Goal: Task Accomplishment & Management: Manage account settings

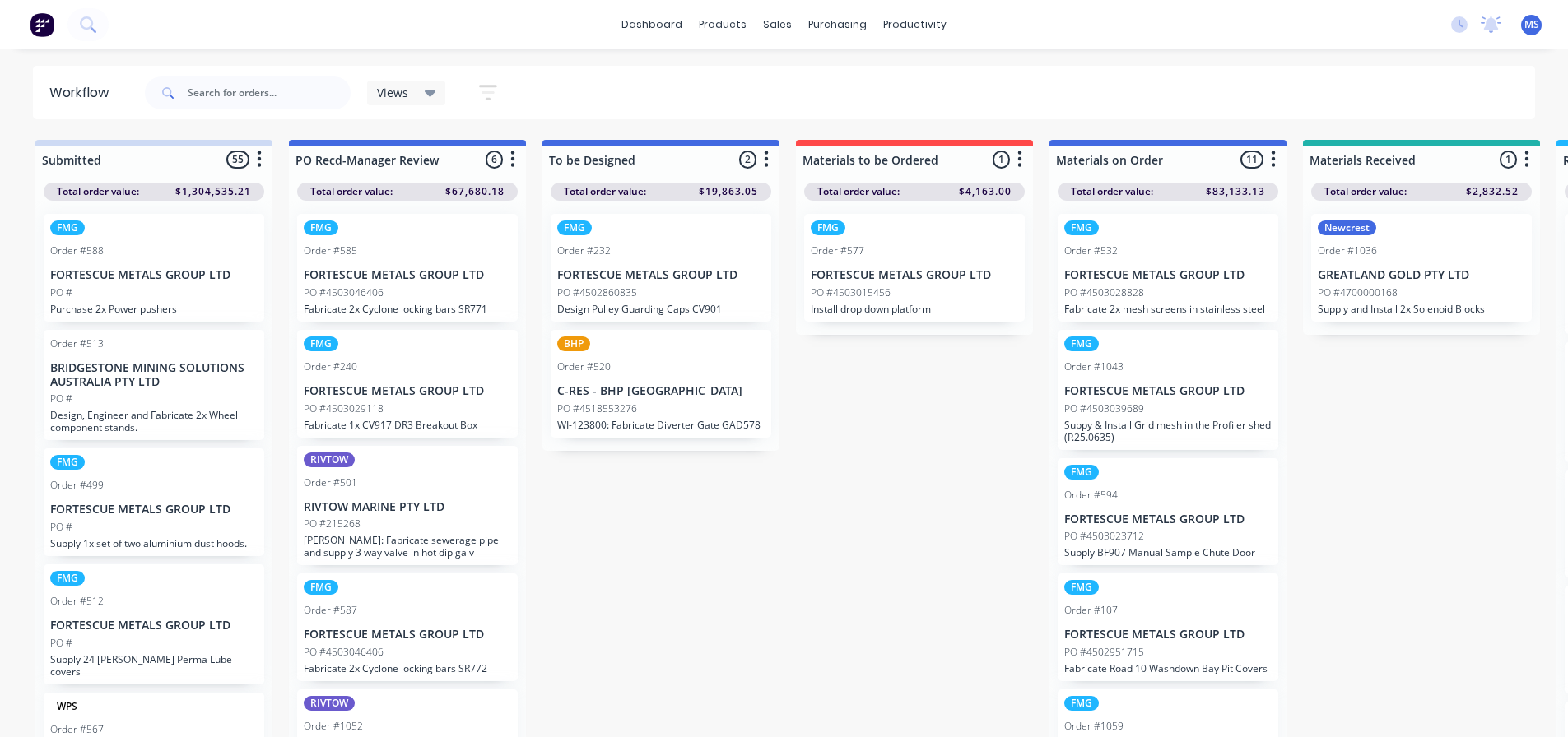
scroll to position [16, 1929]
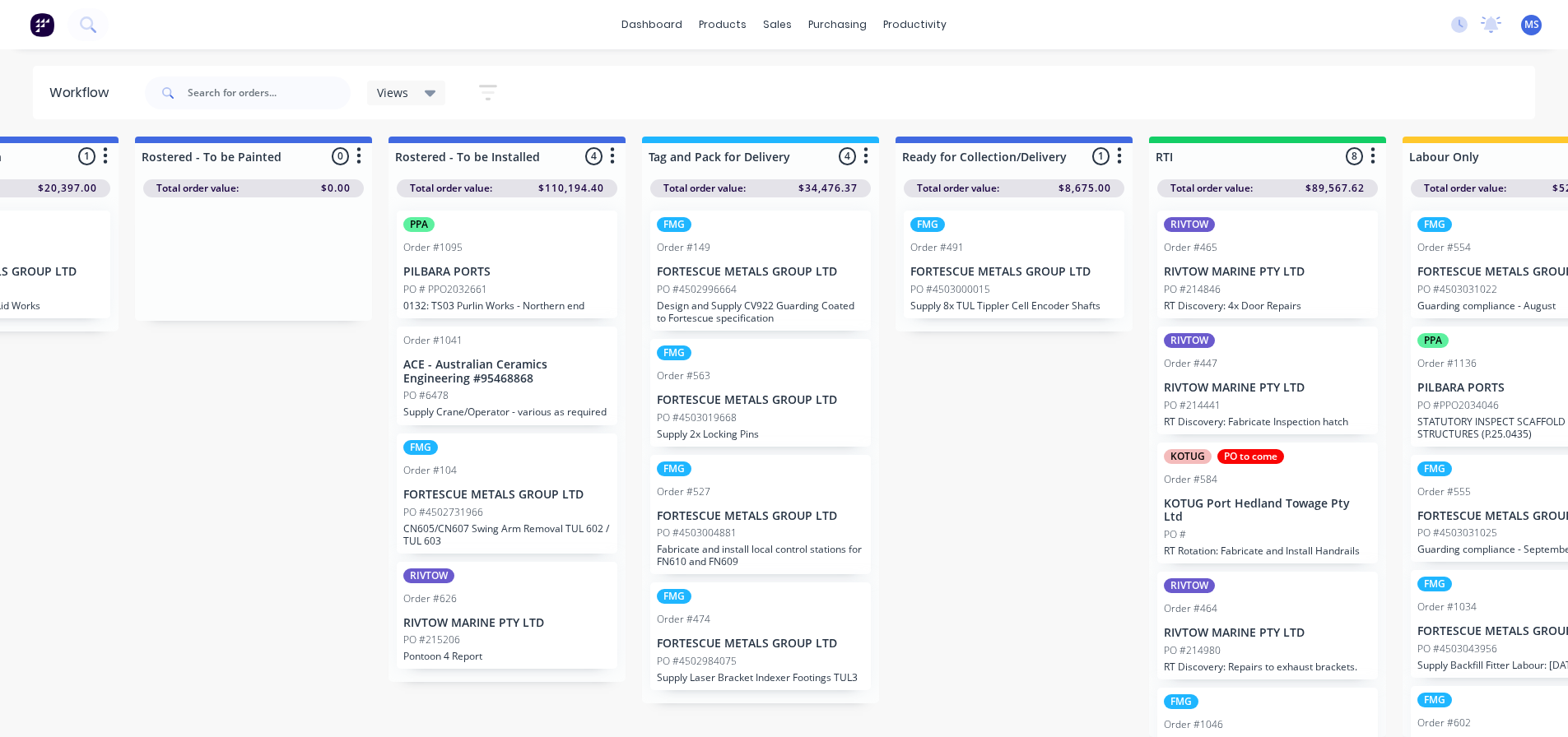
click at [786, 543] on p "Fabricate and install local control stations for FN610 and FN609" at bounding box center [761, 555] width 208 height 25
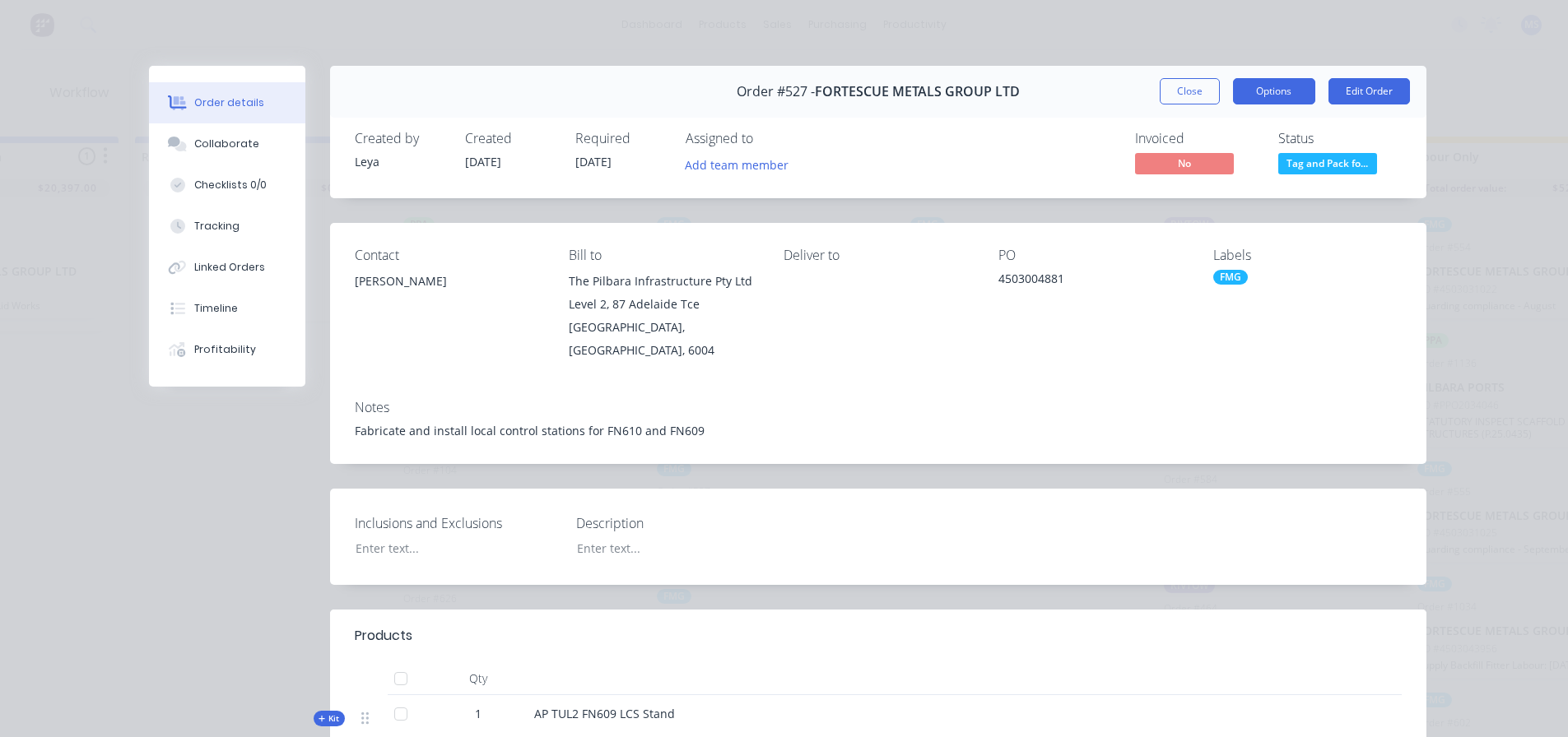
click at [1268, 92] on button "Options" at bounding box center [1273, 92] width 82 height 26
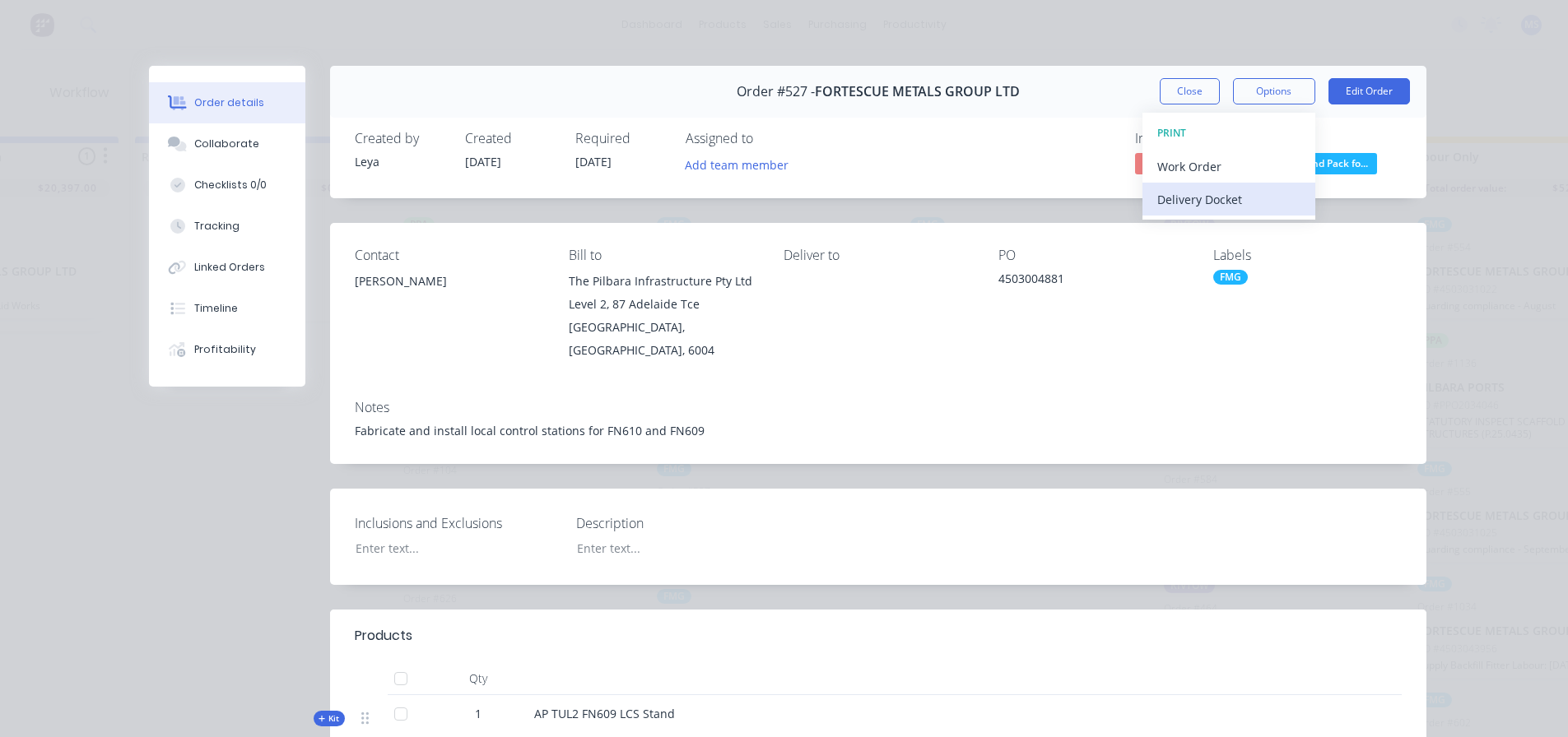
click at [1191, 203] on div "Delivery Docket" at bounding box center [1229, 199] width 143 height 24
click at [1183, 226] on div "Custom" at bounding box center [1229, 232] width 143 height 24
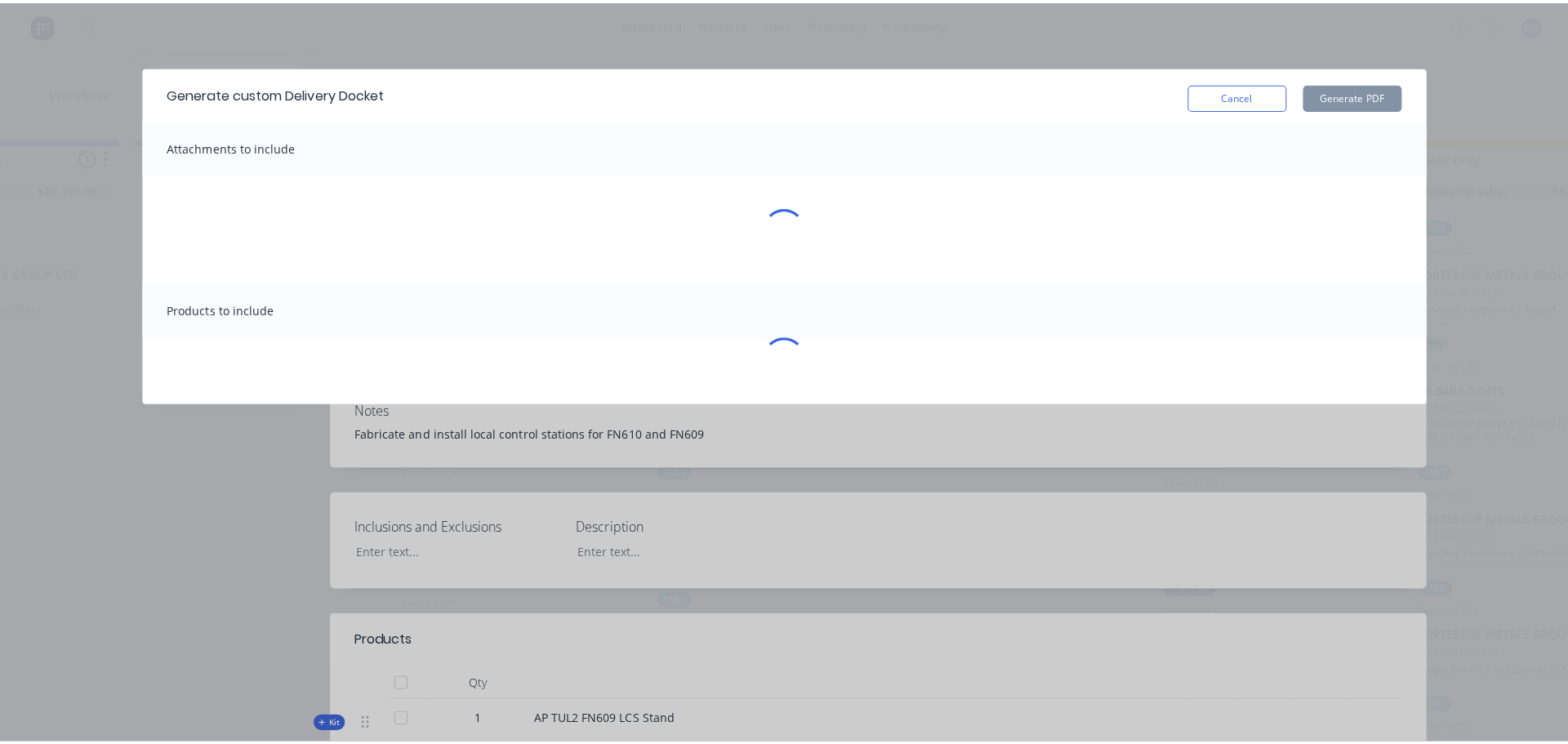
scroll to position [3, 1914]
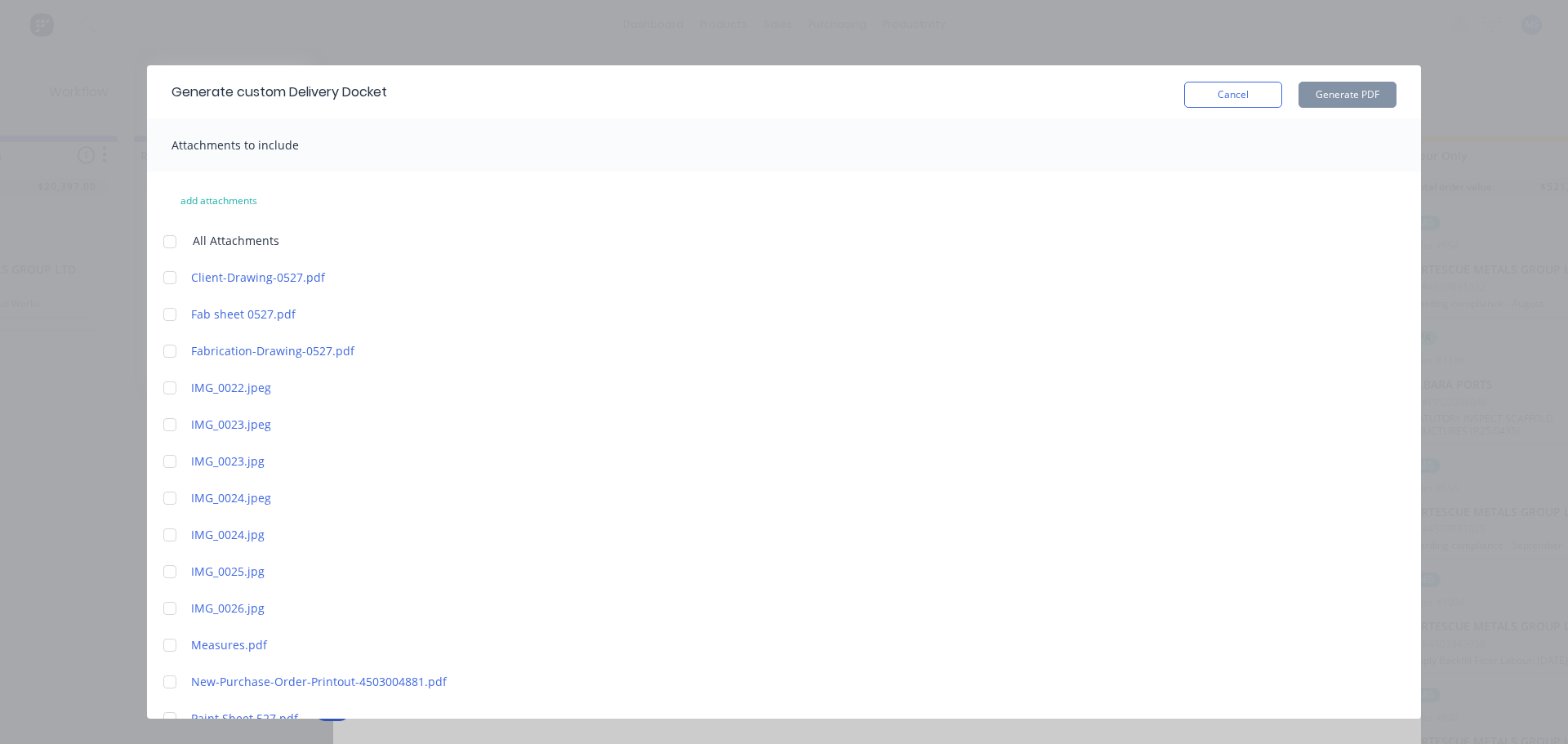
click at [200, 244] on span "All Attachments" at bounding box center [236, 241] width 86 height 17
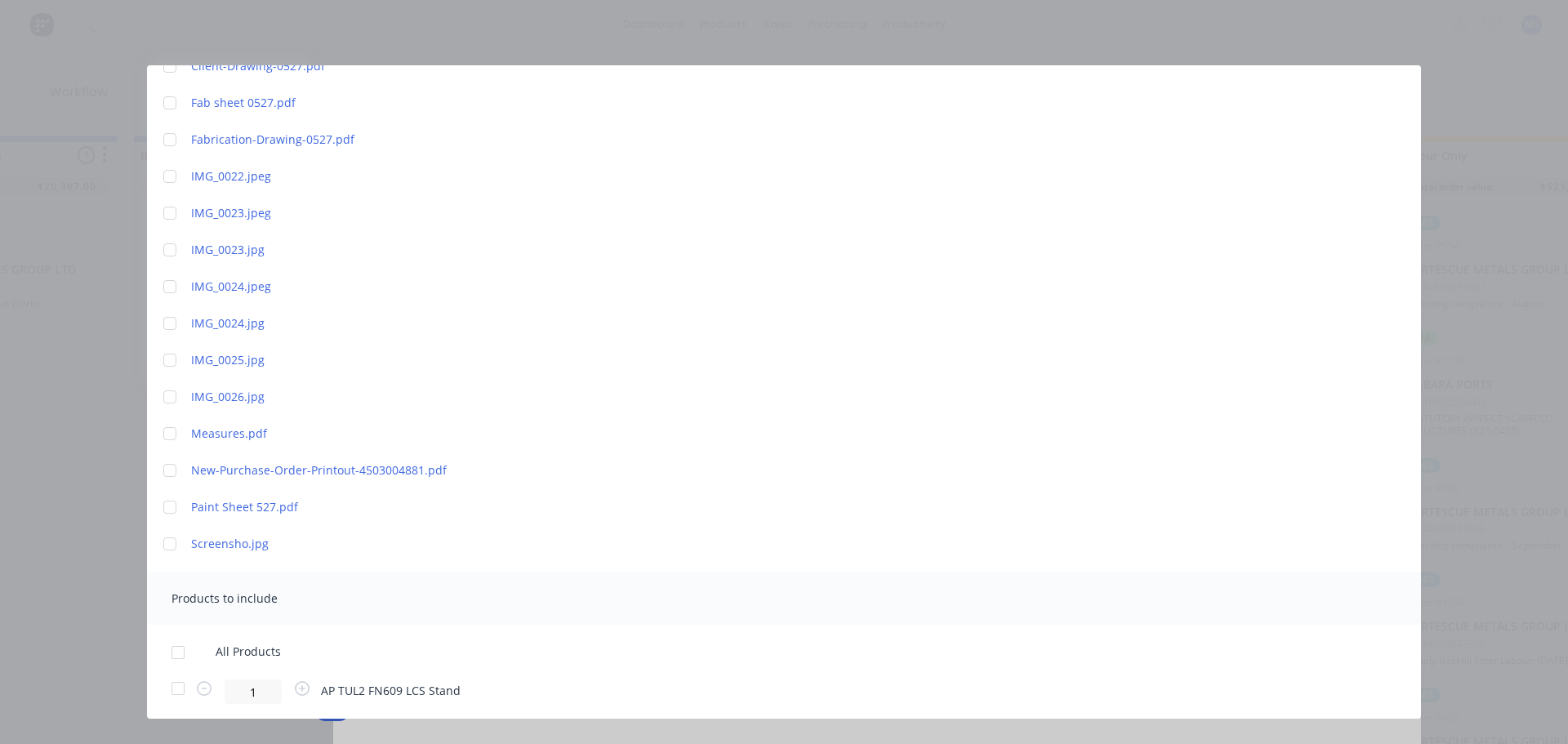
scroll to position [221, 0]
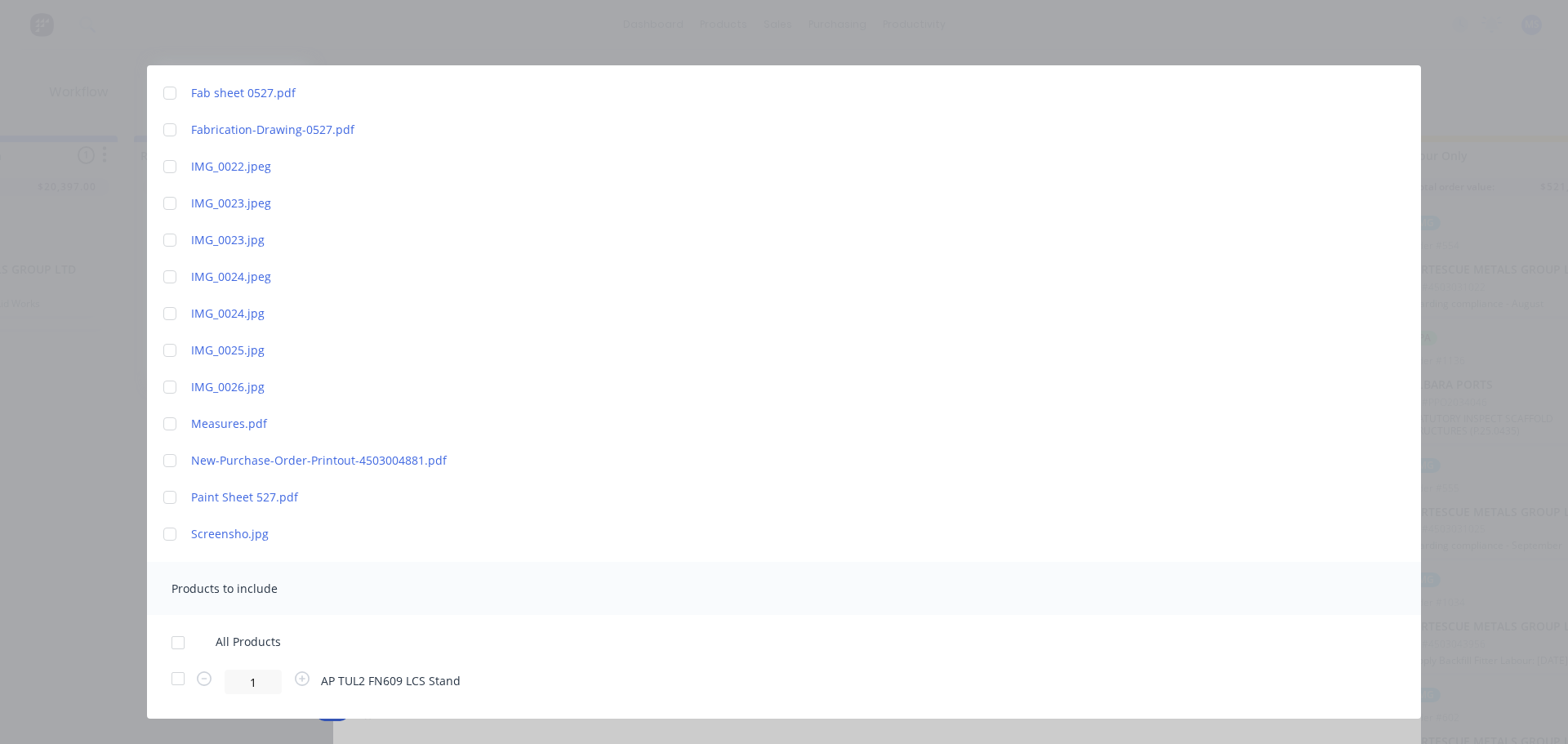
click at [190, 645] on div at bounding box center [178, 643] width 33 height 33
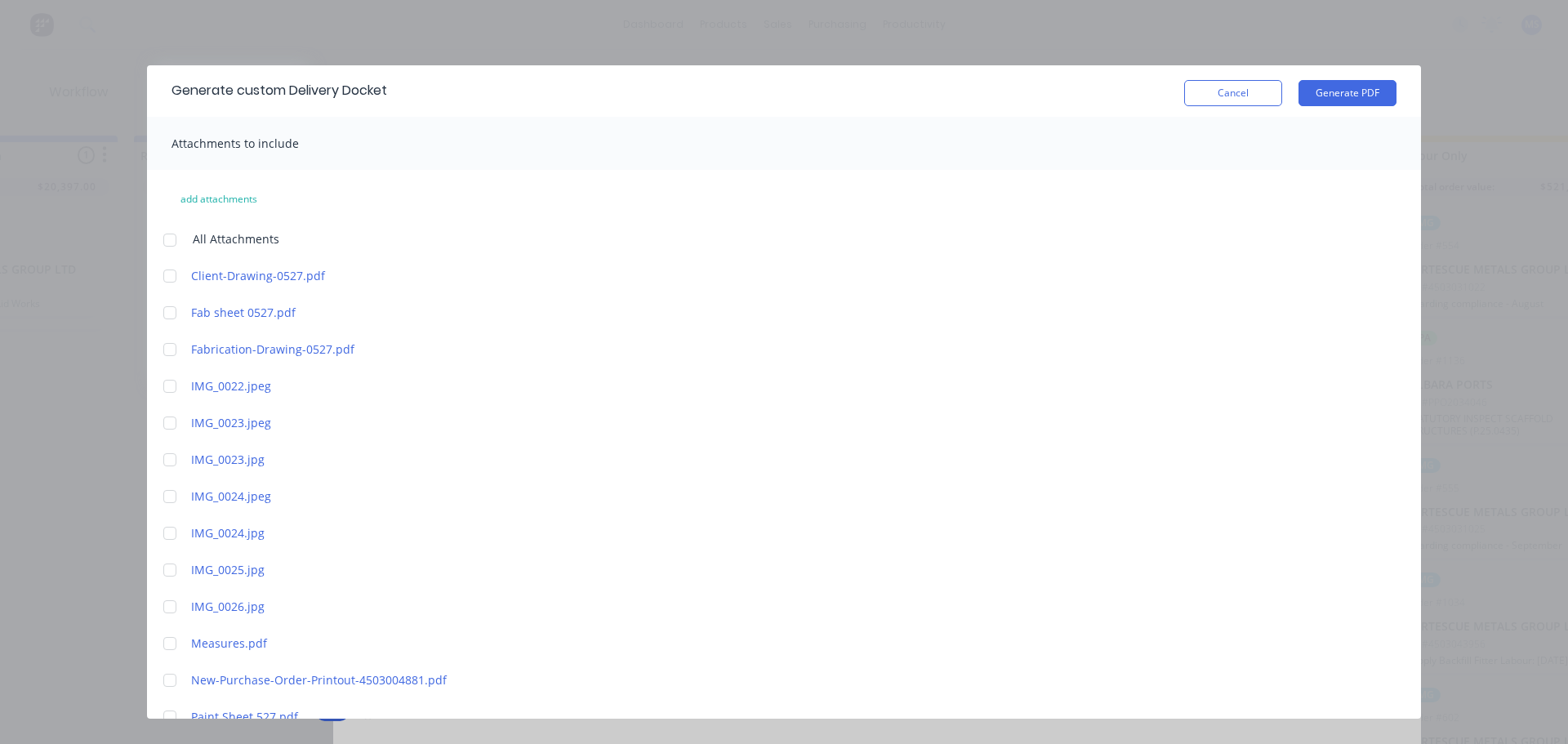
scroll to position [0, 0]
click at [1356, 93] on button "Generate PDF" at bounding box center [1347, 95] width 98 height 26
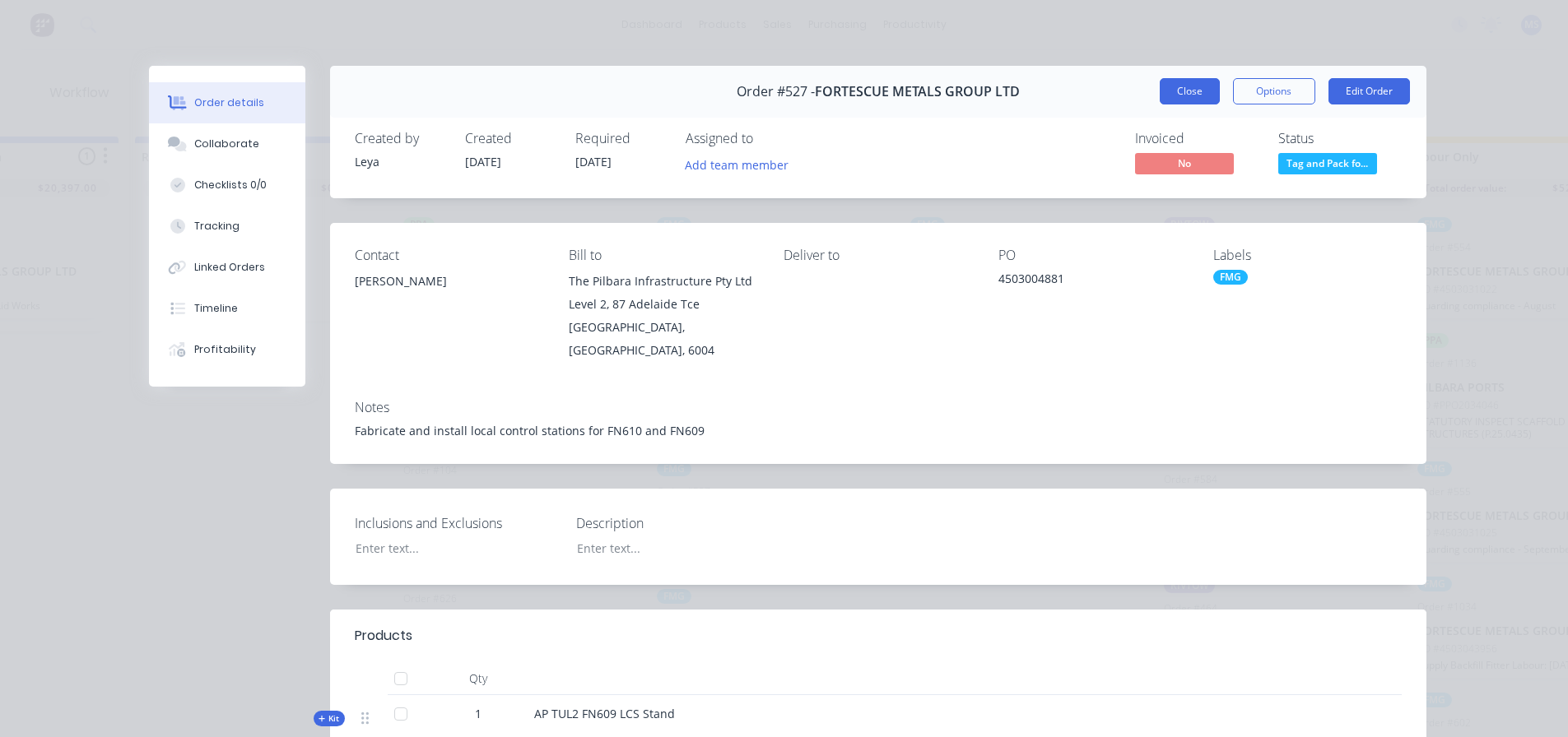
click at [1172, 95] on button "Close" at bounding box center [1189, 92] width 60 height 26
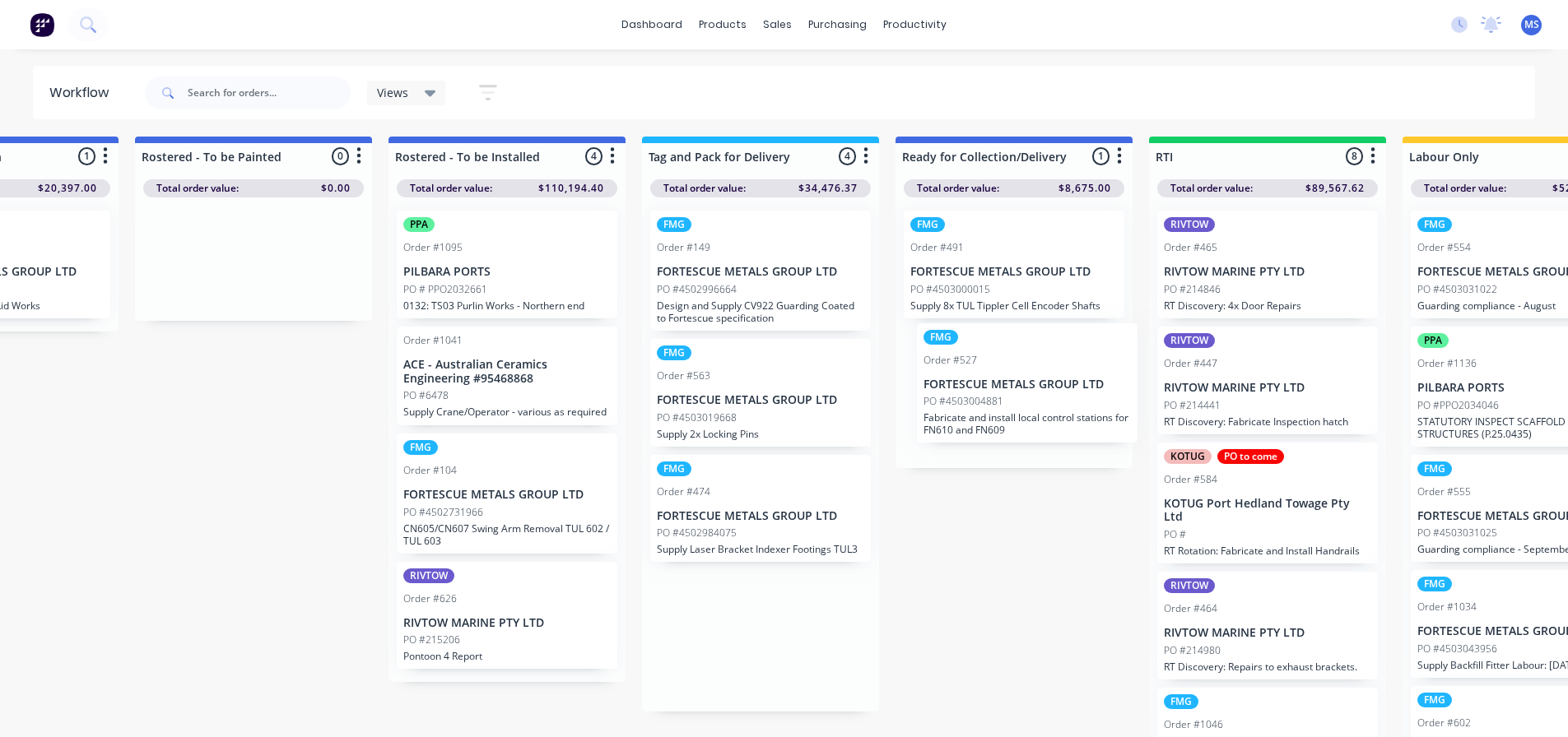
drag, startPoint x: 774, startPoint y: 555, endPoint x: 1046, endPoint y: 421, distance: 303.2
click at [1046, 421] on div "Submitted 55 Sort By Created date Required date Order number Customer name Most…" at bounding box center [266, 437] width 4415 height 600
click at [764, 317] on p "Design and Supply CV922 Guarding Coated to Fortescue specification" at bounding box center [761, 311] width 208 height 25
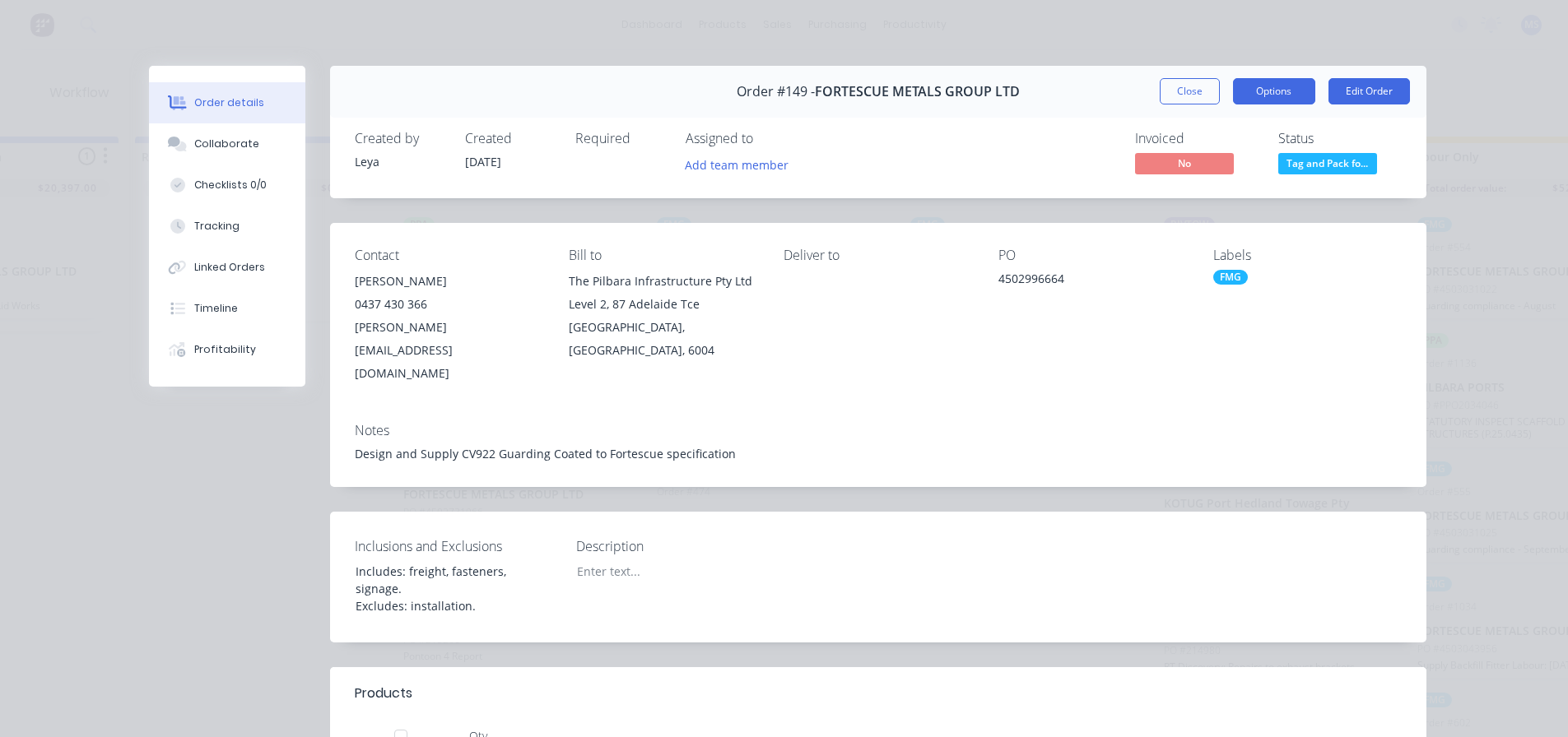
click at [1288, 85] on button "Options" at bounding box center [1273, 92] width 82 height 26
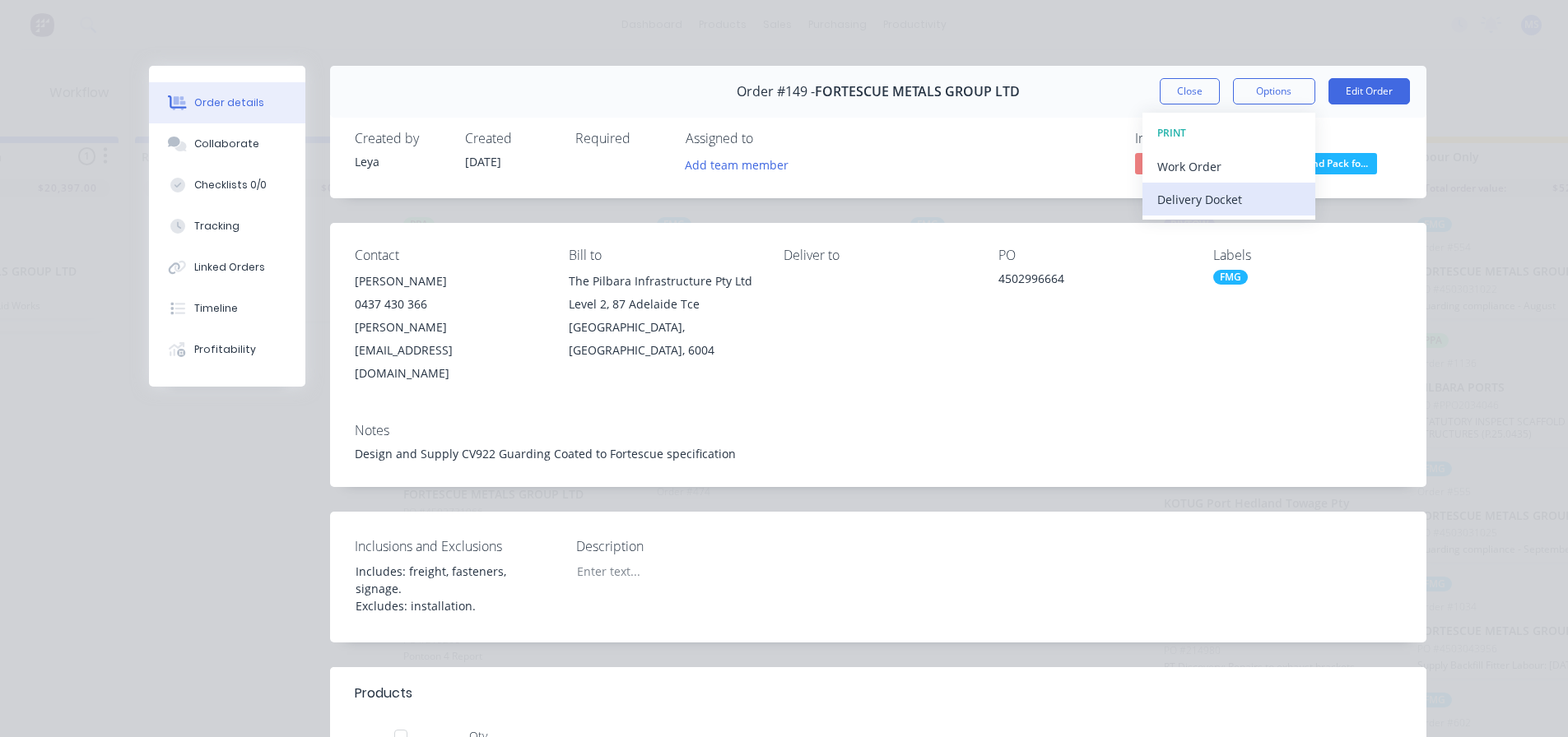
click at [1237, 200] on div "Delivery Docket" at bounding box center [1229, 199] width 143 height 24
click at [1184, 237] on div "Custom" at bounding box center [1229, 232] width 143 height 24
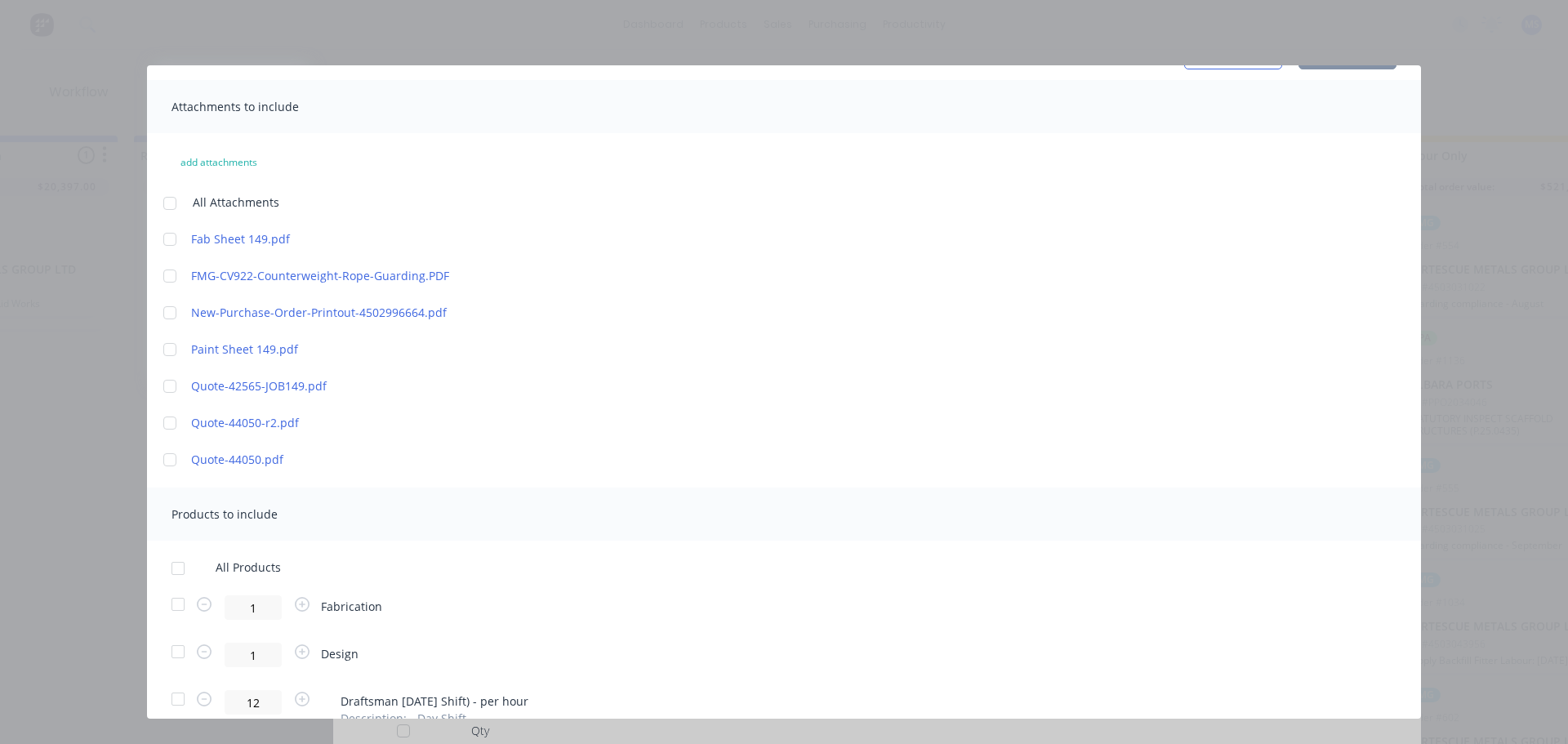
scroll to position [71, 0]
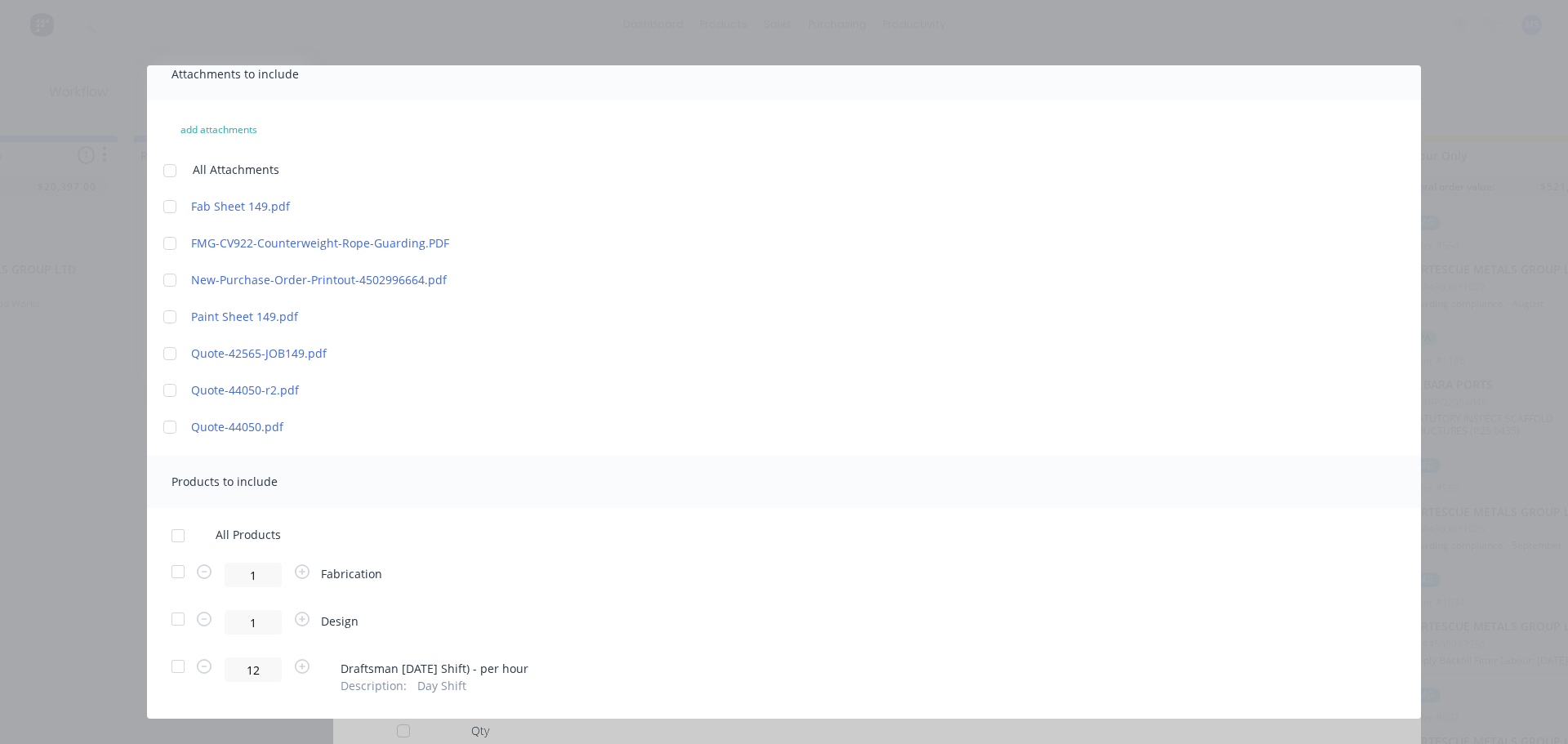
click at [187, 538] on div at bounding box center [178, 535] width 33 height 33
click at [182, 673] on div at bounding box center [178, 666] width 33 height 33
click at [176, 632] on div at bounding box center [178, 618] width 33 height 33
click at [177, 630] on div at bounding box center [178, 618] width 33 height 33
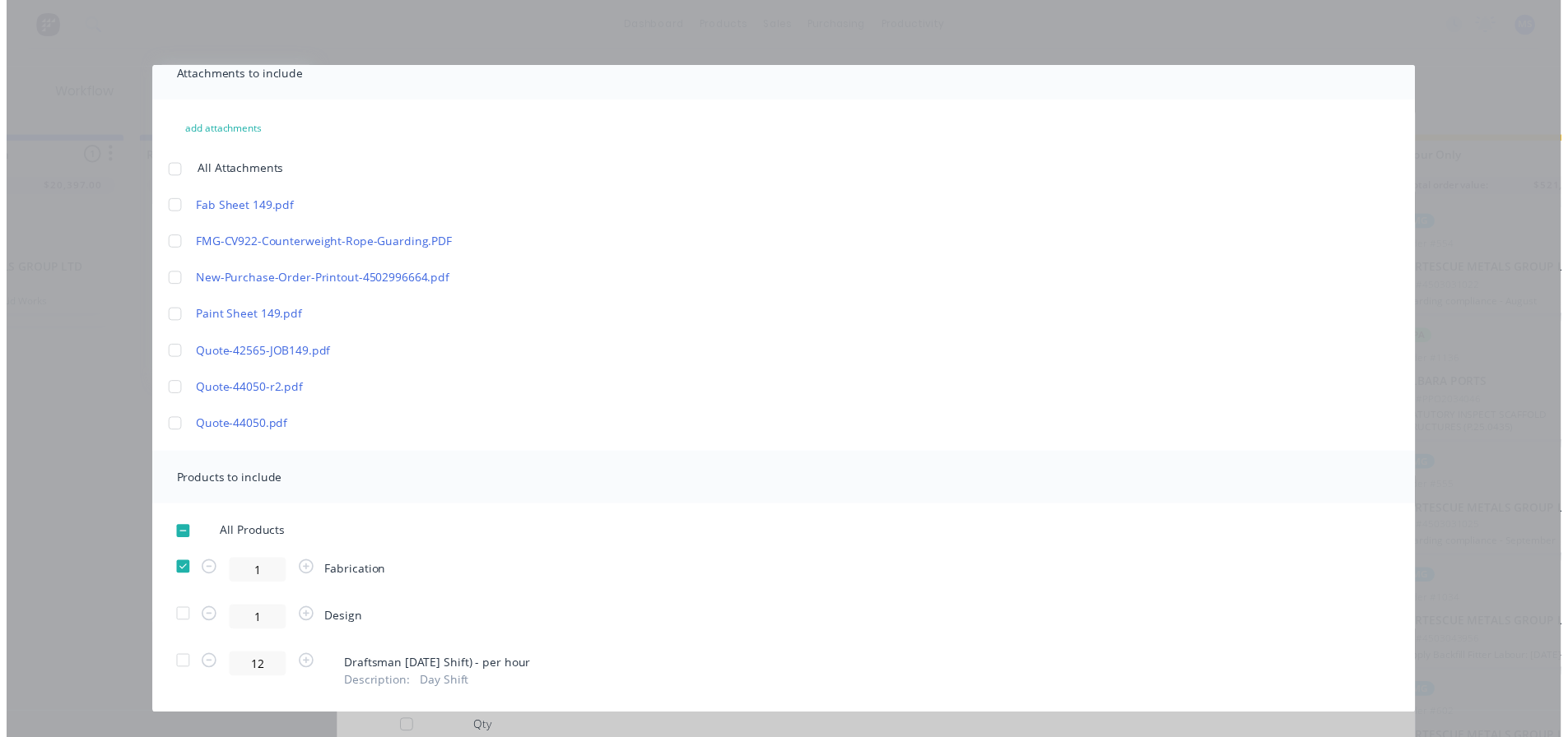
scroll to position [0, 0]
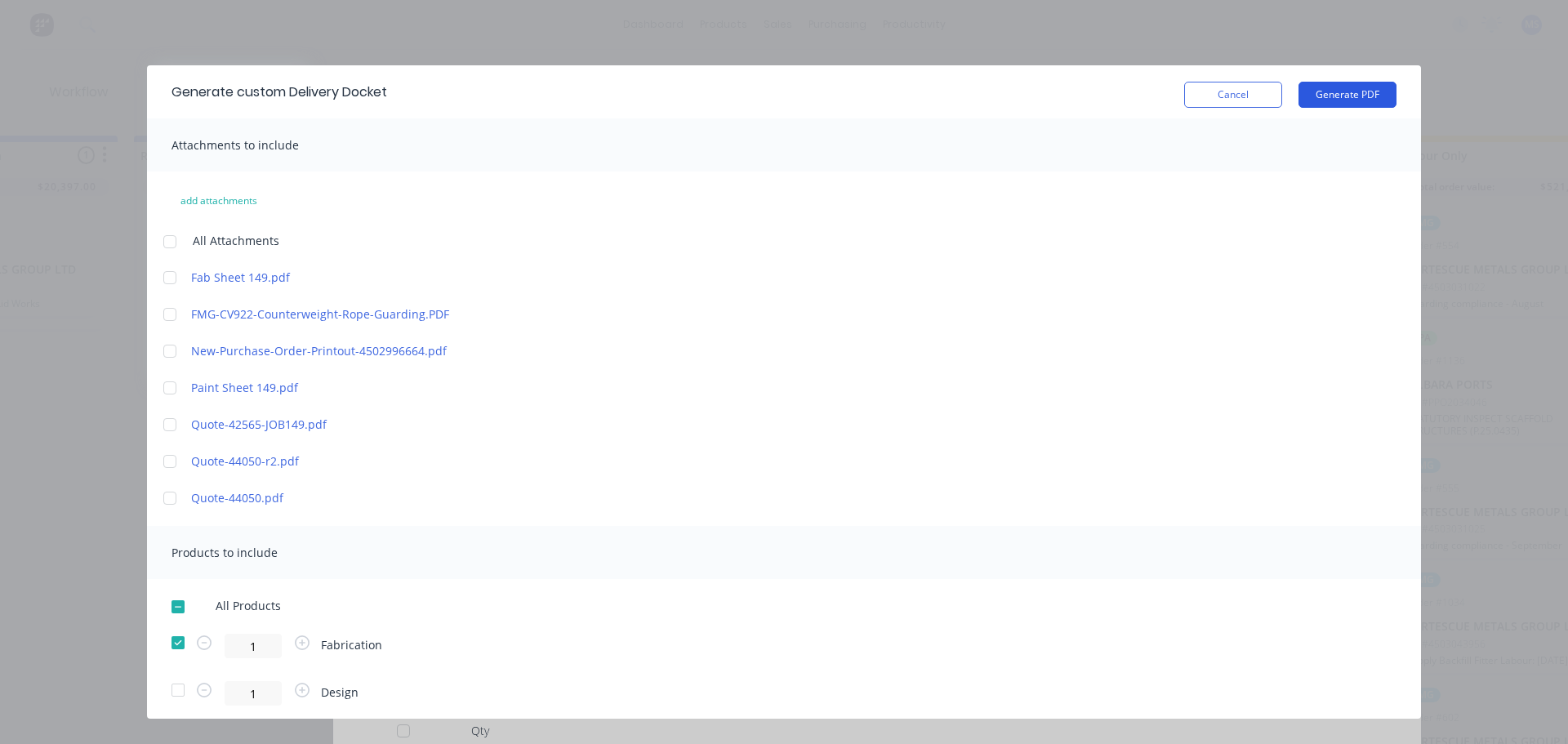
click at [1343, 98] on button "Generate PDF" at bounding box center [1347, 95] width 98 height 26
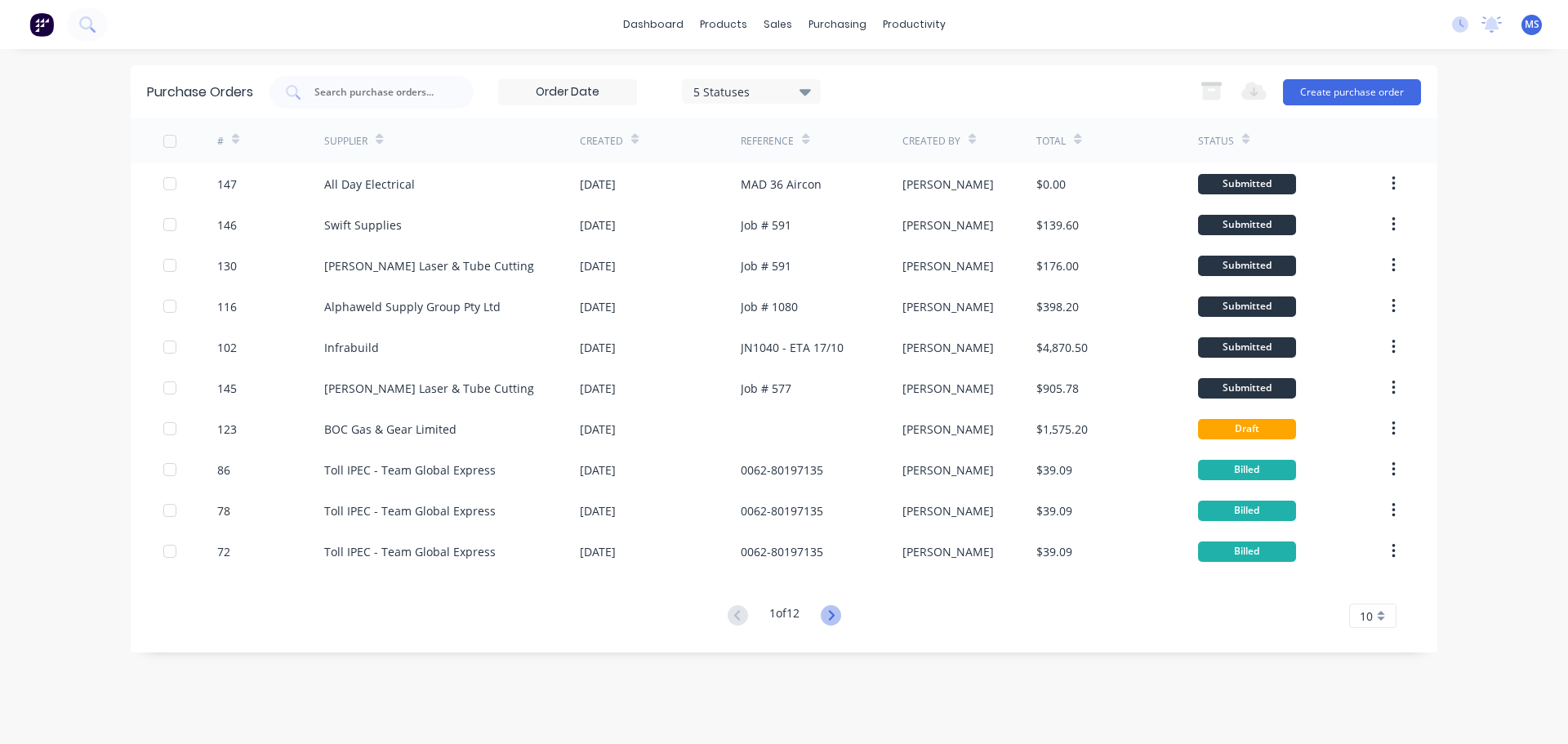
click at [826, 618] on icon at bounding box center [831, 616] width 21 height 21
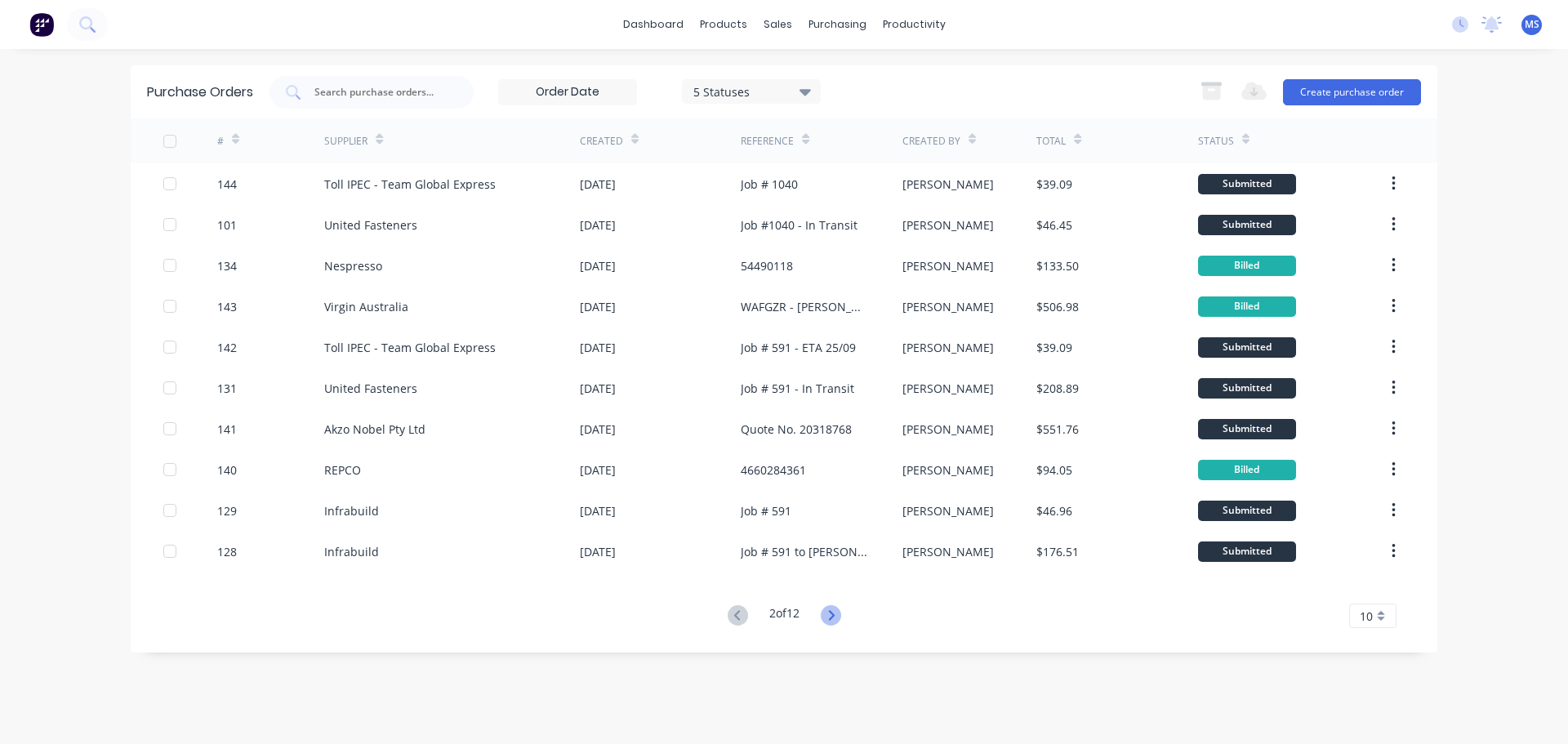
click at [823, 618] on icon at bounding box center [831, 616] width 21 height 21
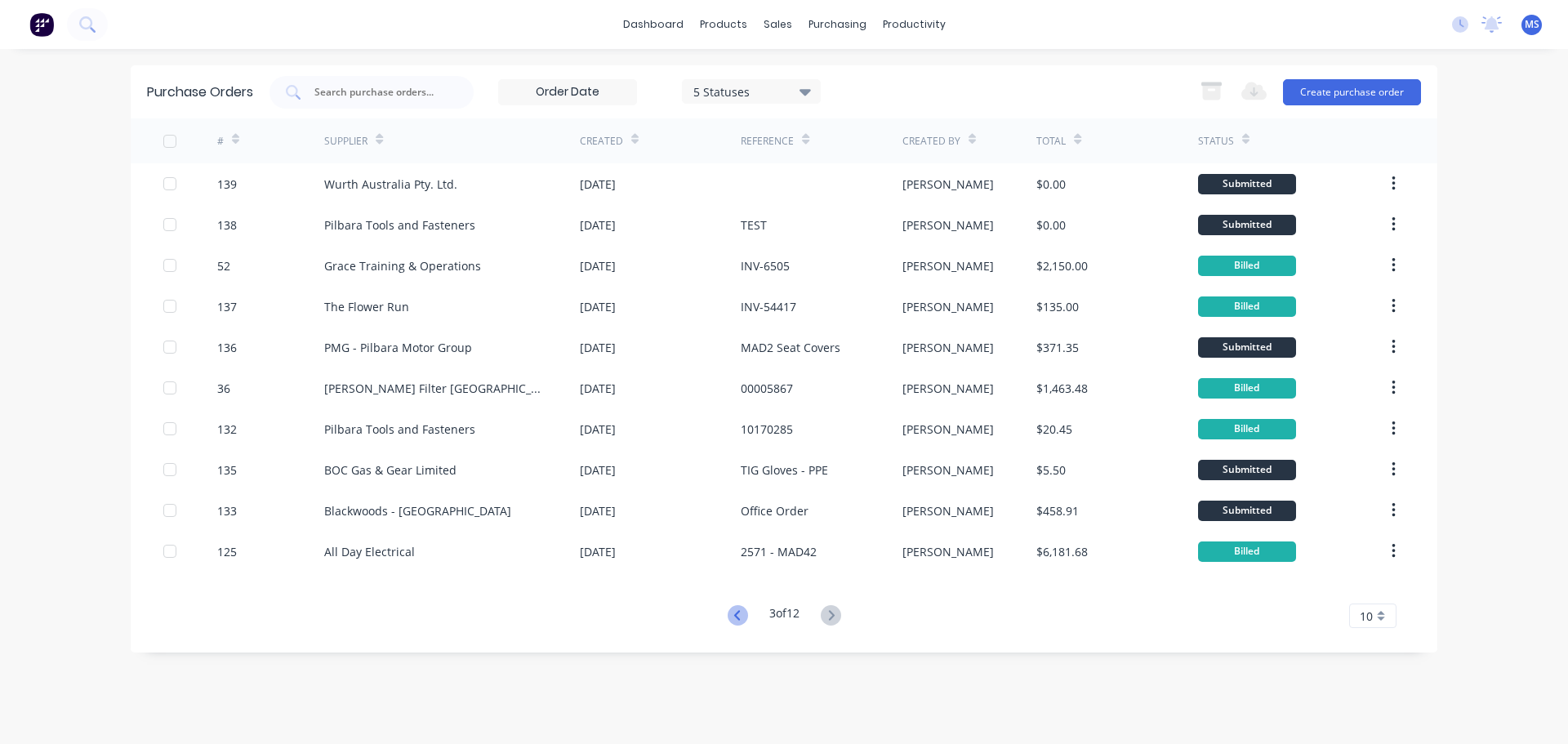
click at [737, 607] on icon at bounding box center [738, 616] width 21 height 21
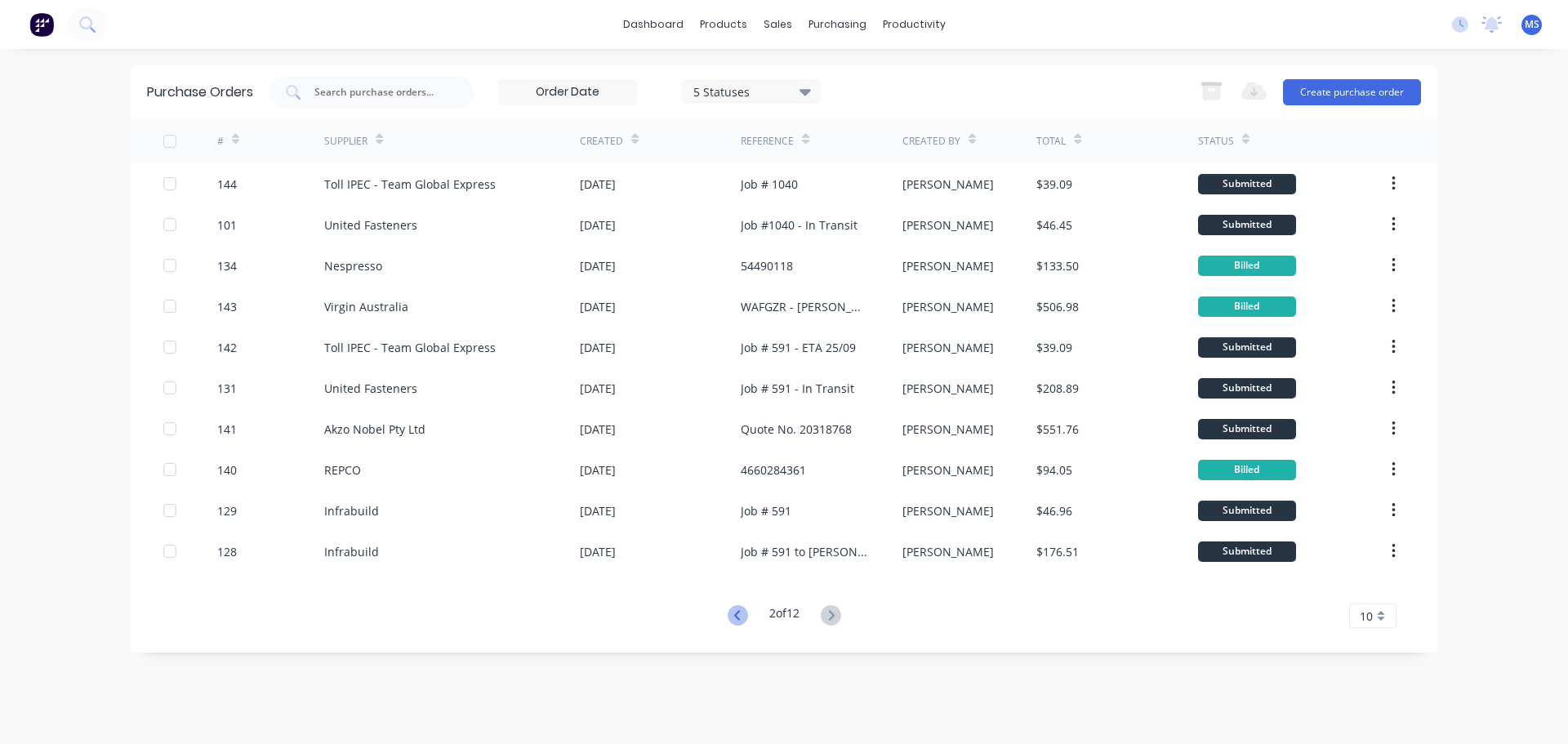
click at [735, 607] on icon at bounding box center [738, 616] width 21 height 21
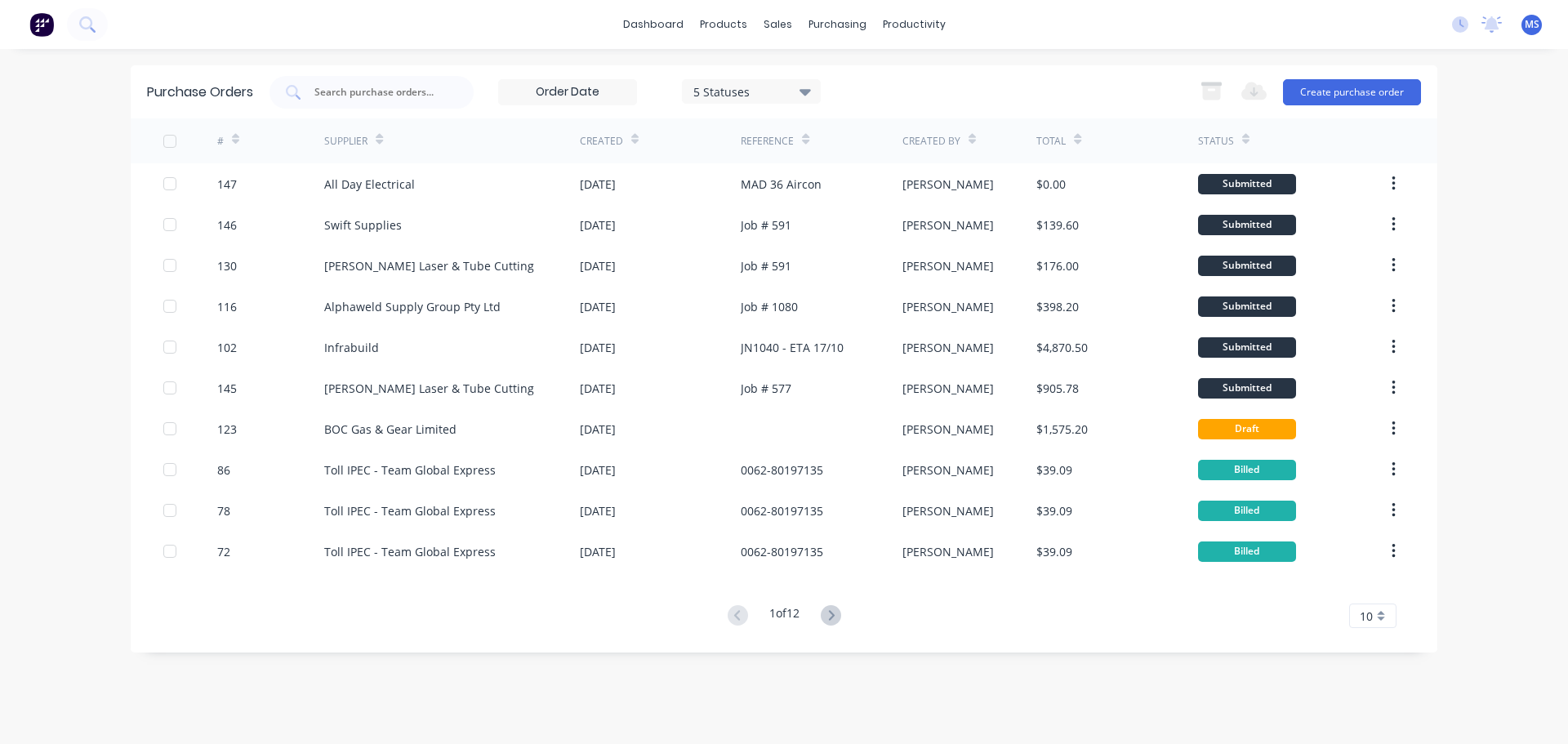
click at [216, 34] on div "dashboard products sales purchasing productivity dashboard products Product Cat…" at bounding box center [784, 24] width 1568 height 49
click at [337, 84] on input "text" at bounding box center [380, 92] width 136 height 16
type input "kmart"
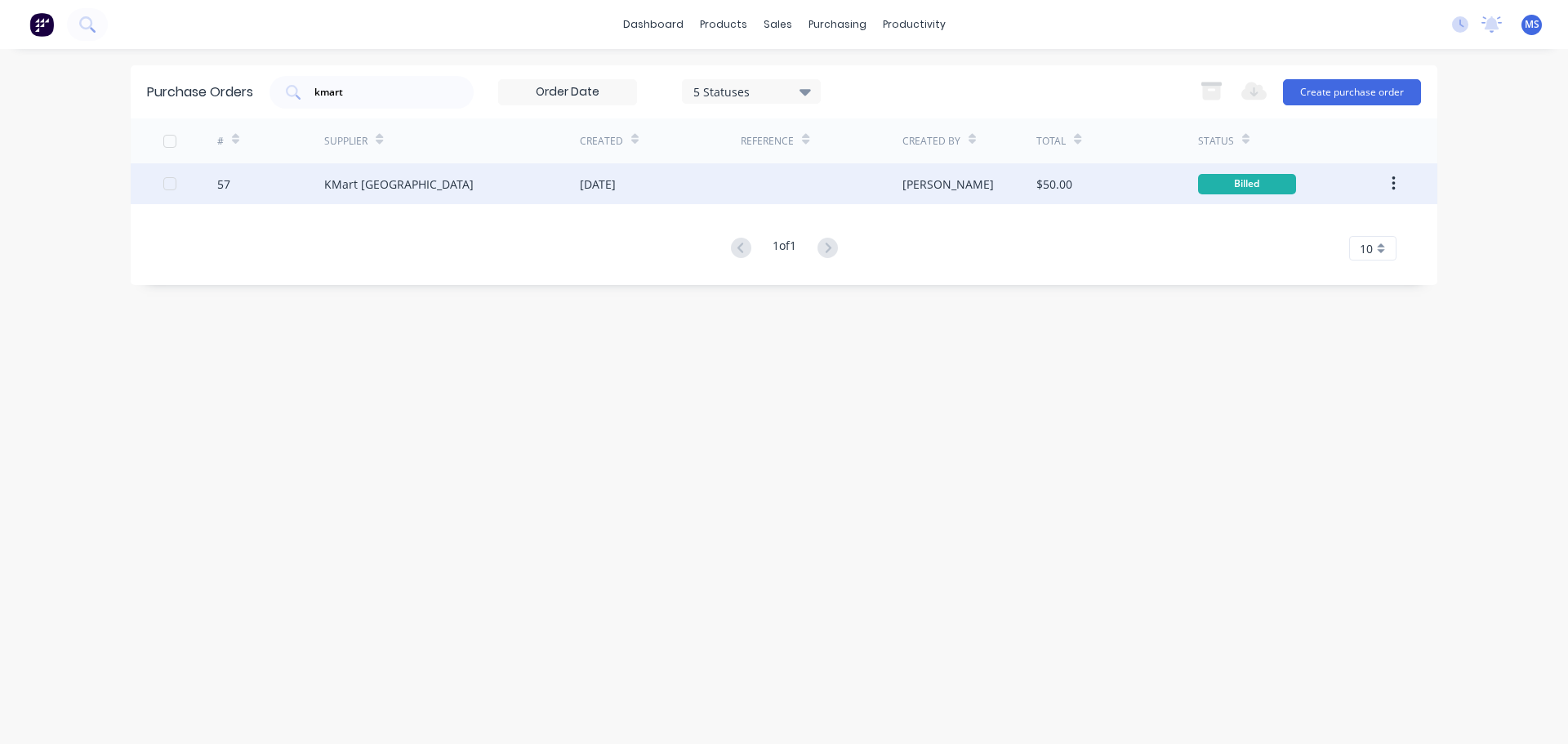
click at [451, 170] on div "KMart Australia" at bounding box center [451, 184] width 256 height 41
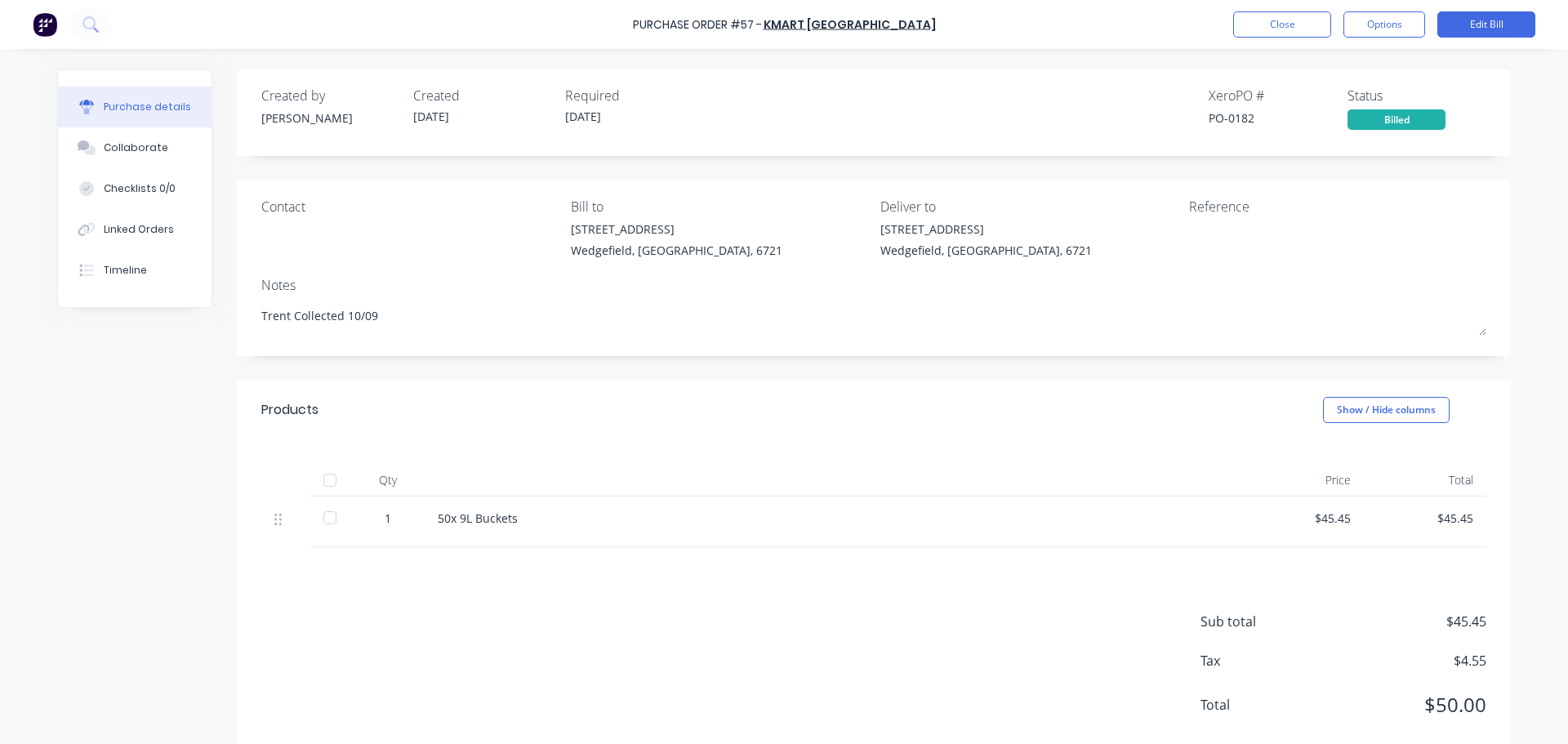
type textarea "x"
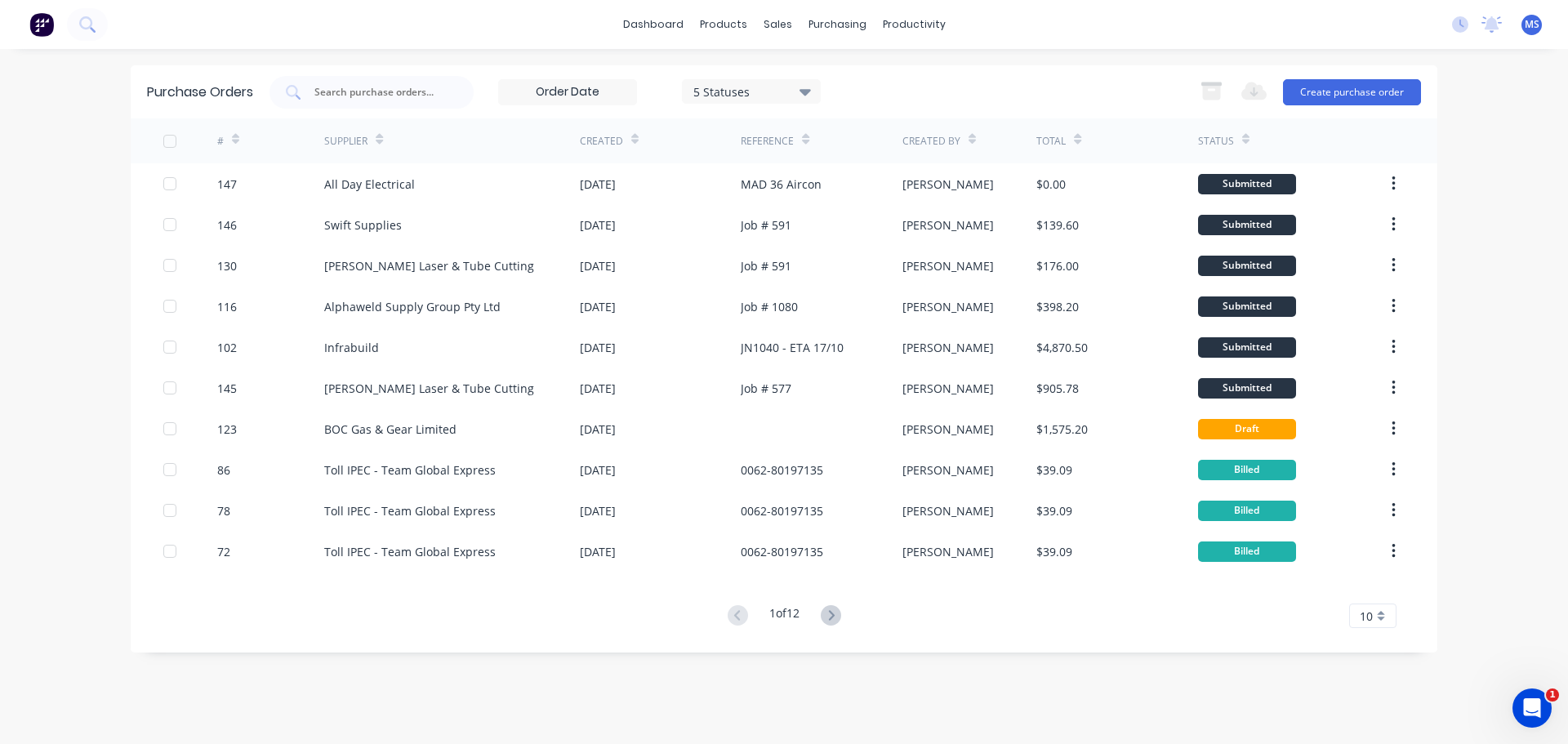
click at [570, 88] on input at bounding box center [568, 92] width 137 height 24
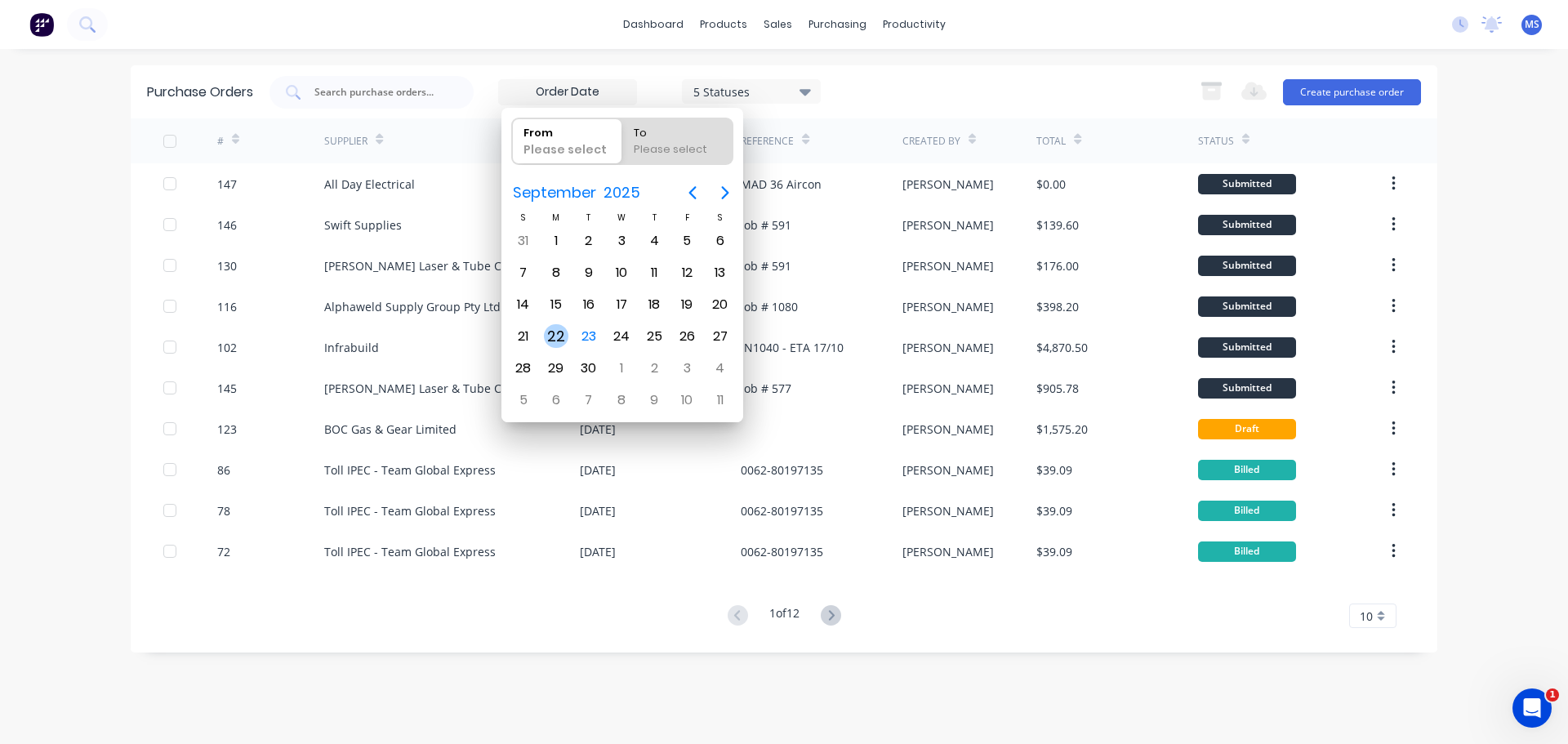
click at [565, 335] on div "22" at bounding box center [556, 336] width 24 height 24
type input "22/09/25"
radio input "false"
radio input "true"
click at [557, 335] on div "22" at bounding box center [556, 336] width 24 height 24
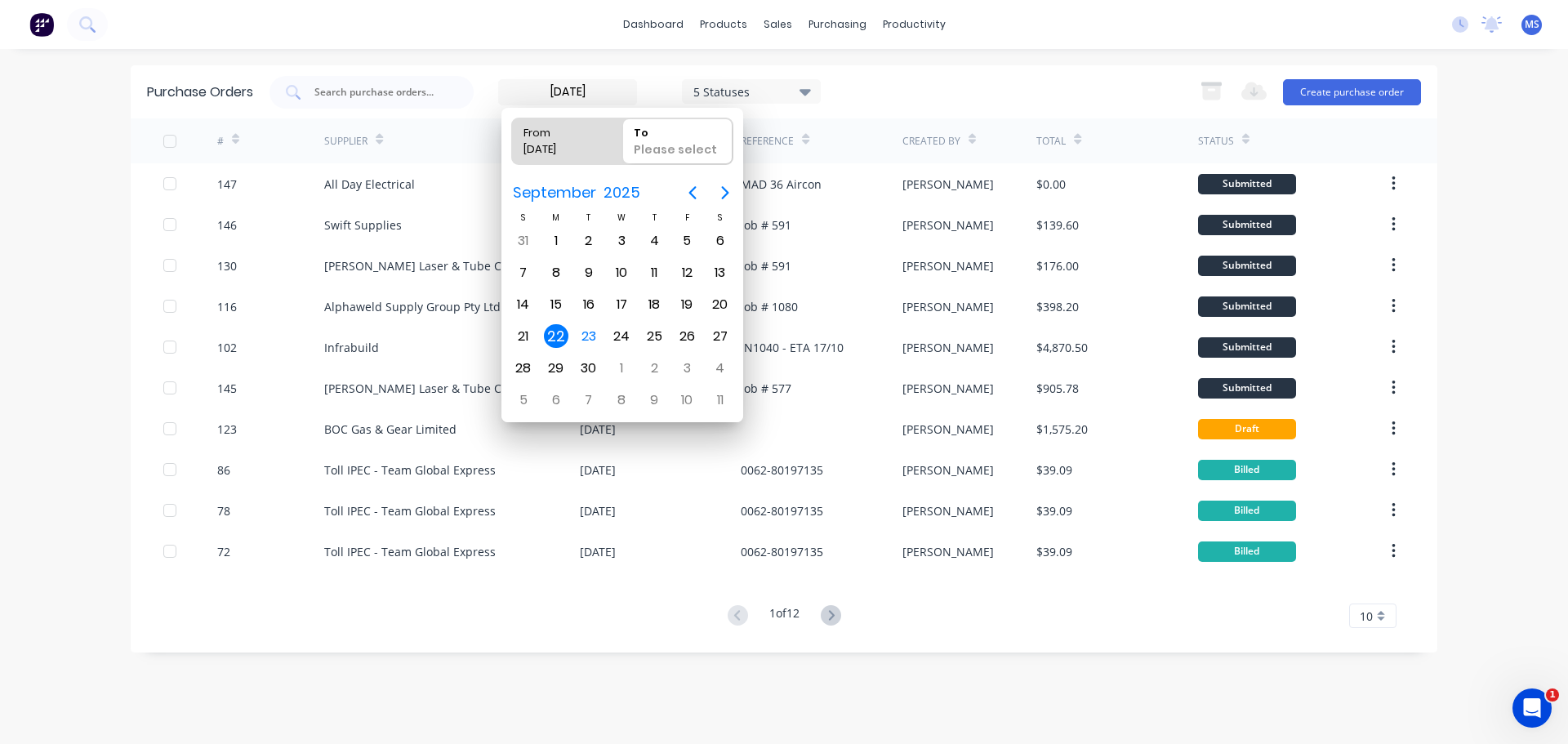
type input "21/09/25 - 22/09/25"
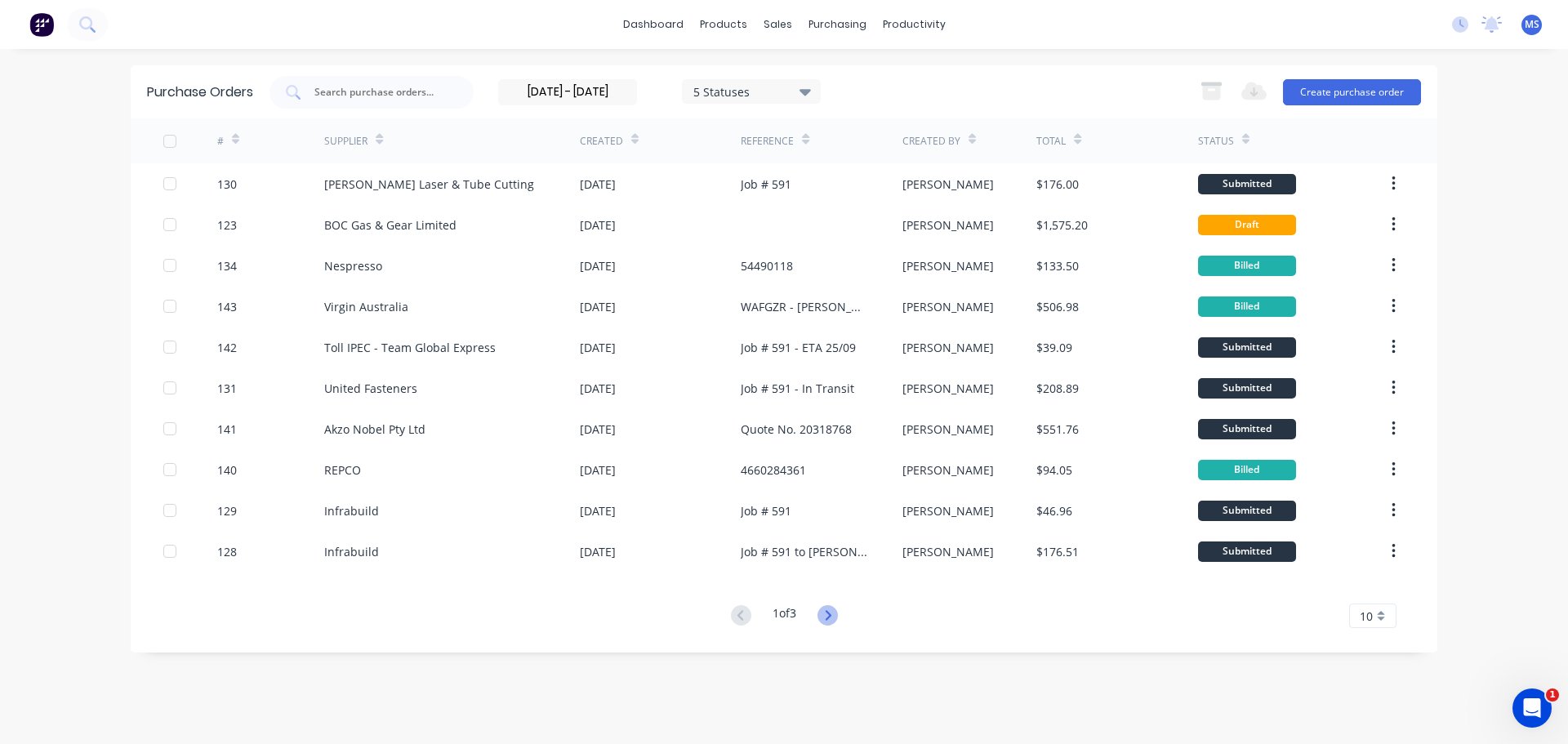
click at [832, 608] on icon at bounding box center [828, 616] width 21 height 21
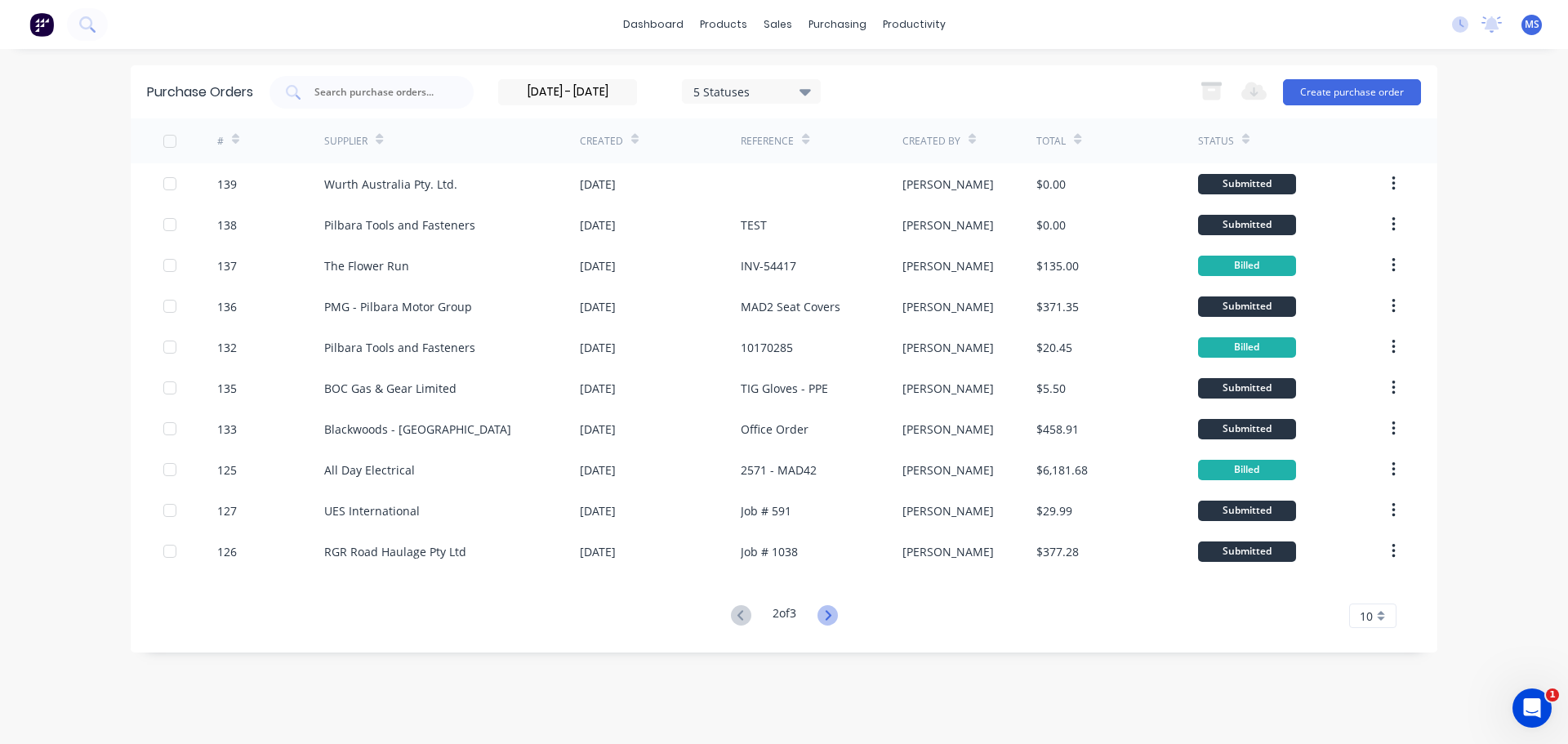
click at [837, 618] on icon at bounding box center [828, 616] width 21 height 21
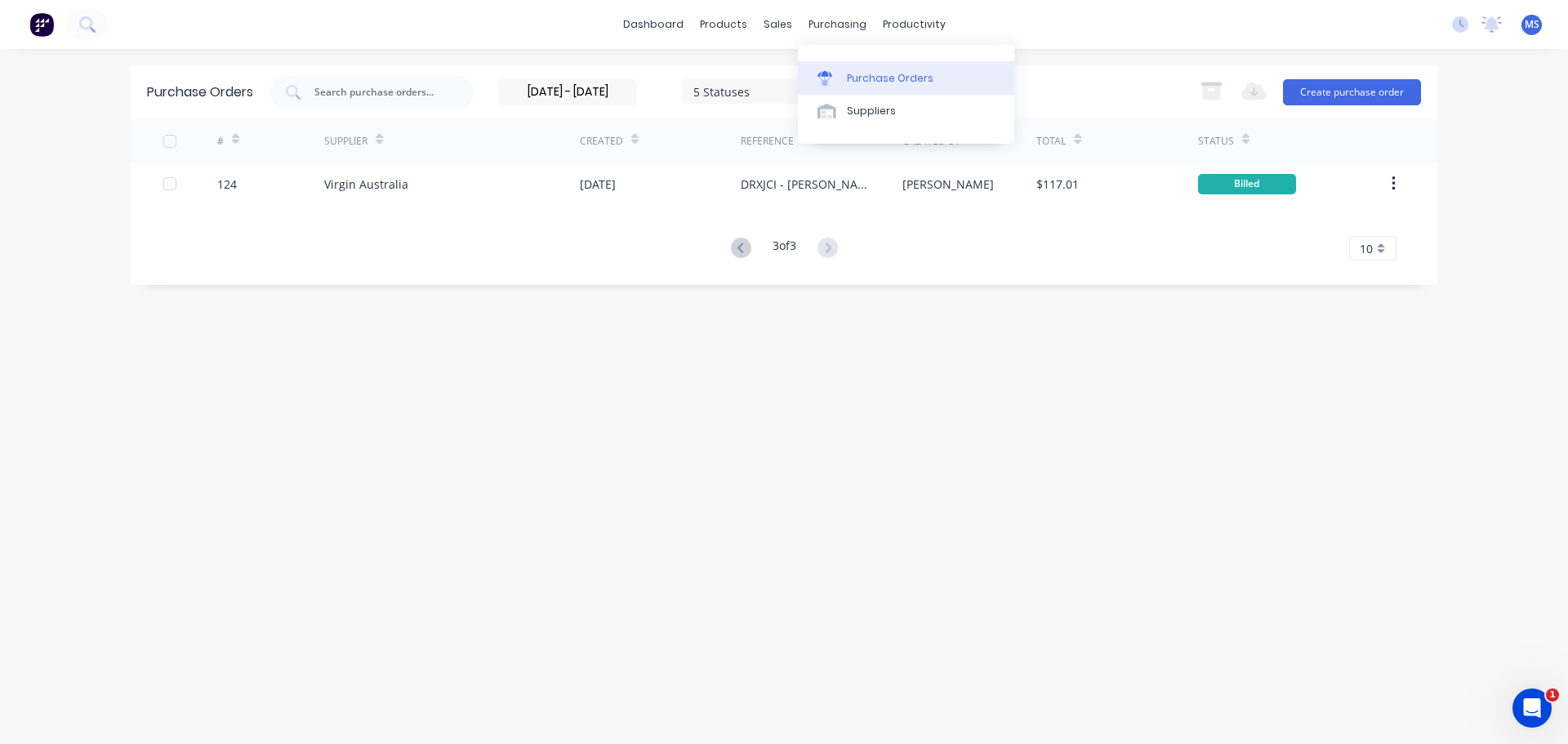
click at [846, 67] on link "Purchase Orders" at bounding box center [906, 77] width 216 height 33
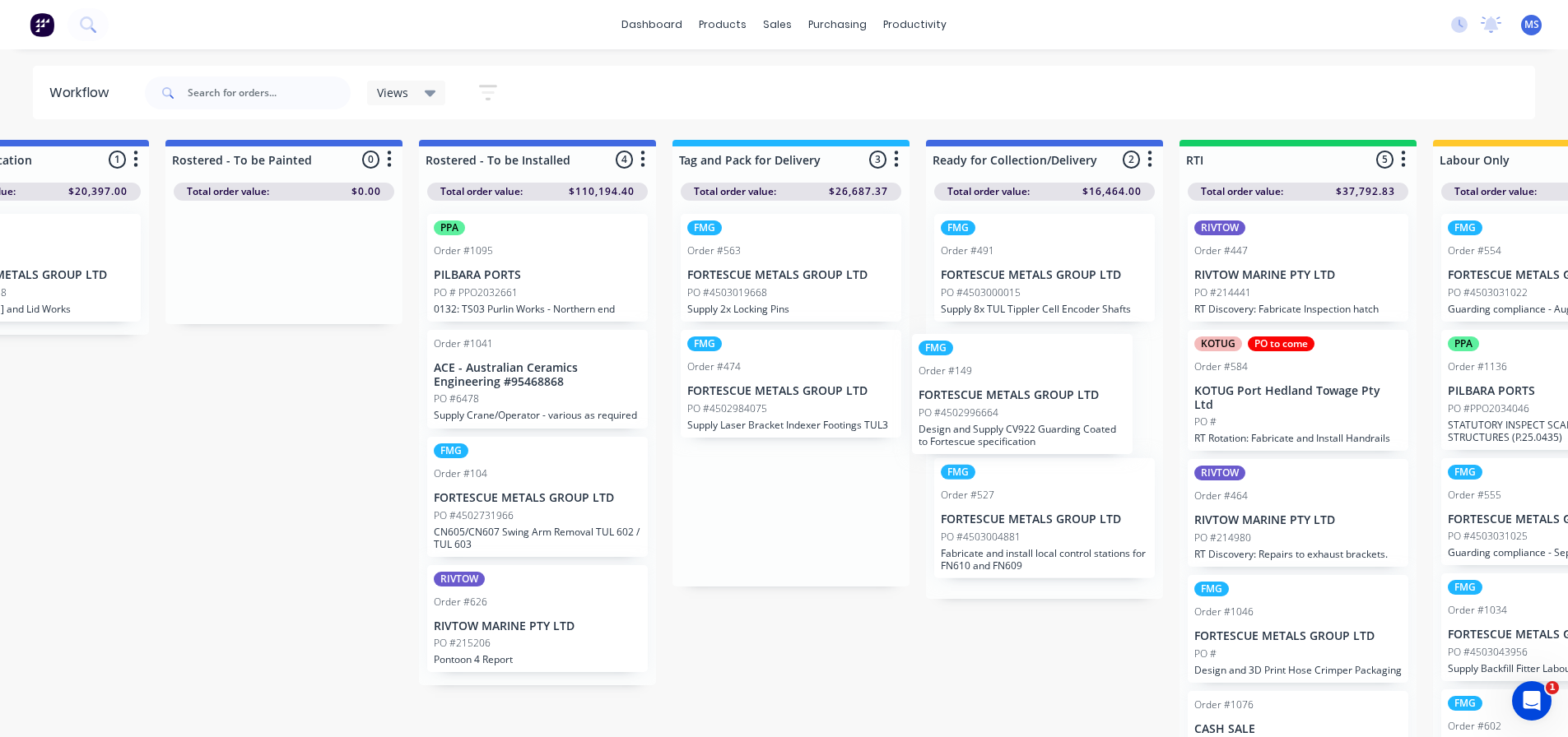
drag, startPoint x: 824, startPoint y: 310, endPoint x: 1066, endPoint y: 425, distance: 267.9
click at [1066, 425] on div "Submitted 55 Sort By Created date Required date Order number Customer name Most…" at bounding box center [296, 440] width 4415 height 600
click at [867, 286] on div "PO #4503019668" at bounding box center [791, 293] width 208 height 15
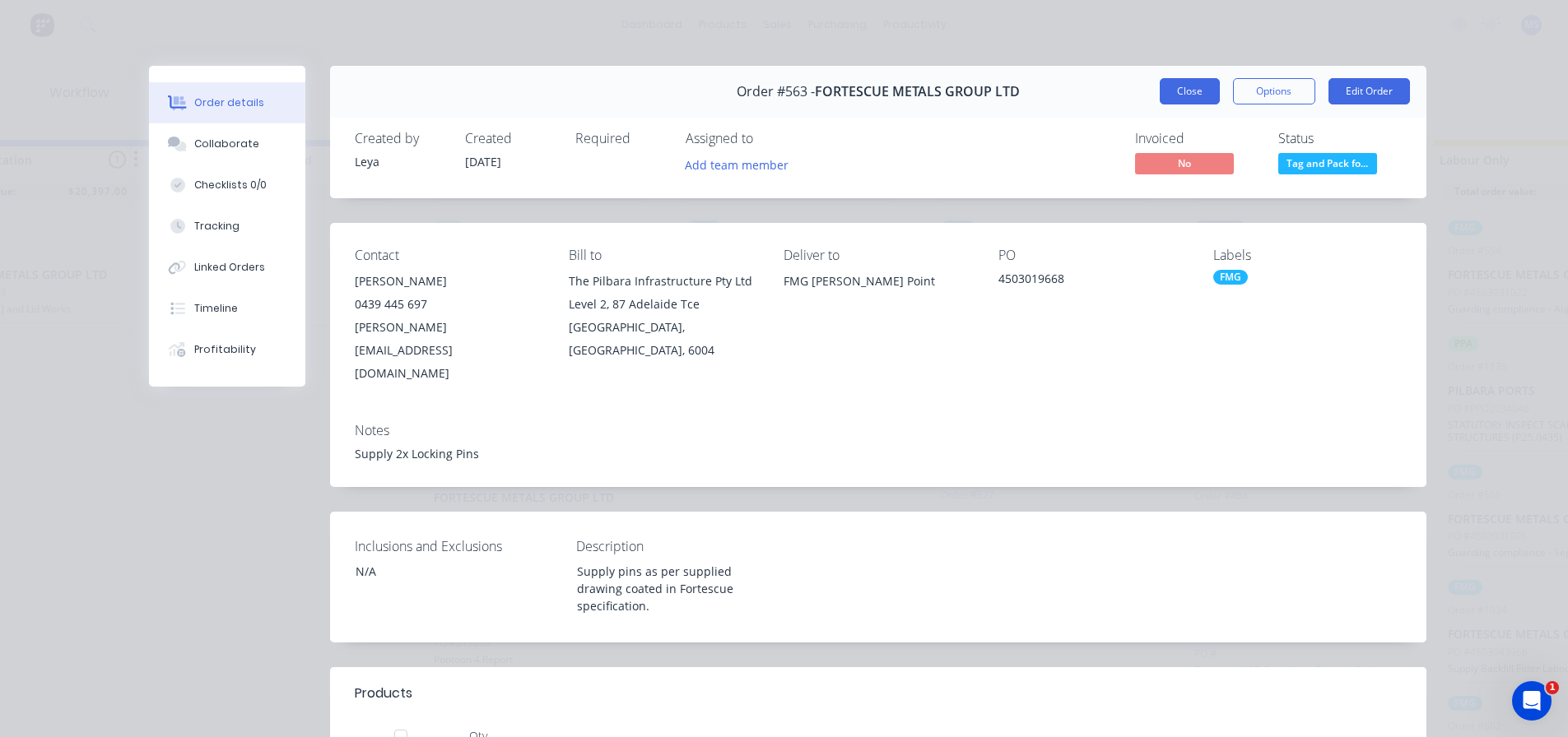
click at [1205, 92] on button "Close" at bounding box center [1189, 92] width 60 height 26
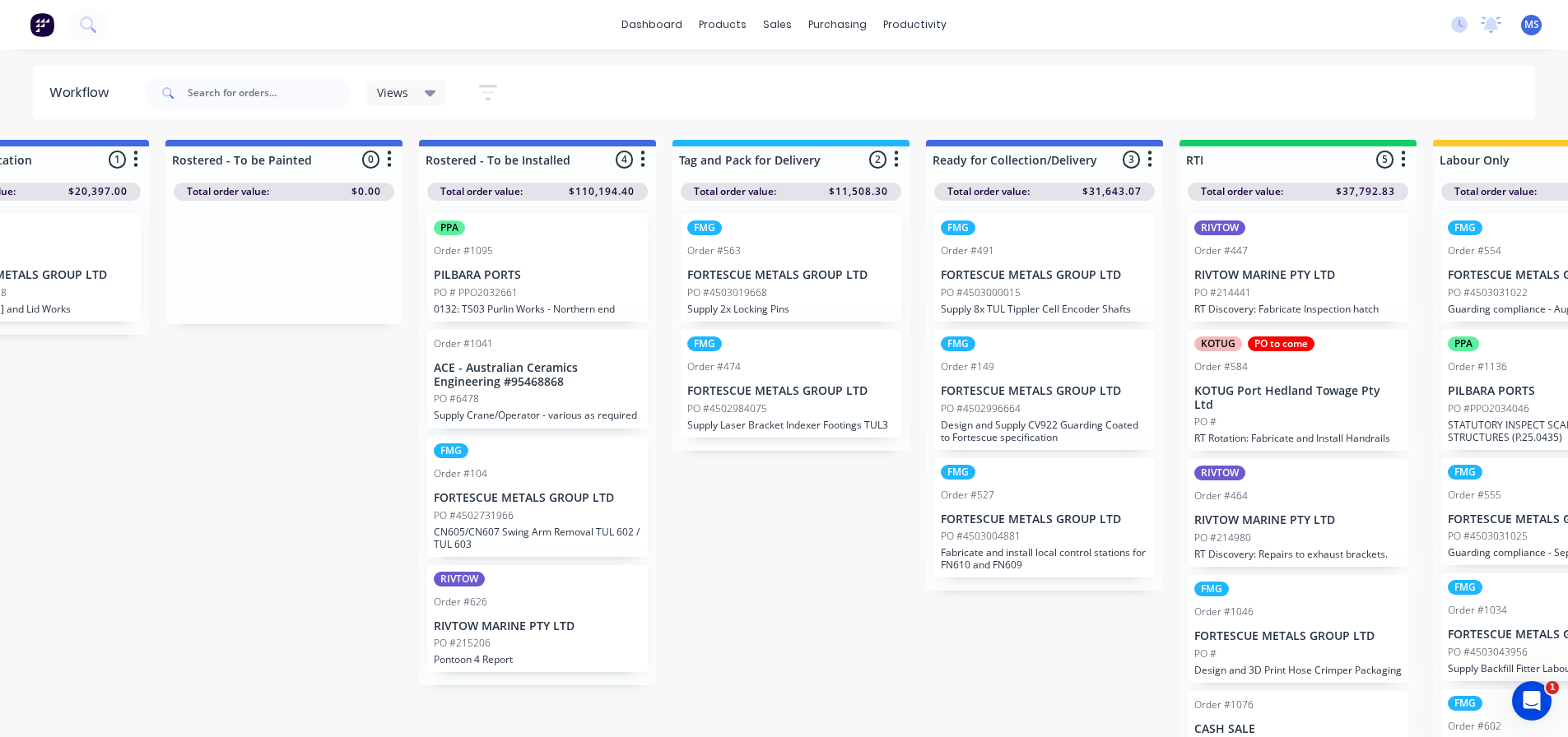
click at [856, 282] on div "FMG Order #563 FORTESCUE METALS GROUP LTD PO #4503019668 Supply 2x Locking Pins" at bounding box center [791, 268] width 221 height 108
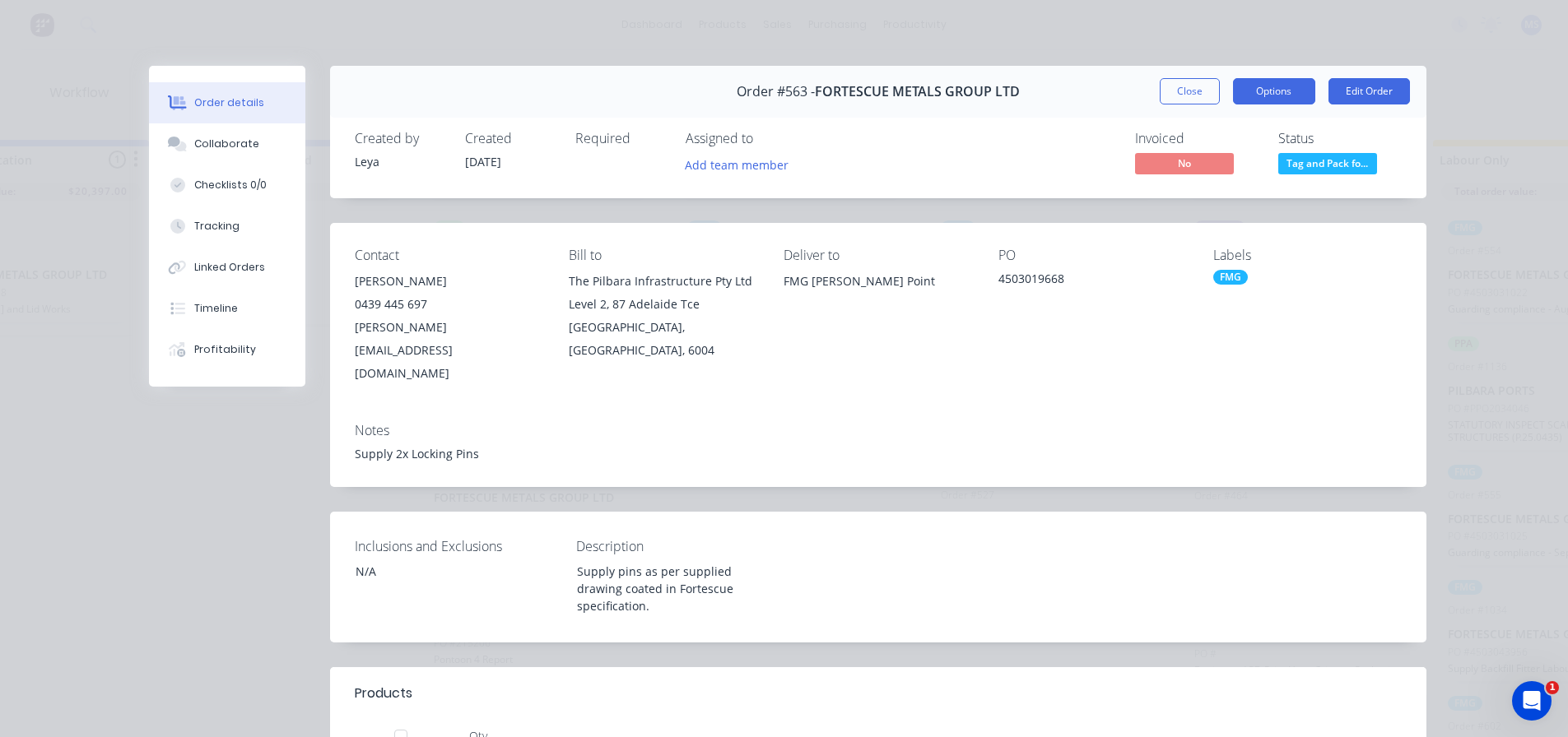
click at [1290, 96] on button "Options" at bounding box center [1273, 92] width 82 height 26
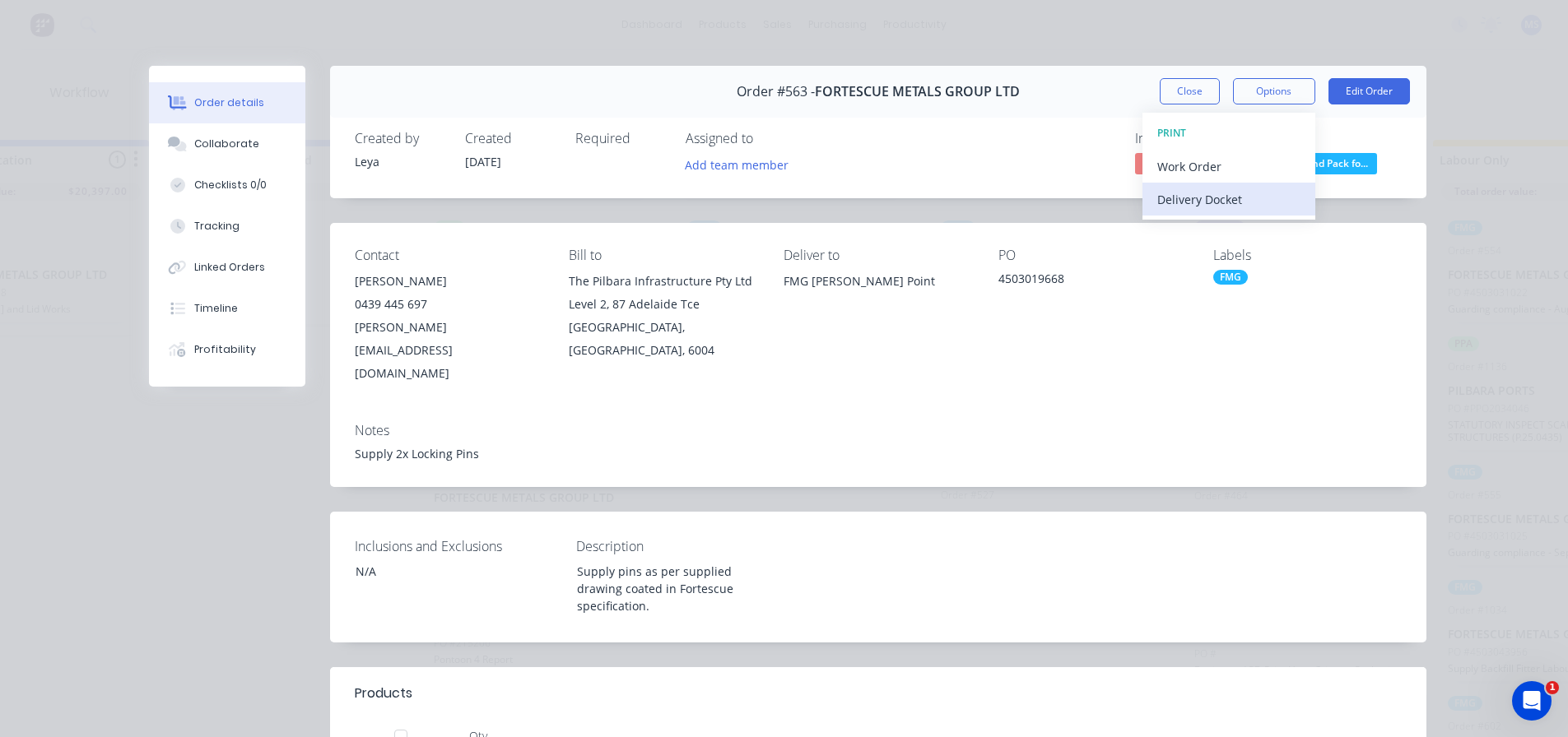
click at [1220, 191] on div "Delivery Docket" at bounding box center [1229, 199] width 143 height 24
click at [1166, 225] on div "Custom" at bounding box center [1229, 232] width 143 height 24
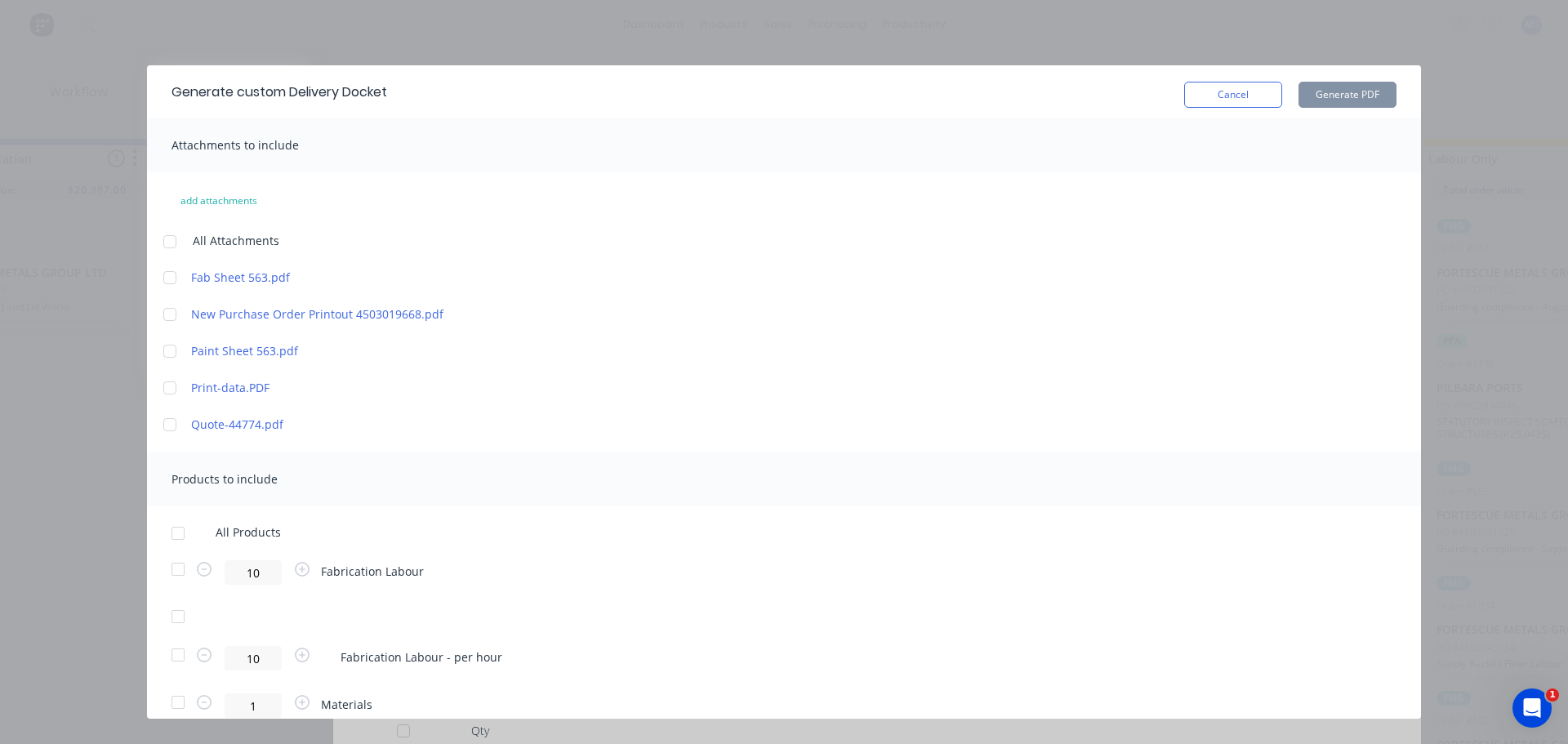
click at [181, 539] on div at bounding box center [178, 533] width 33 height 33
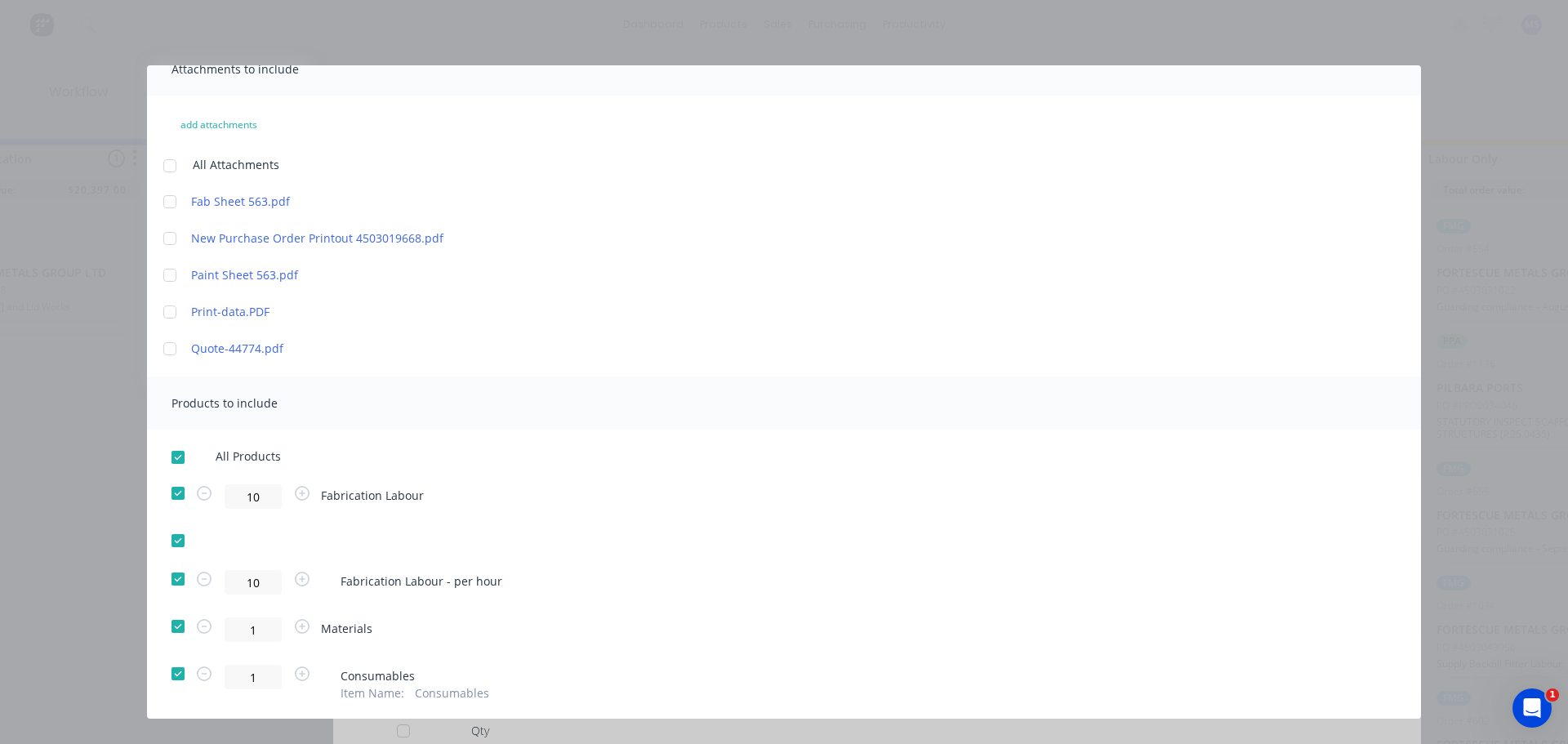
scroll to position [125, 0]
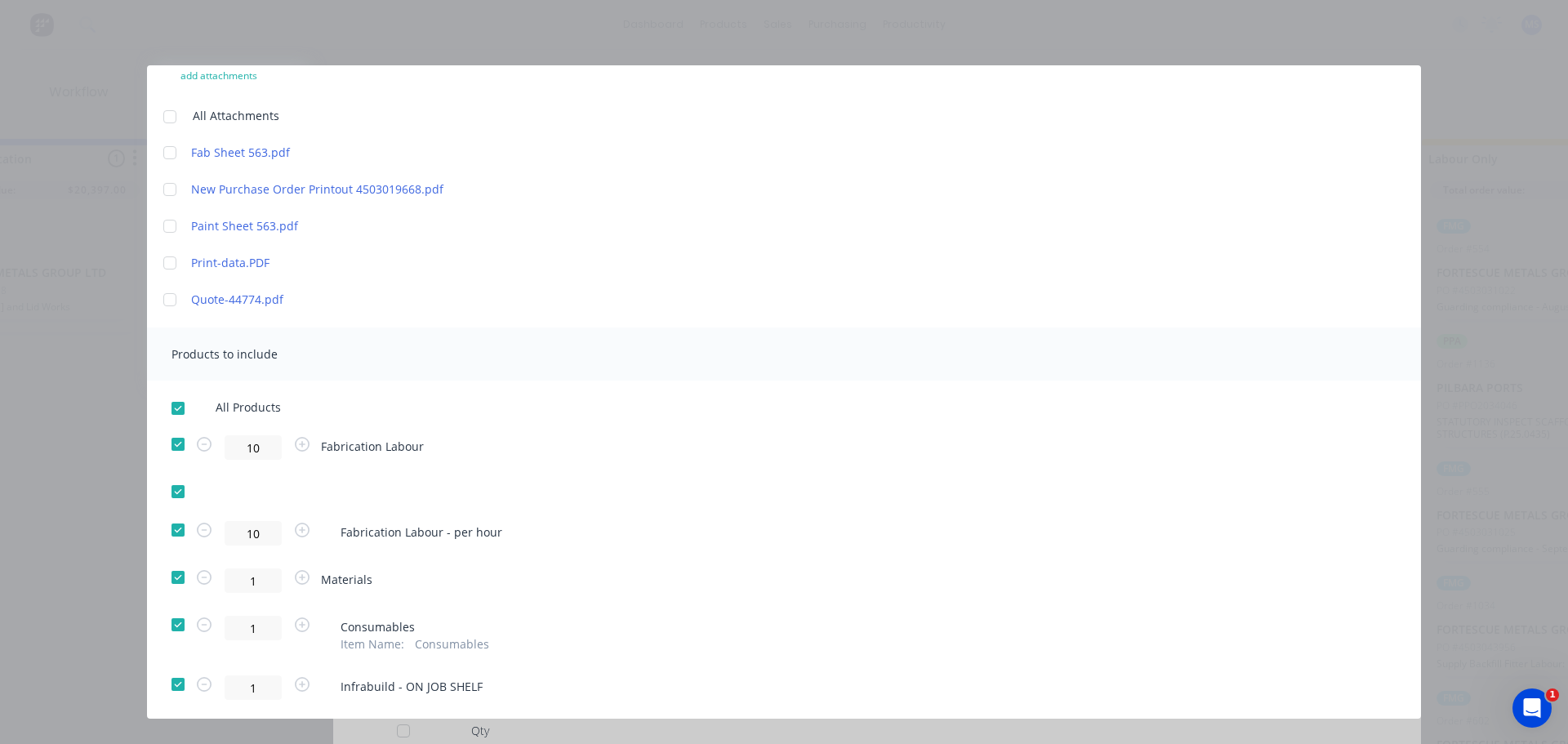
click at [188, 413] on div at bounding box center [178, 408] width 33 height 33
click at [175, 445] on div at bounding box center [178, 444] width 33 height 33
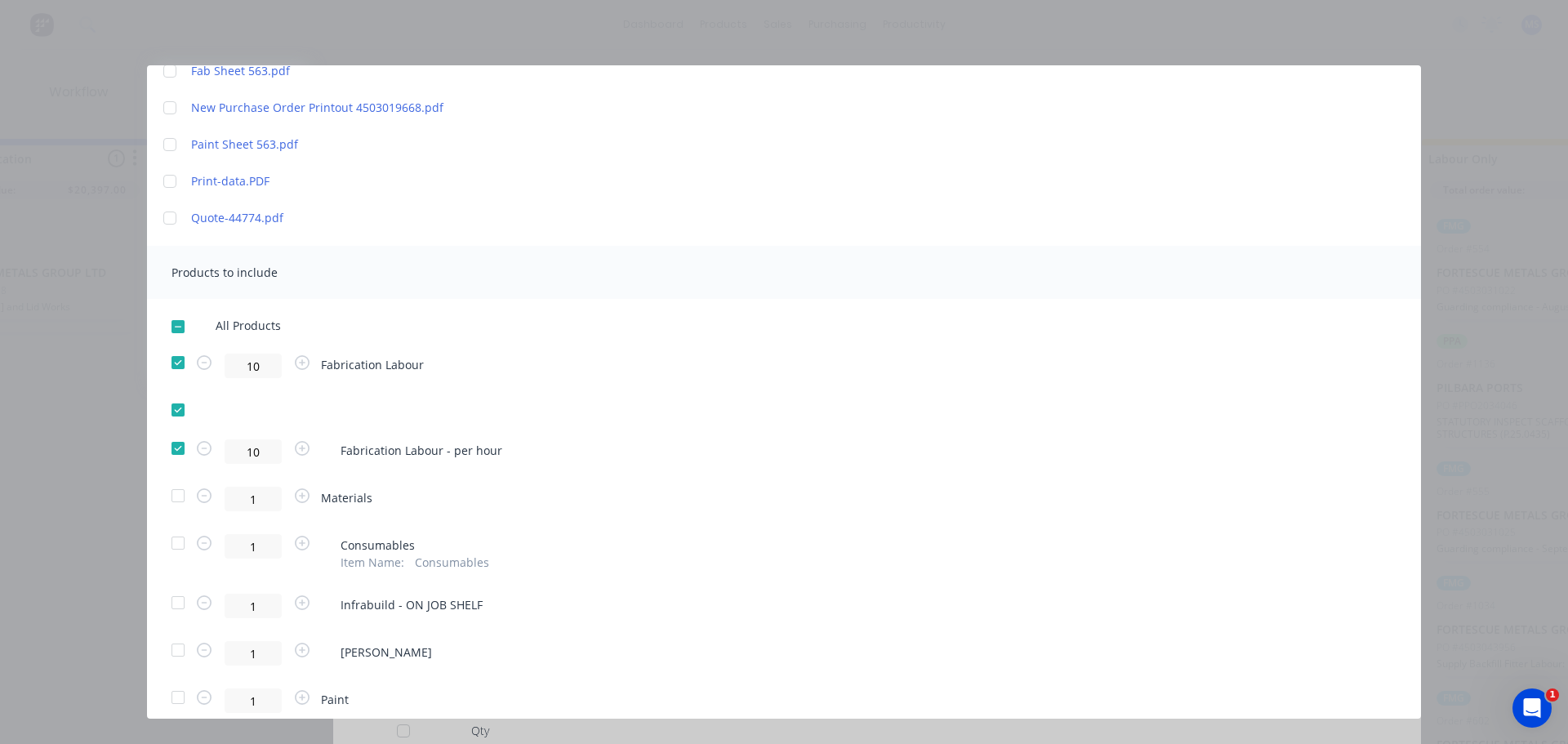
click at [179, 494] on div at bounding box center [178, 496] width 33 height 33
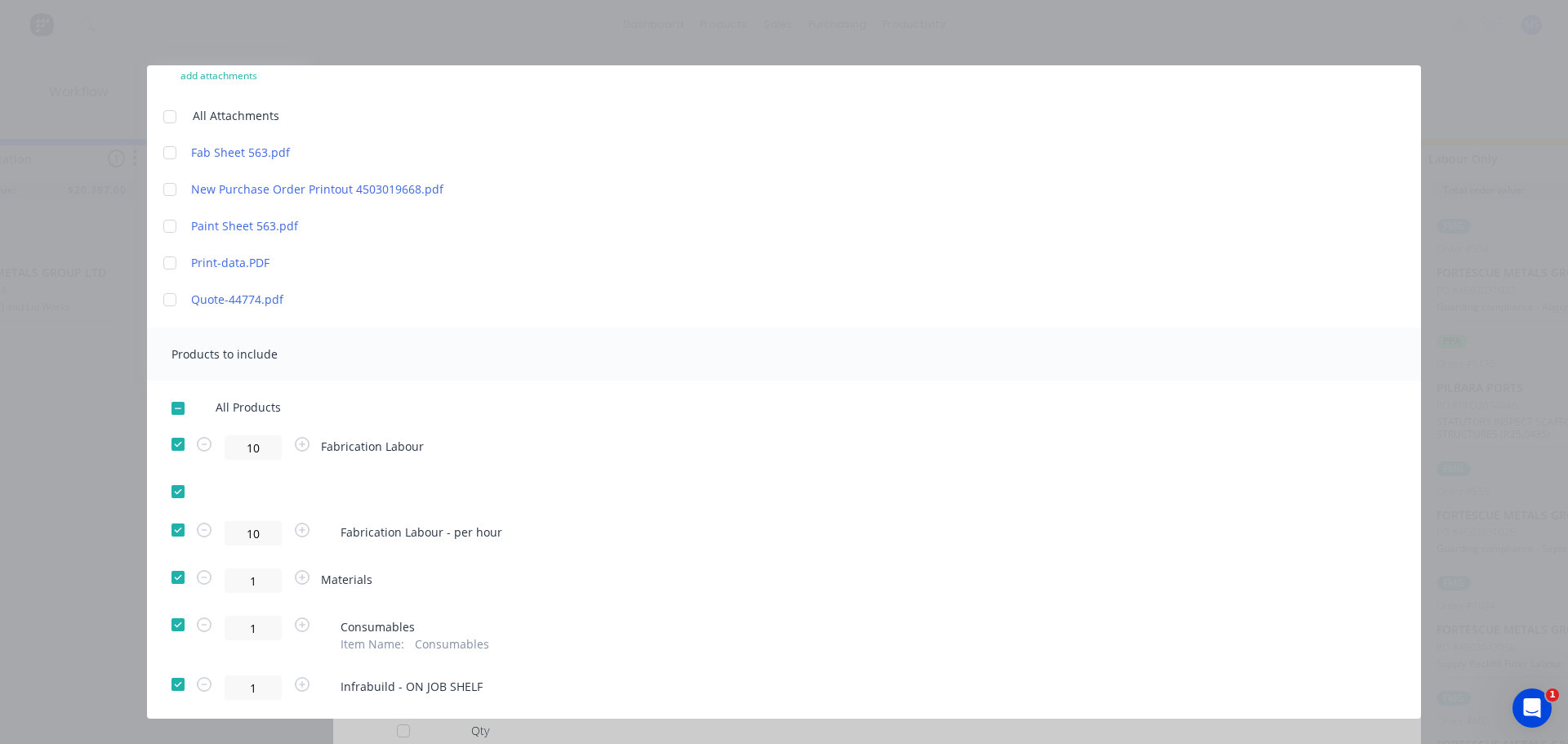
scroll to position [0, 0]
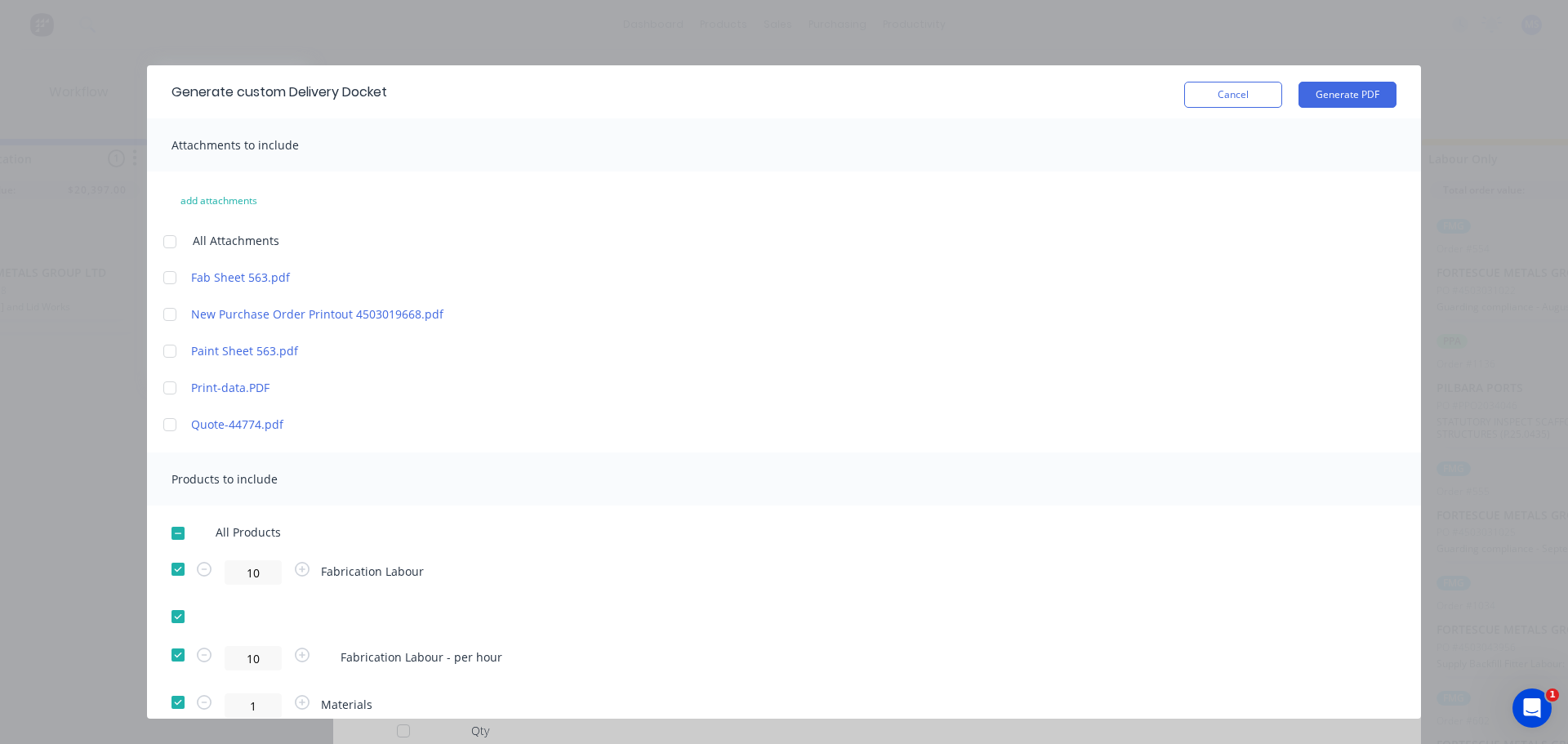
click at [220, 538] on span "All Products" at bounding box center [253, 532] width 76 height 17
click at [80, 523] on div "Generate custom Delivery Docket Cancel Generate PDF Attachments to include add …" at bounding box center [784, 372] width 1568 height 744
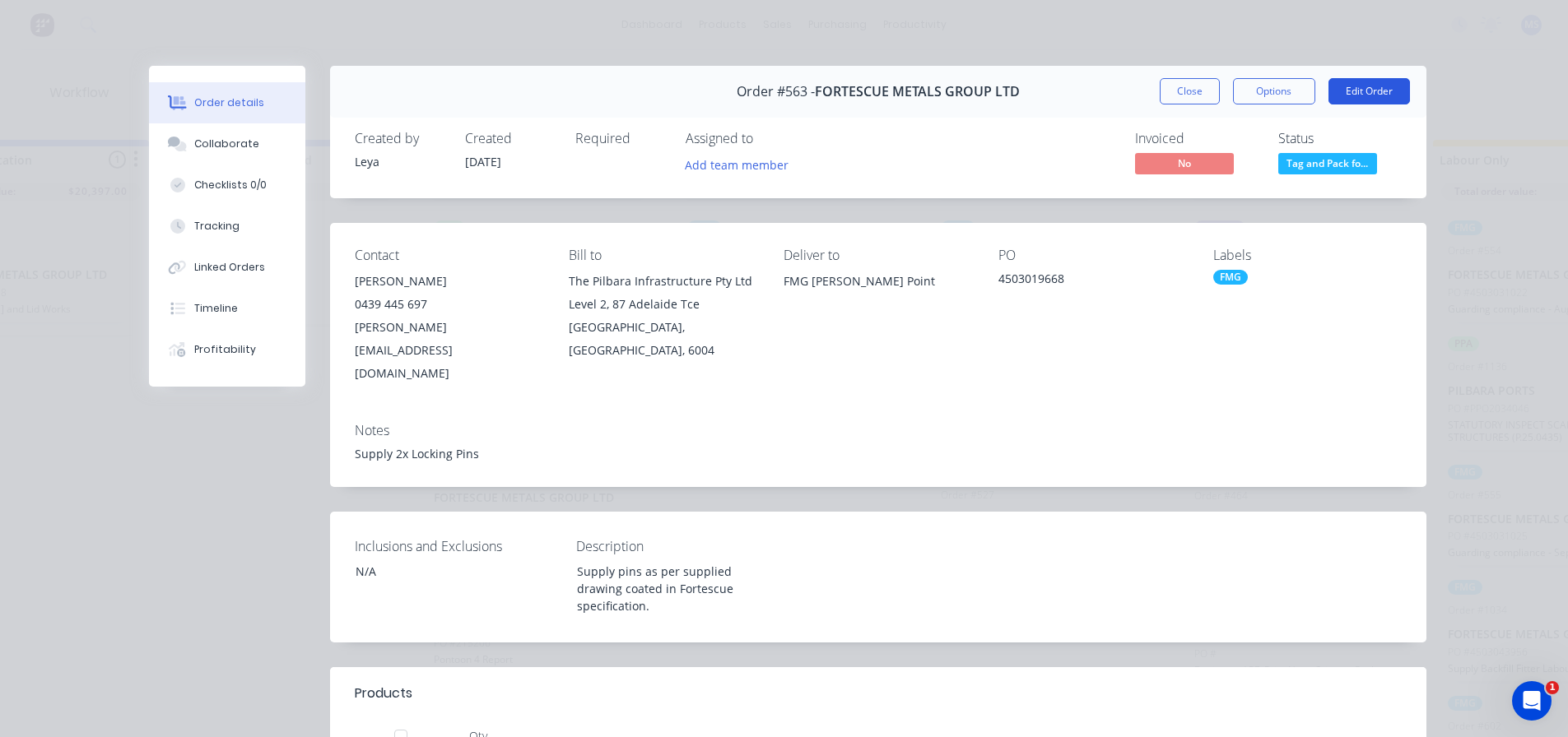
click at [1359, 95] on button "Edit Order" at bounding box center [1369, 92] width 81 height 26
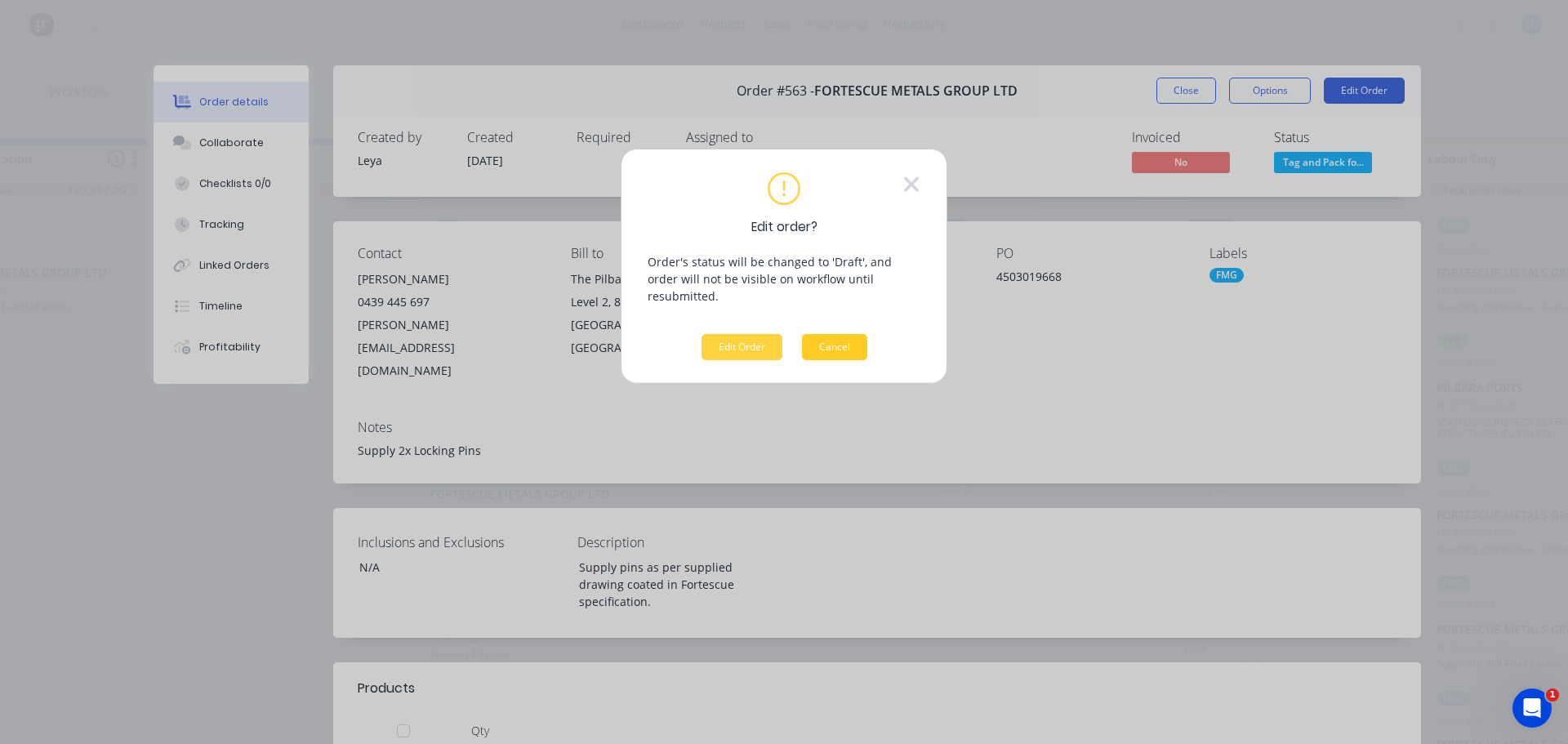
click at [825, 335] on button "Cancel" at bounding box center [835, 348] width 66 height 26
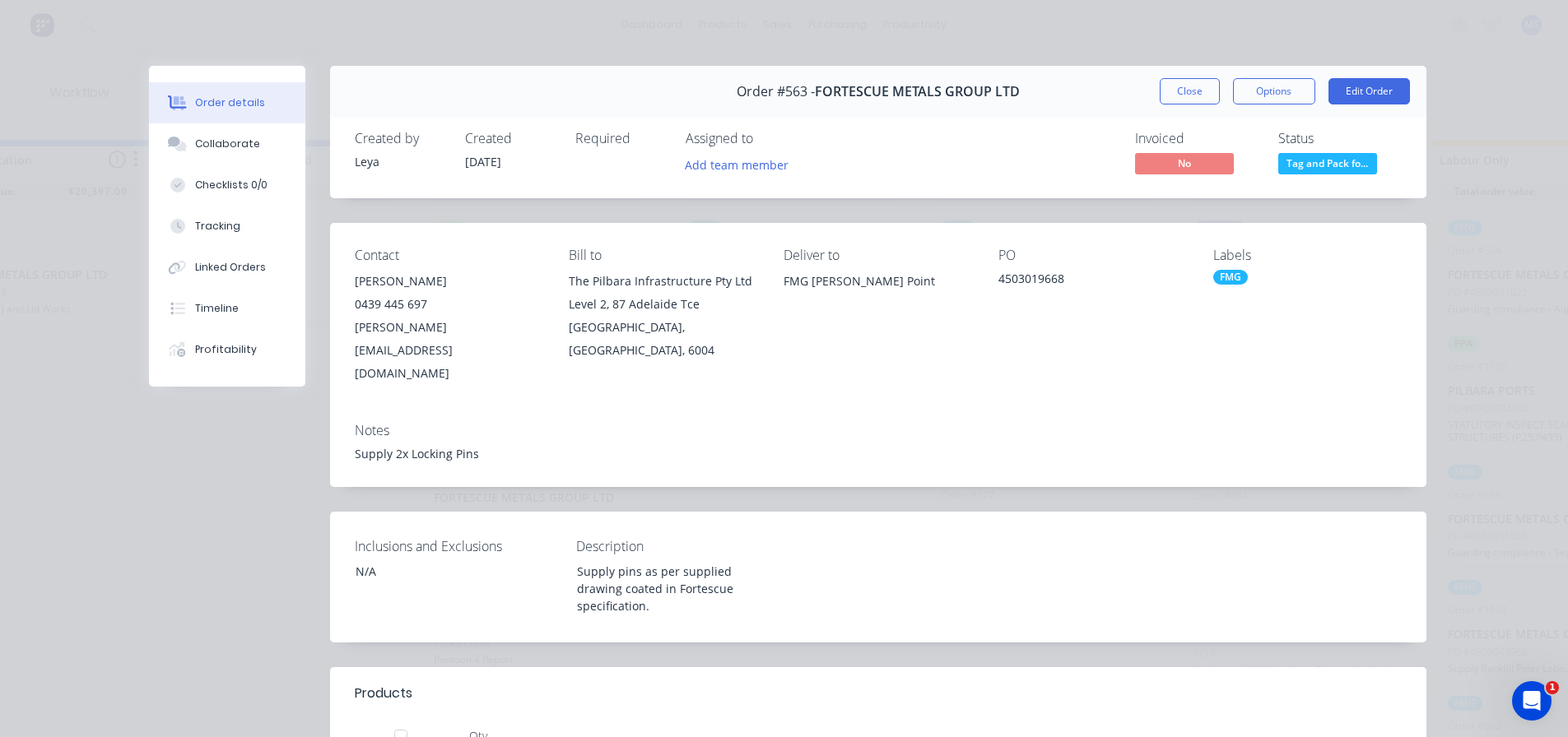
click at [1265, 109] on div "Order #563 - FORTESCUE METALS GROUP LTD Close Options Edit Order" at bounding box center [878, 92] width 1096 height 52
click at [1270, 105] on div "Order #563 - FORTESCUE METALS GROUP LTD Close Options Edit Order" at bounding box center [878, 92] width 1096 height 52
click at [1277, 85] on button "Options" at bounding box center [1273, 92] width 82 height 26
click at [1210, 196] on div "Delivery Docket" at bounding box center [1229, 199] width 143 height 24
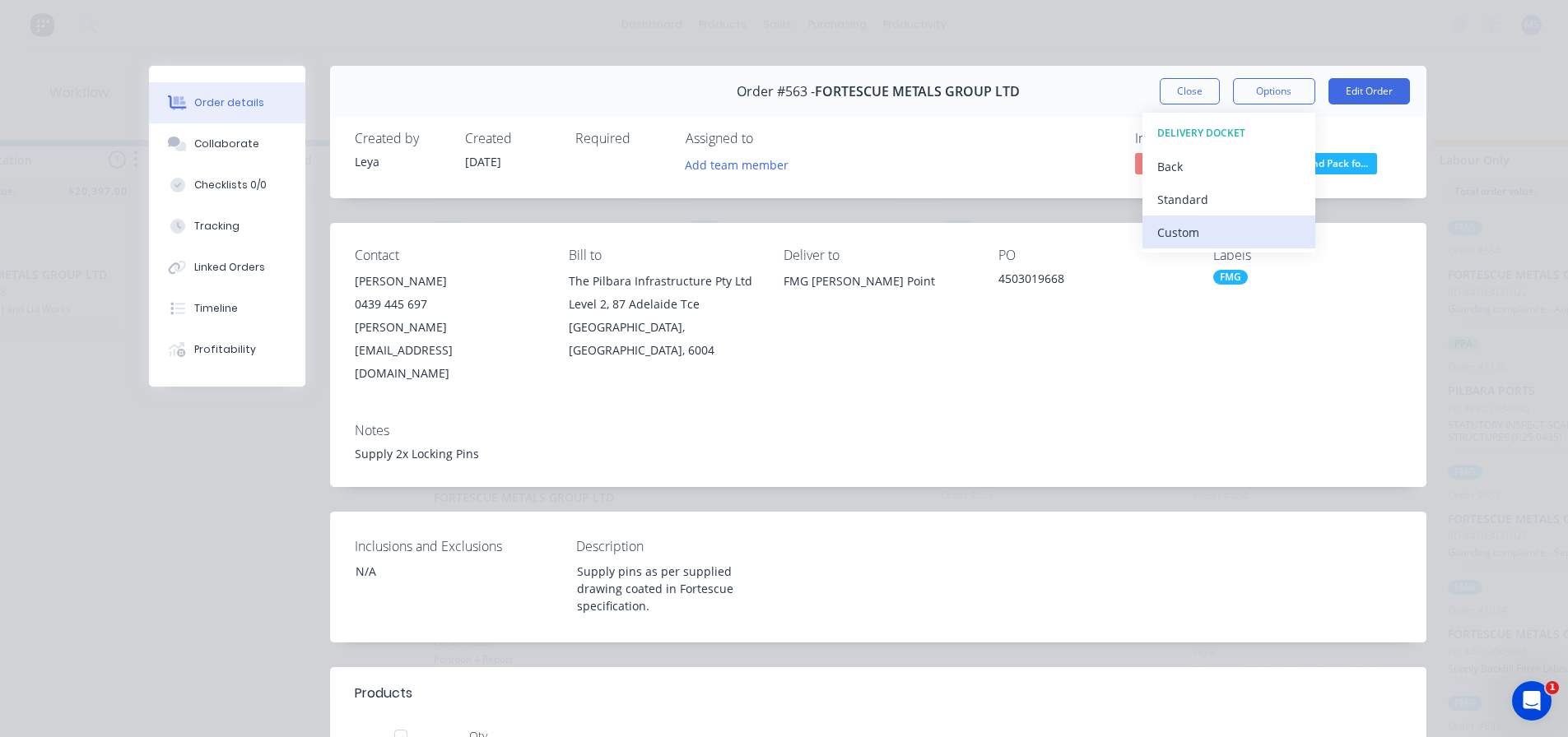
click at [1178, 225] on div "Custom" at bounding box center [1229, 232] width 143 height 24
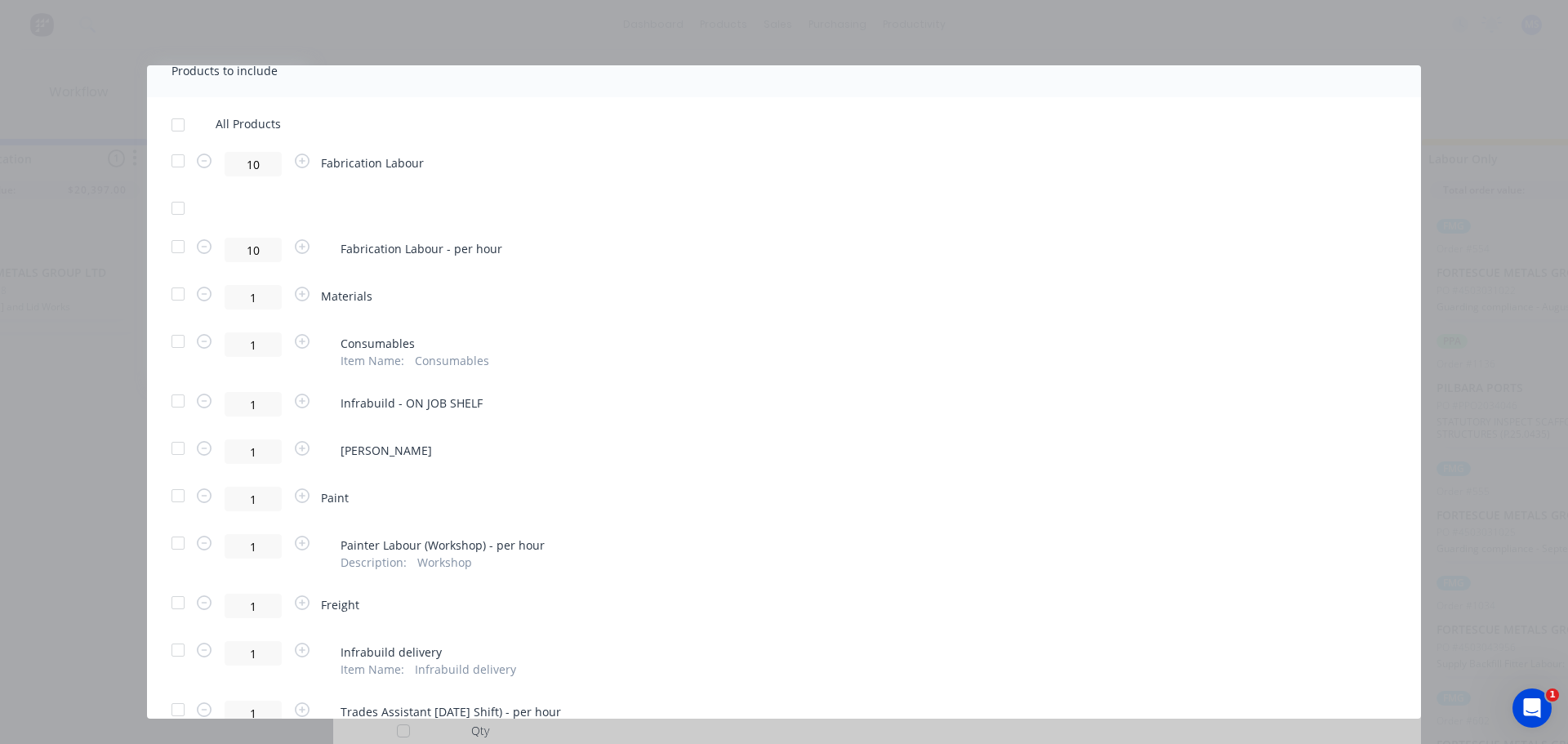
scroll to position [452, 0]
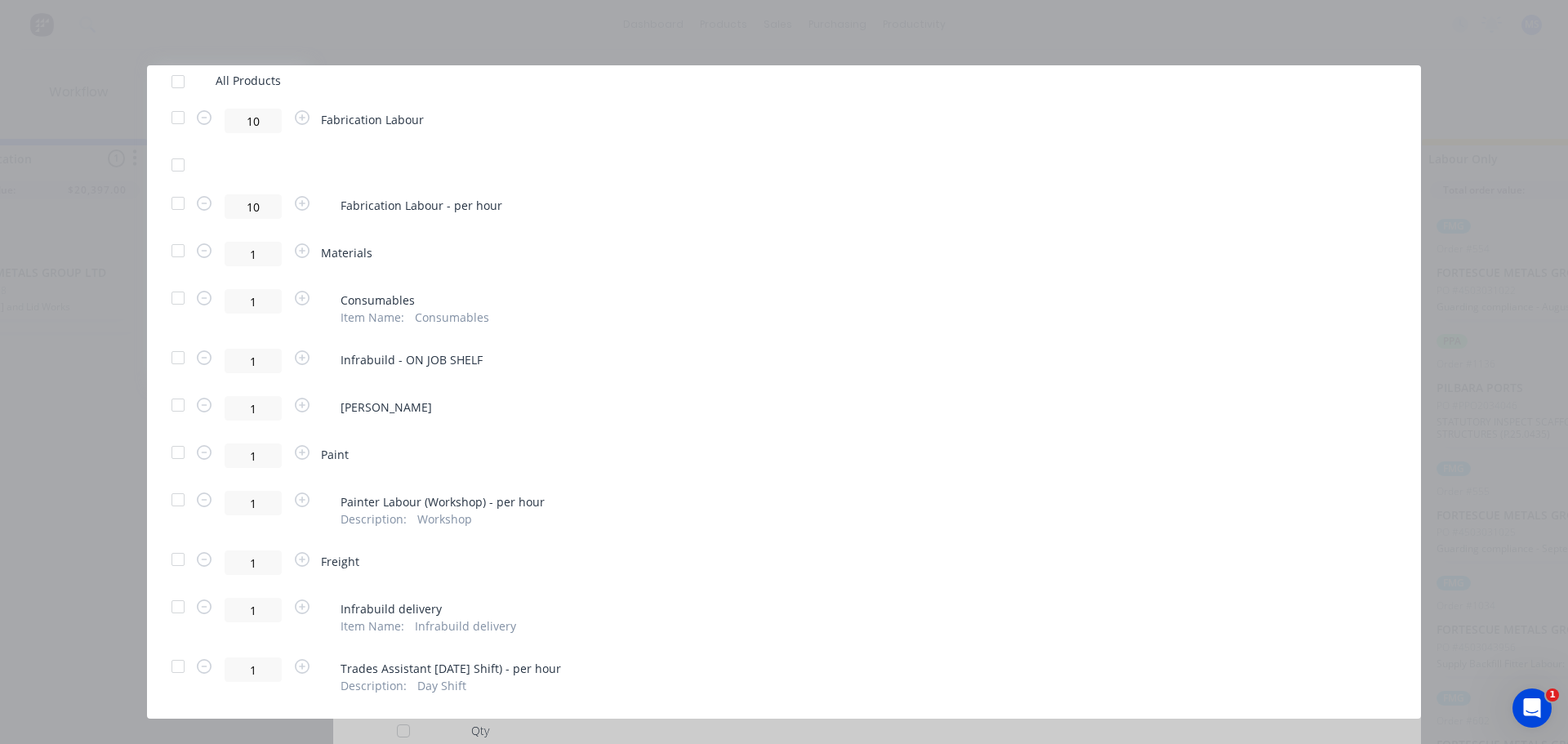
click at [188, 451] on div at bounding box center [178, 453] width 33 height 33
click at [185, 212] on div at bounding box center [178, 203] width 33 height 33
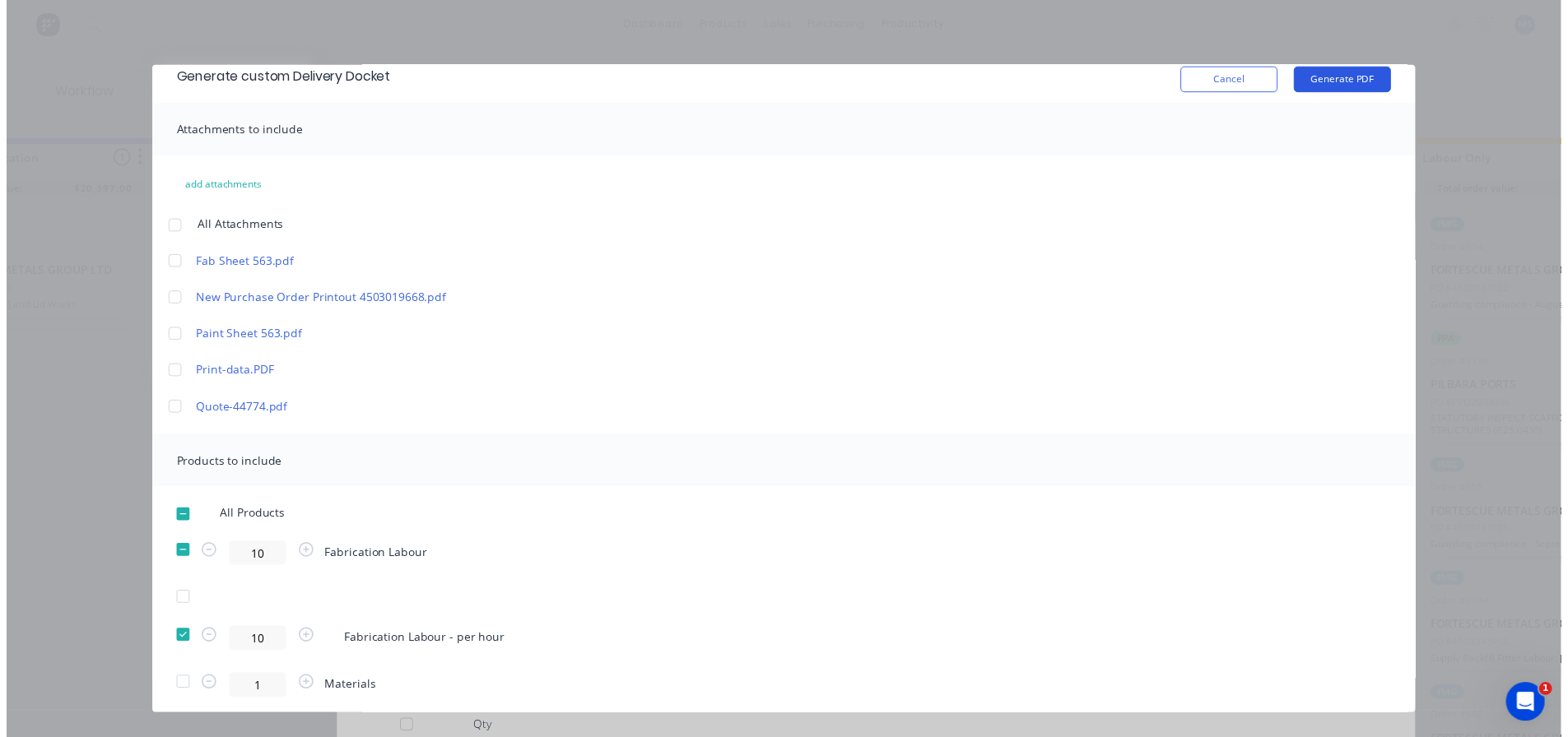
scroll to position [0, 0]
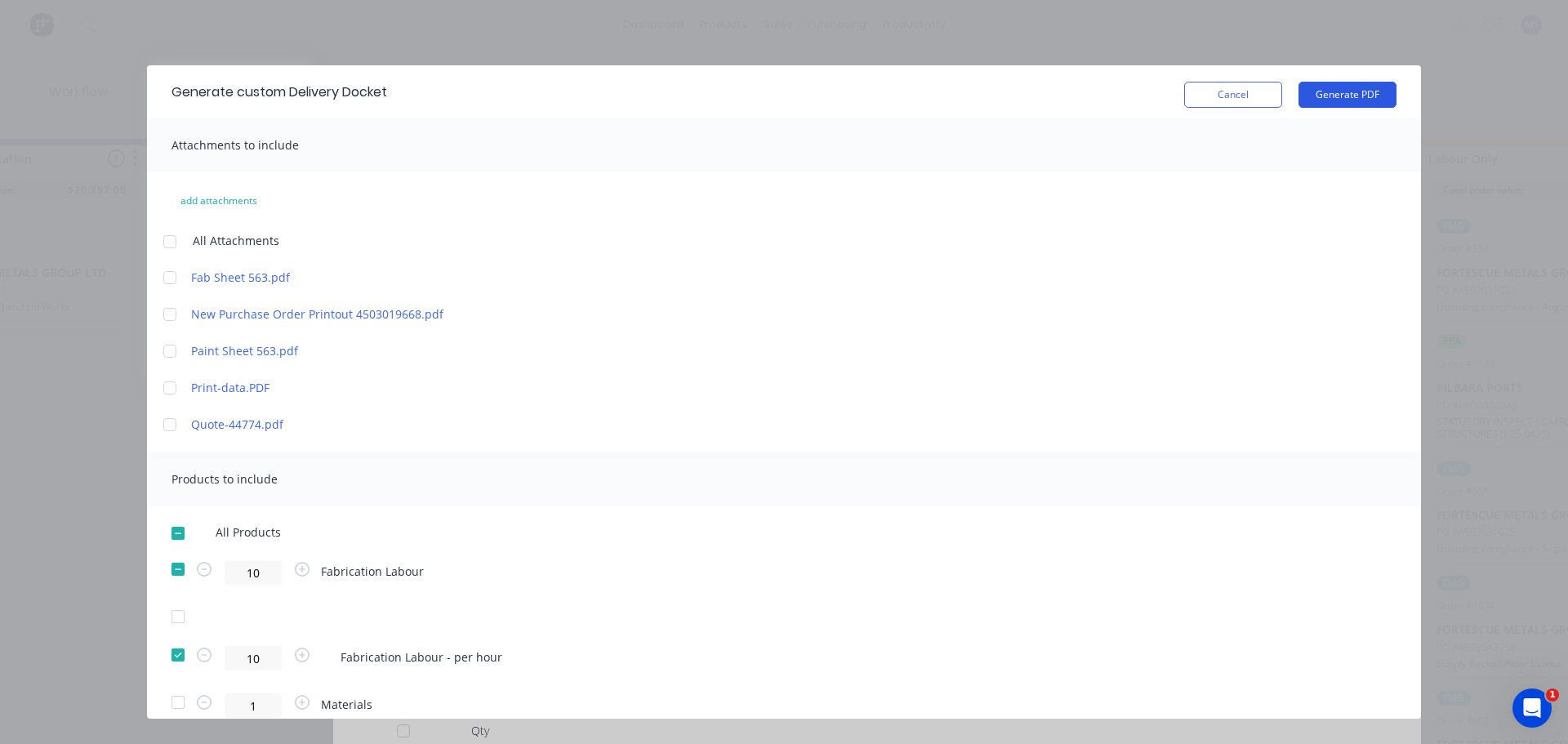
click at [1336, 106] on button "Generate PDF" at bounding box center [1347, 95] width 98 height 26
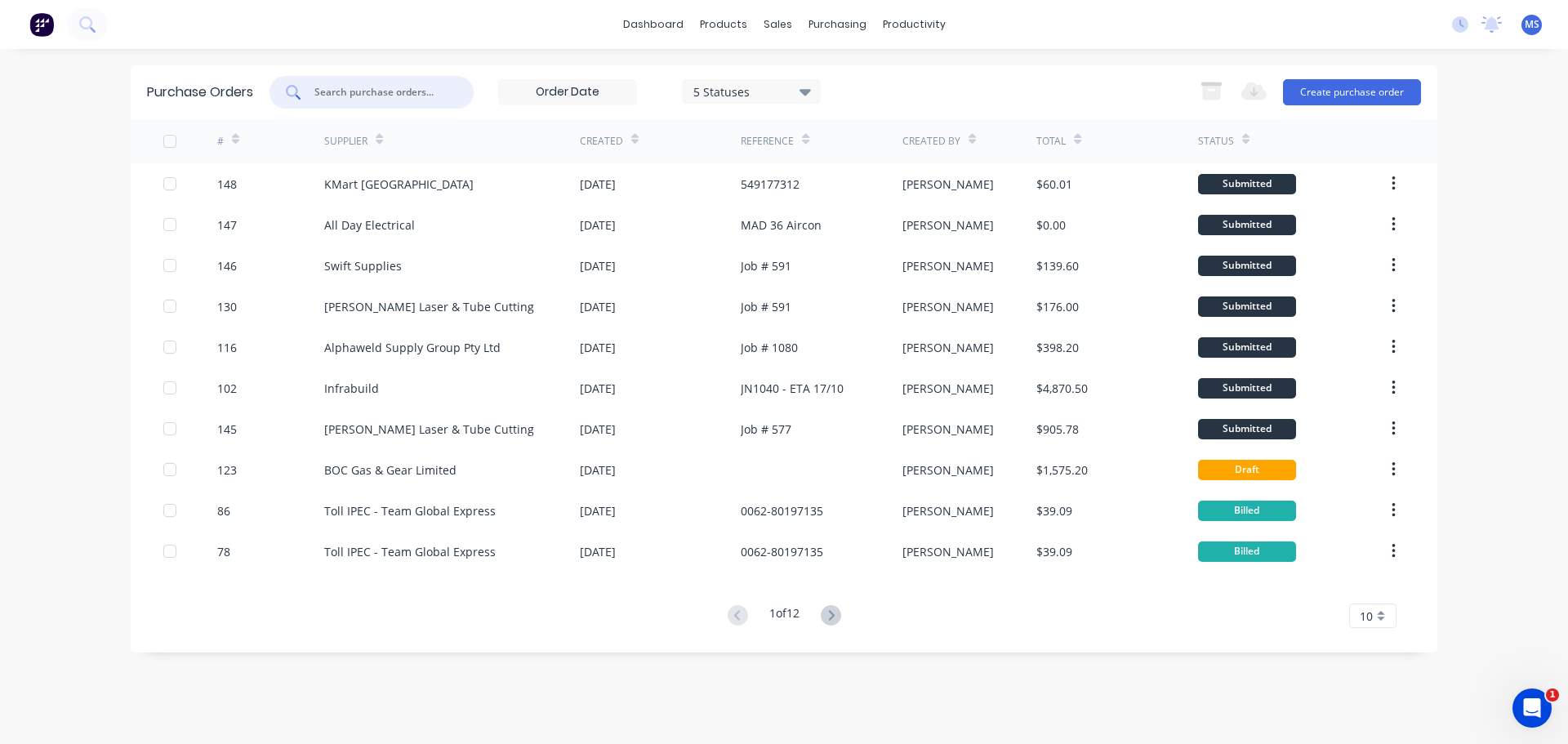
click at [398, 99] on input "text" at bounding box center [380, 92] width 136 height 16
type input "kmart"
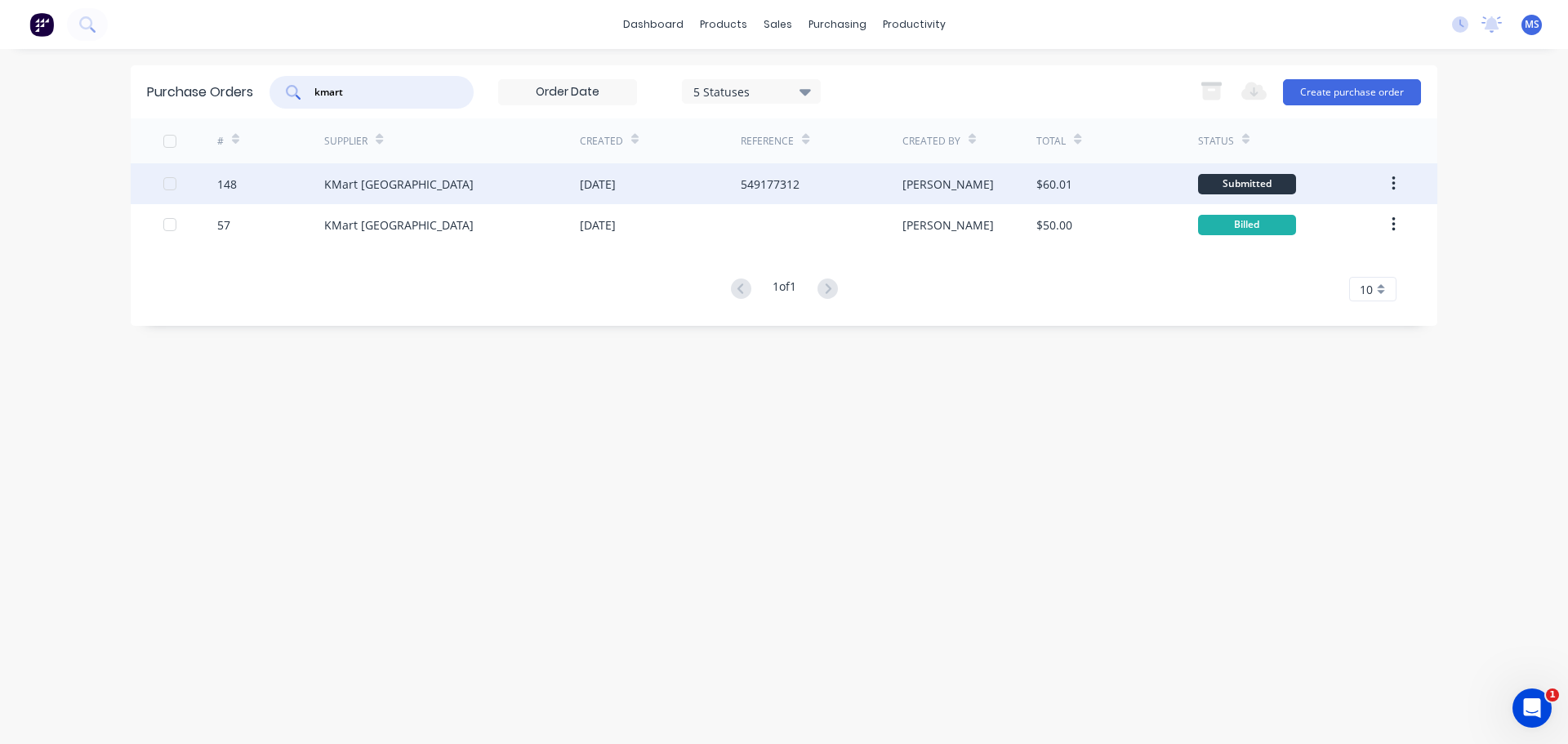
click at [506, 167] on div "KMart [GEOGRAPHIC_DATA]" at bounding box center [451, 184] width 256 height 41
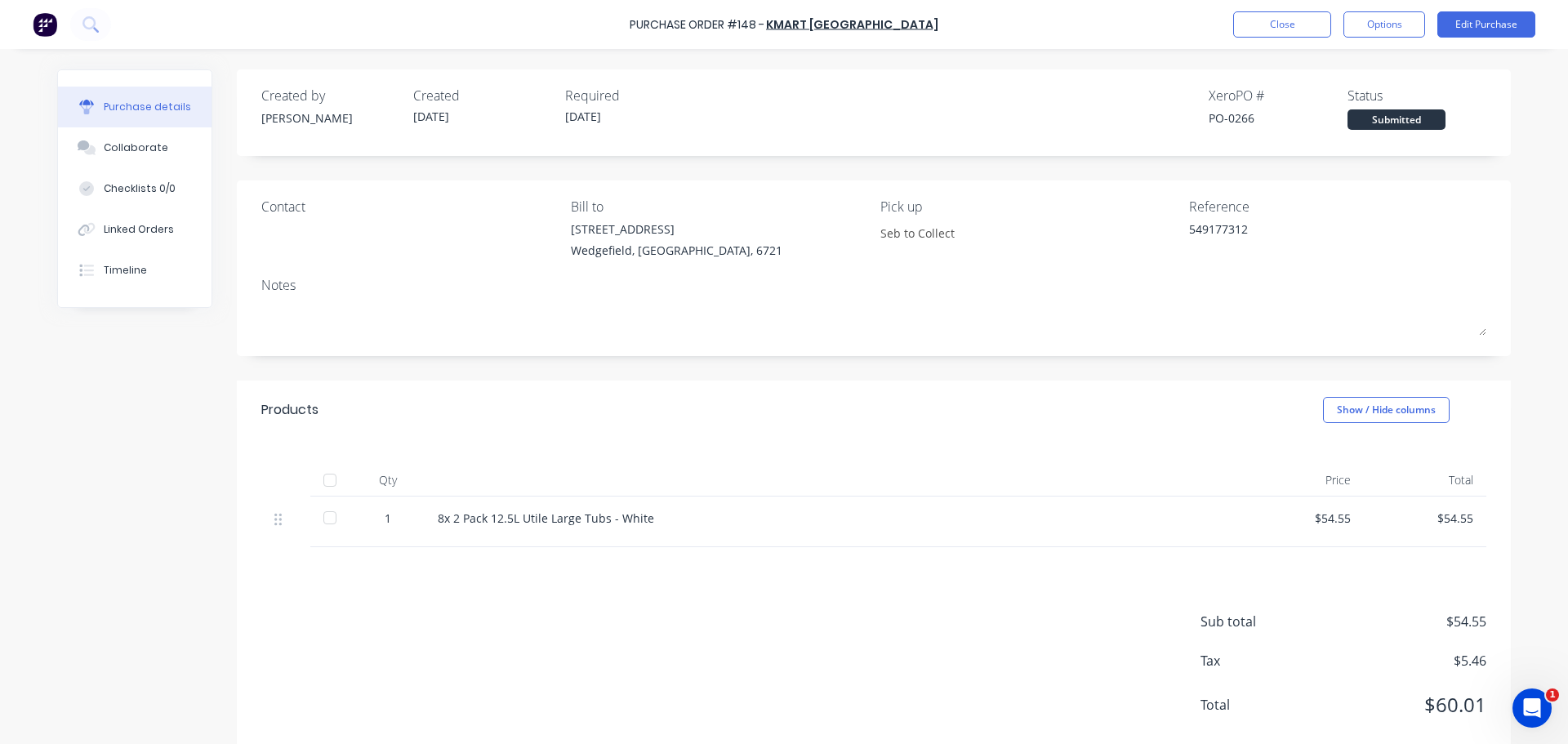
click at [325, 519] on div at bounding box center [330, 517] width 33 height 33
type textarea "x"
click at [1281, 23] on button "Close" at bounding box center [1281, 24] width 98 height 26
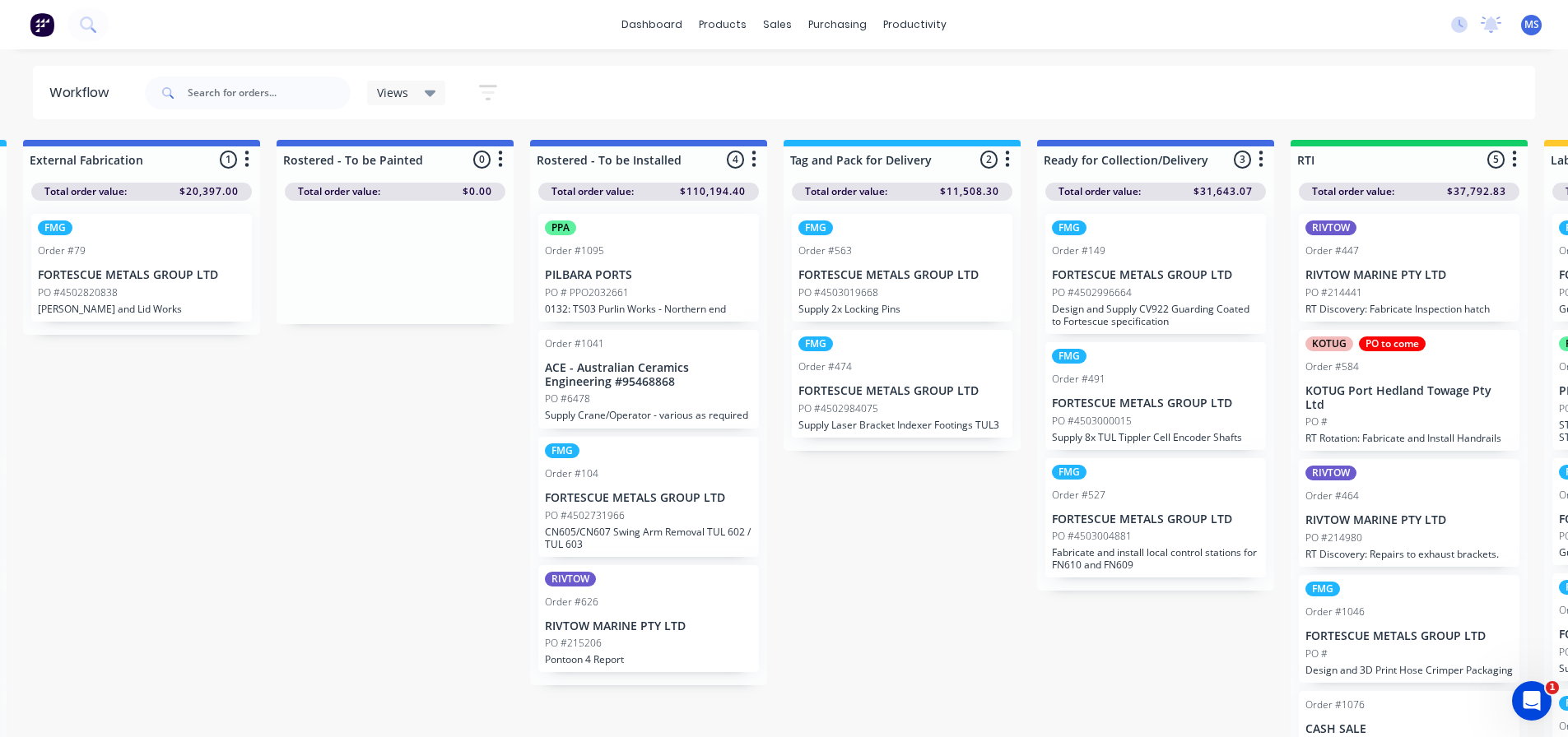
scroll to position [0, 1891]
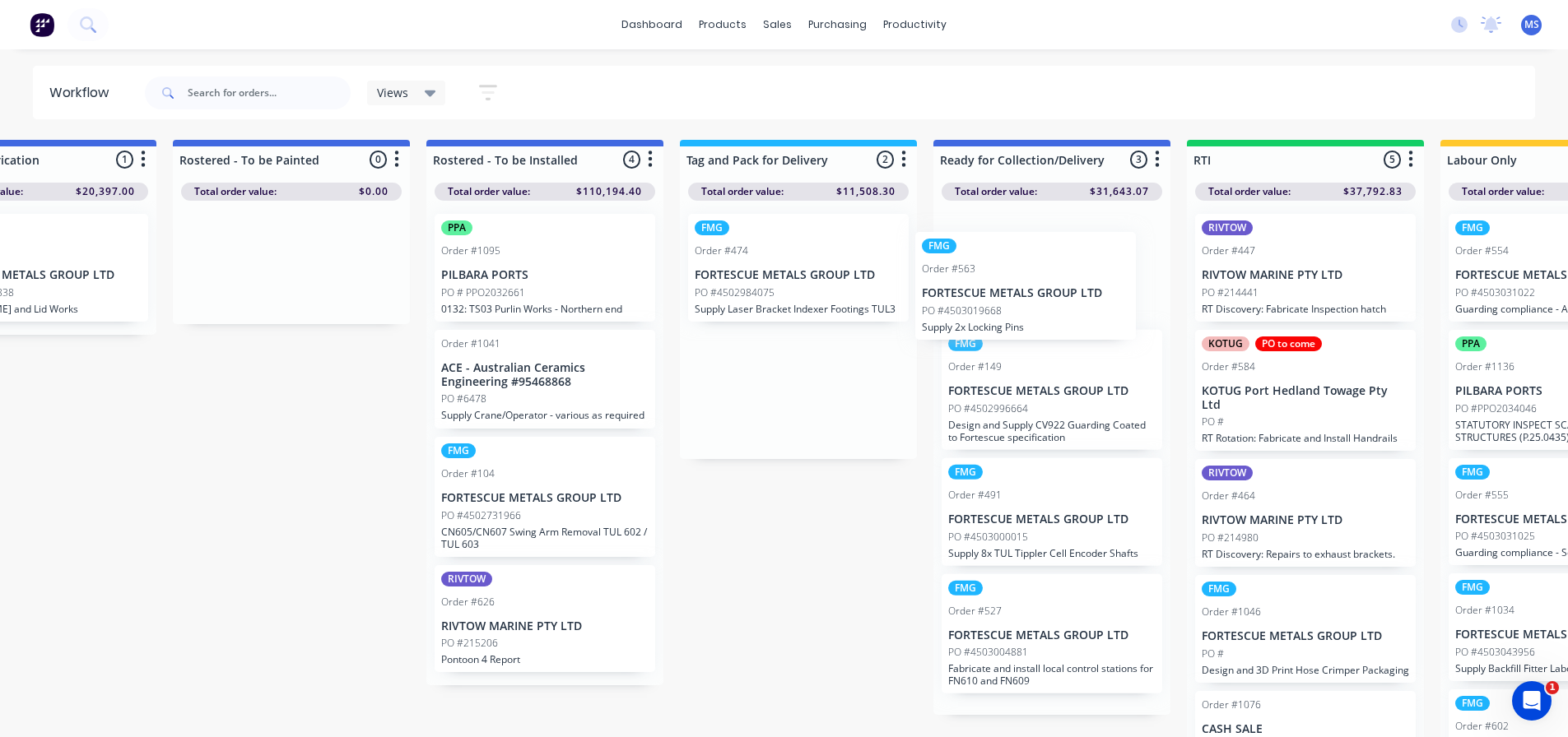
drag, startPoint x: 902, startPoint y: 308, endPoint x: 1059, endPoint y: 316, distance: 157.2
click at [1059, 316] on div "Submitted 55 Sort By Created date Required date Order number Customer name Most…" at bounding box center [304, 440] width 4415 height 600
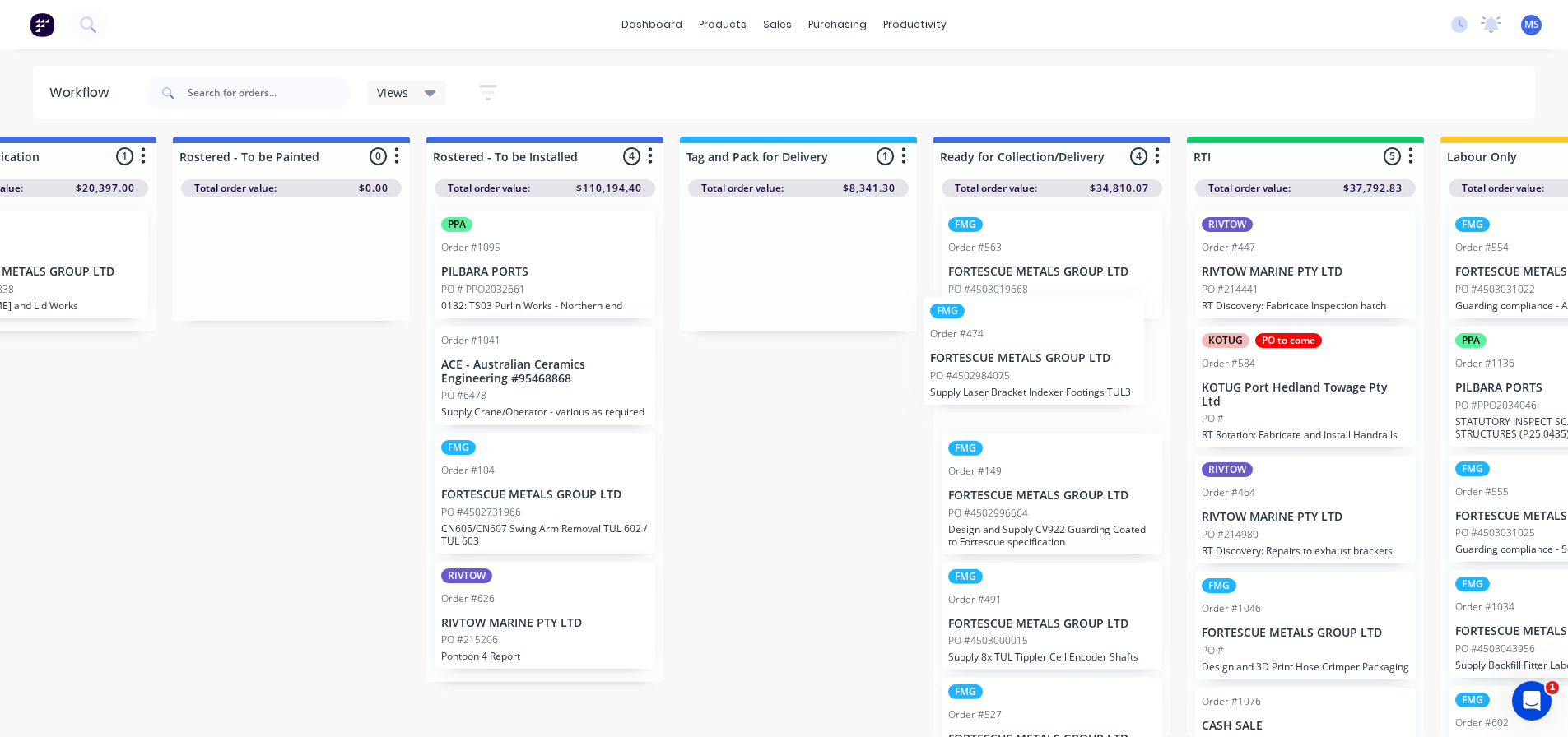
drag, startPoint x: 870, startPoint y: 295, endPoint x: 1114, endPoint y: 400, distance: 265.6
click at [1114, 400] on div "Submitted 55 Sort By Created date Required date Order number Customer name Most…" at bounding box center [304, 437] width 4415 height 600
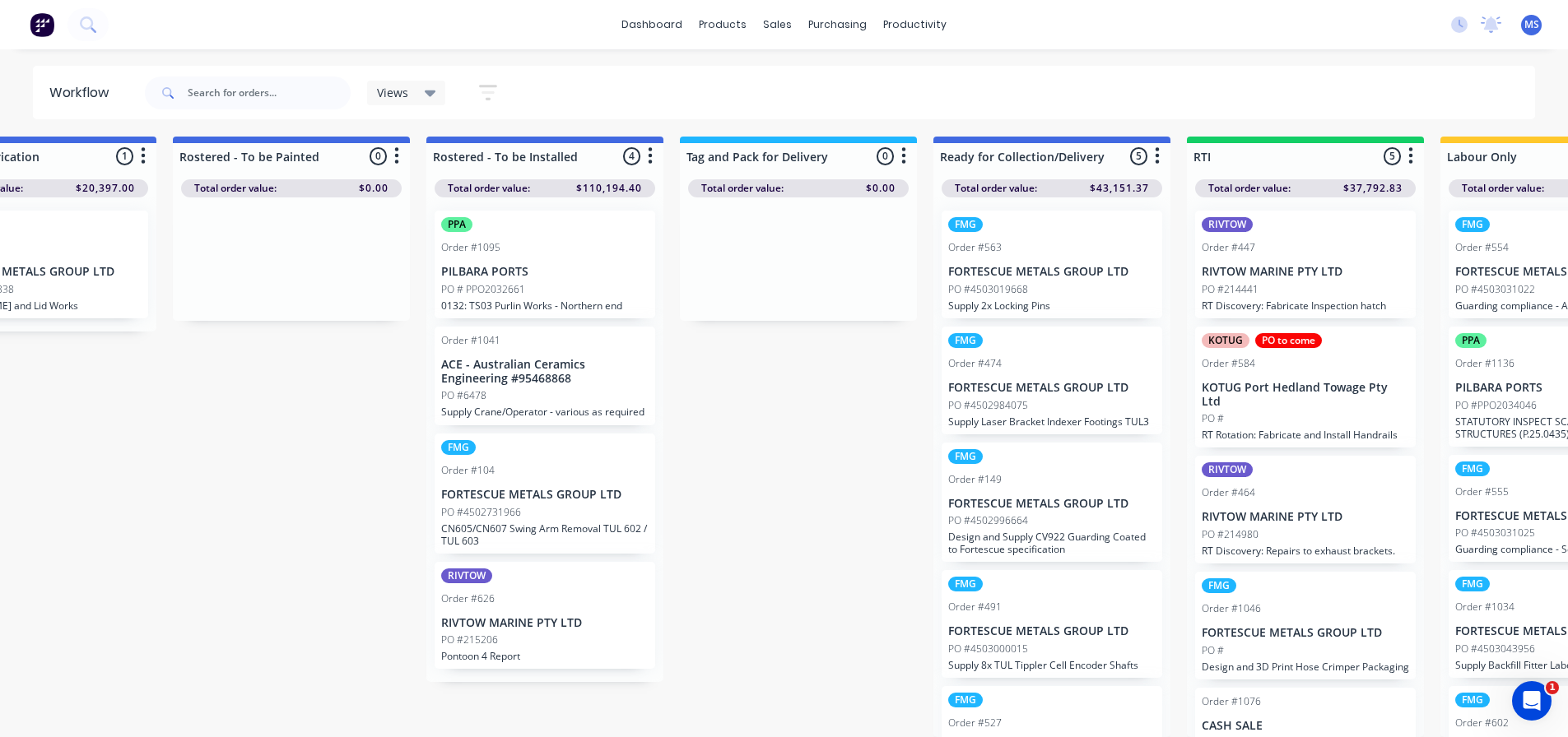
click at [1056, 381] on p "FORTESCUE METALS GROUP LTD" at bounding box center [1052, 388] width 208 height 14
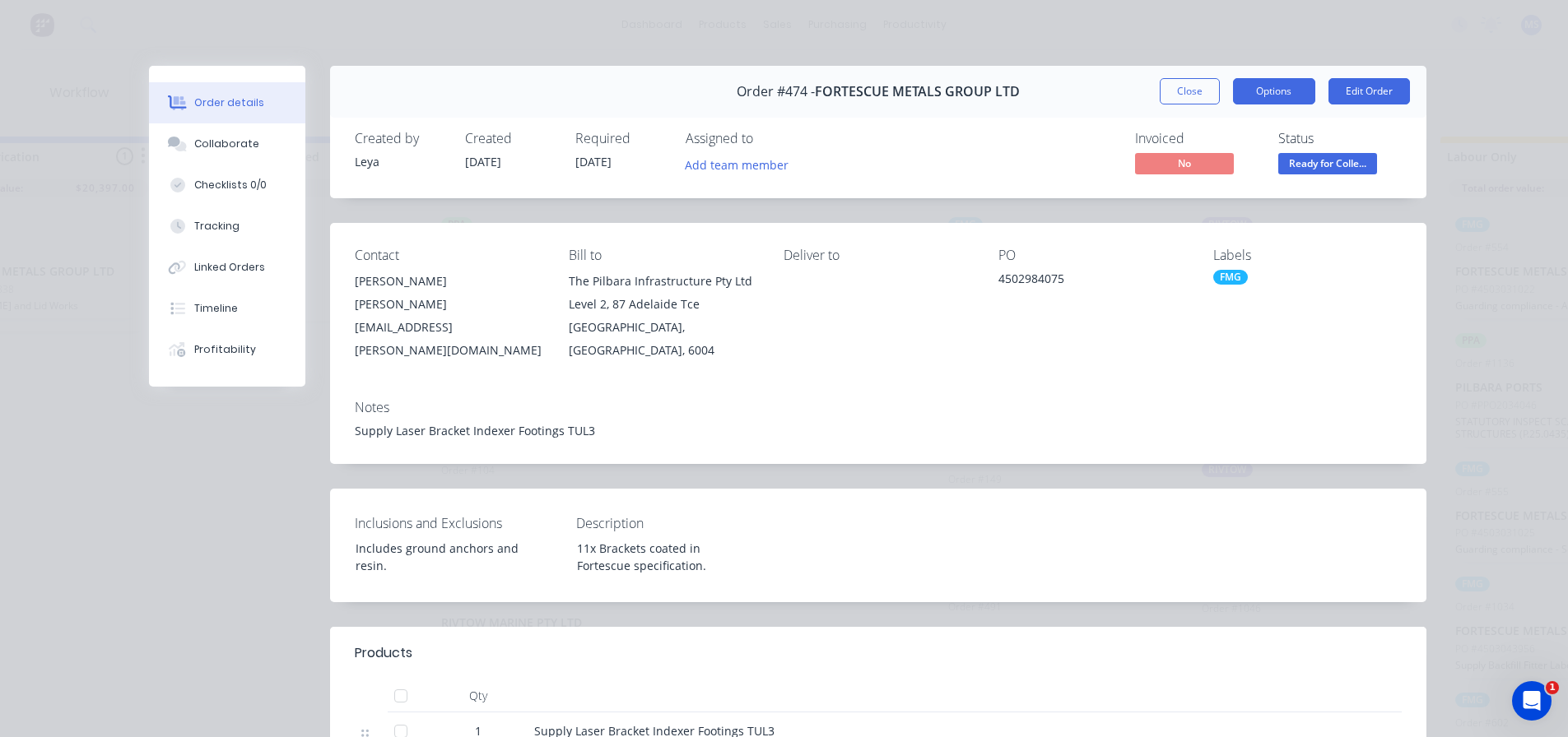
click at [1273, 87] on button "Options" at bounding box center [1273, 92] width 82 height 26
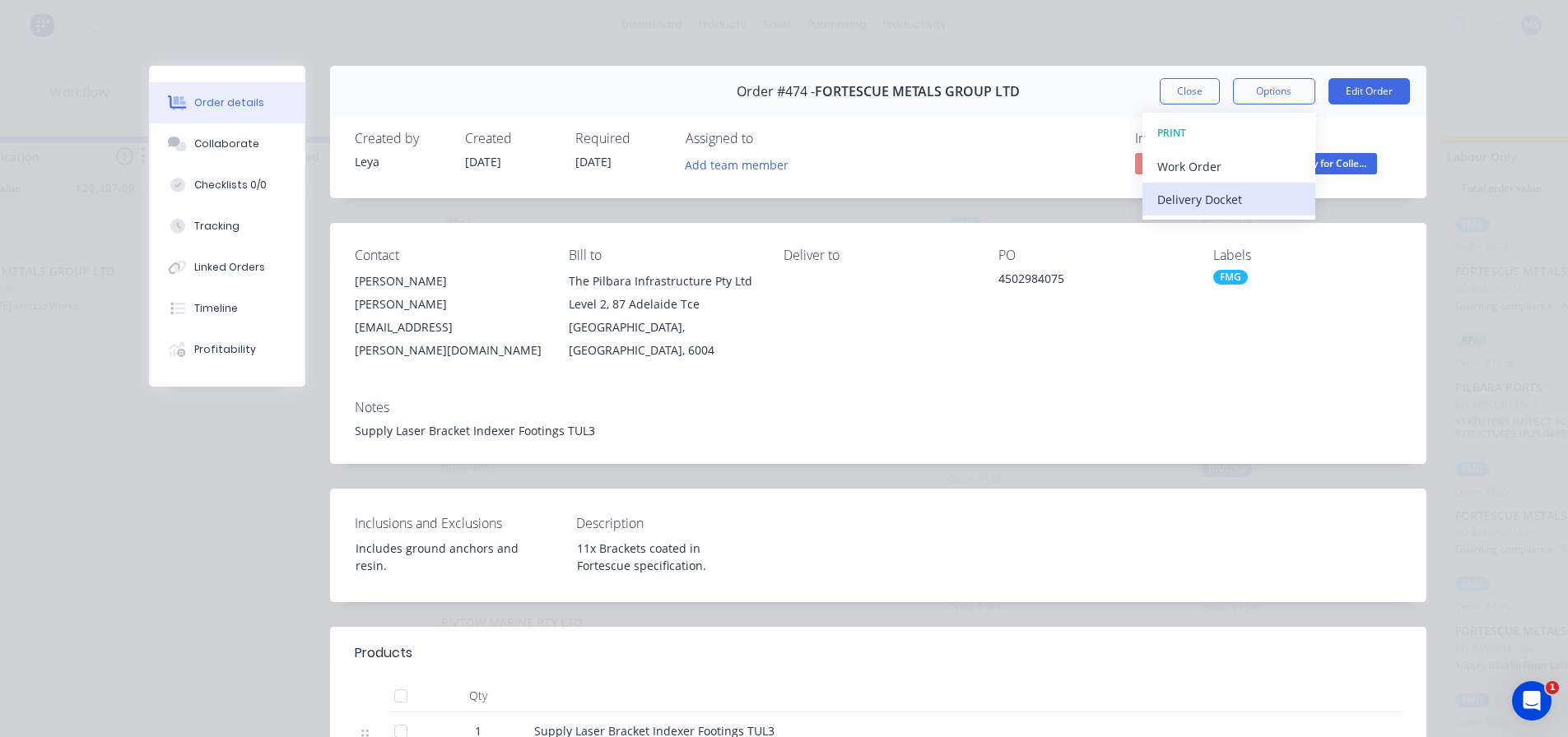
click at [1232, 183] on button "Delivery Docket" at bounding box center [1228, 199] width 173 height 33
click at [1189, 217] on button "Custom" at bounding box center [1228, 231] width 173 height 33
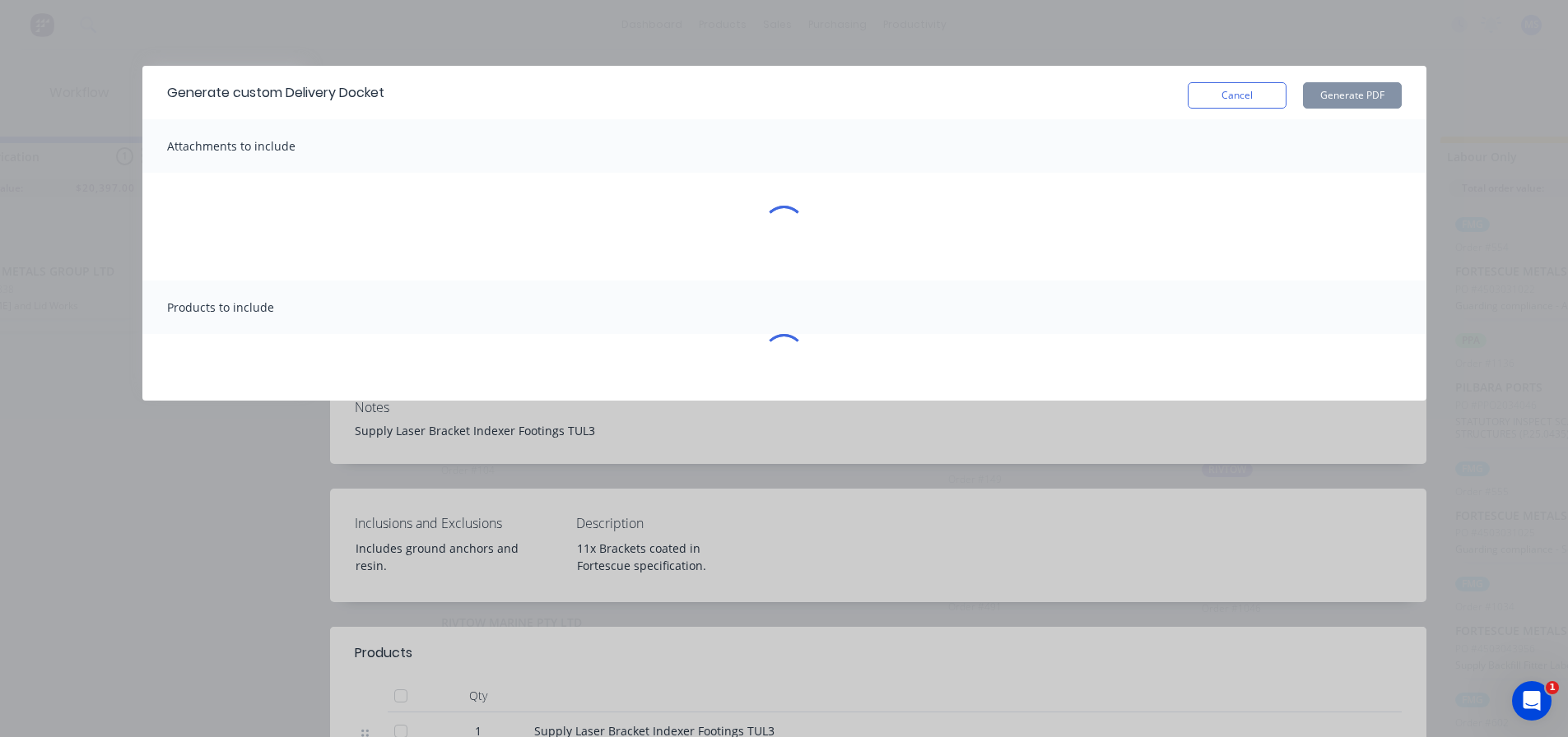
scroll to position [3, 1891]
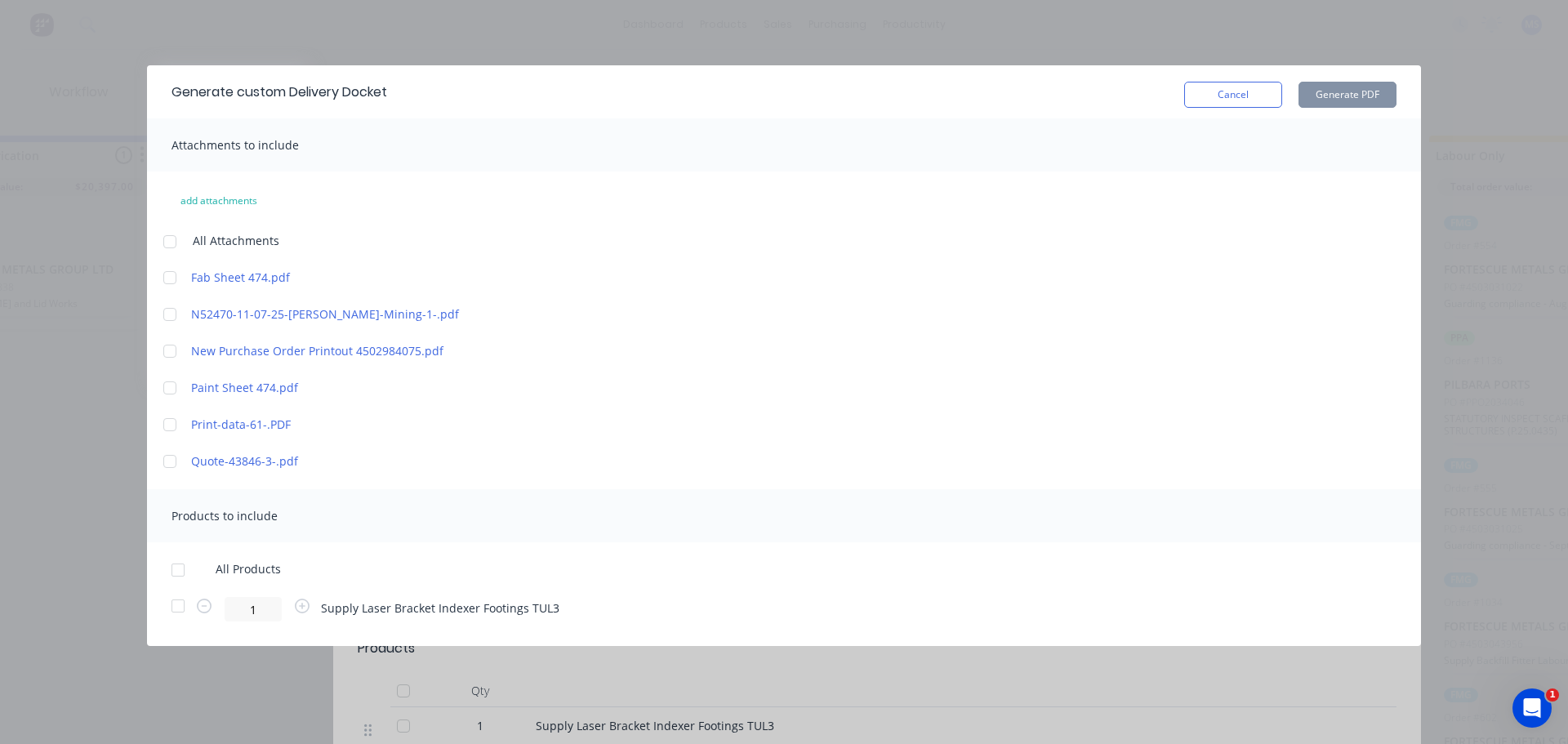
click at [245, 582] on div "All Products 1 Supply Laser Bracket Indexer Footings TUL3" at bounding box center [784, 592] width 1274 height 60
click at [157, 563] on div "All Products 1 Supply Laser Bracket Indexer Footings TUL3" at bounding box center [784, 592] width 1274 height 60
click at [170, 559] on div at bounding box center [178, 570] width 33 height 33
click at [239, 596] on div "All Products 1 Supply Laser Bracket Indexer Footings TUL3" at bounding box center [784, 592] width 1274 height 60
click at [247, 603] on input "1" at bounding box center [253, 609] width 57 height 24
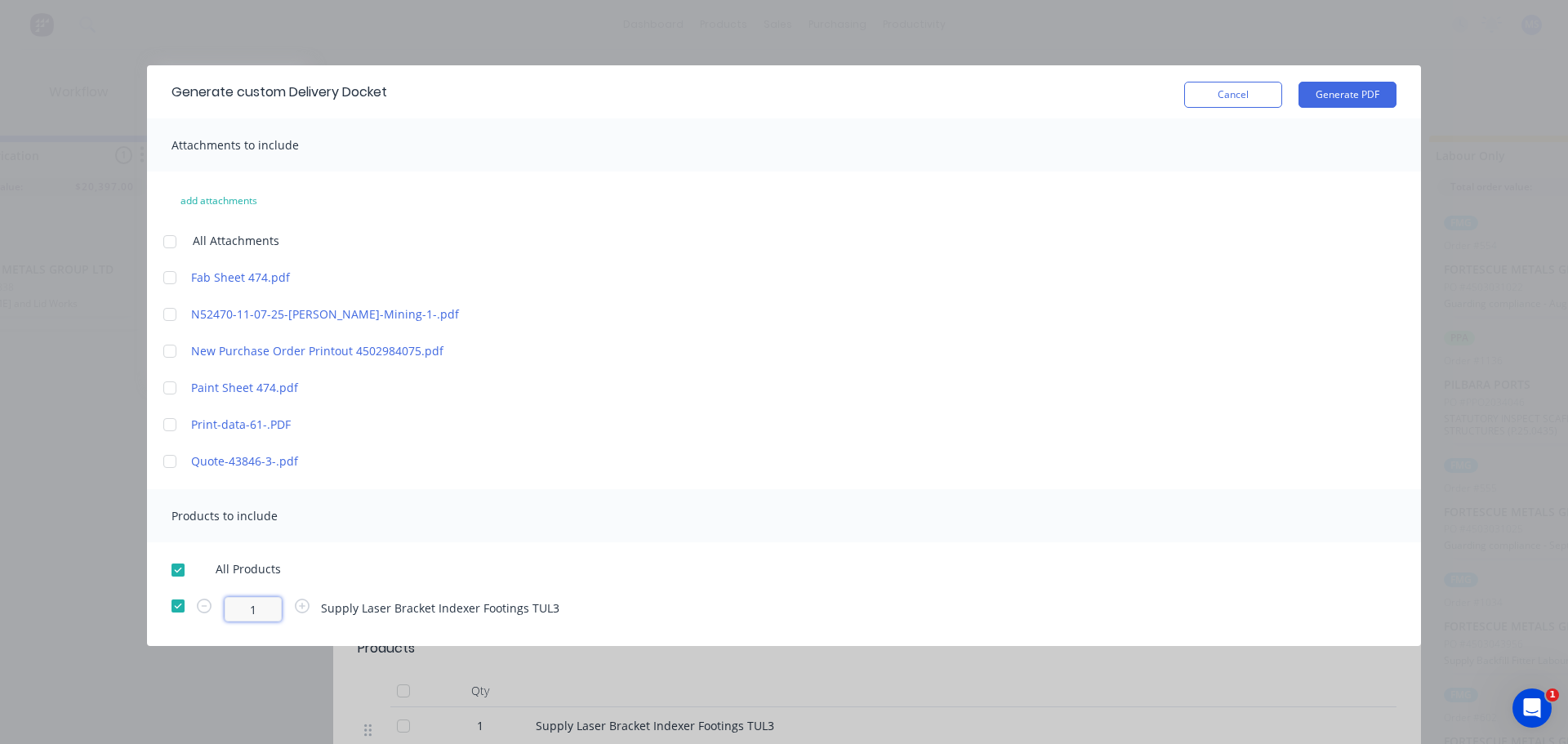
click at [247, 603] on input "1" at bounding box center [253, 609] width 57 height 24
click at [1135, 613] on div "11 Supply Laser Bracket Indexer Footings TUL3" at bounding box center [784, 609] width 1225 height 24
type input "1"
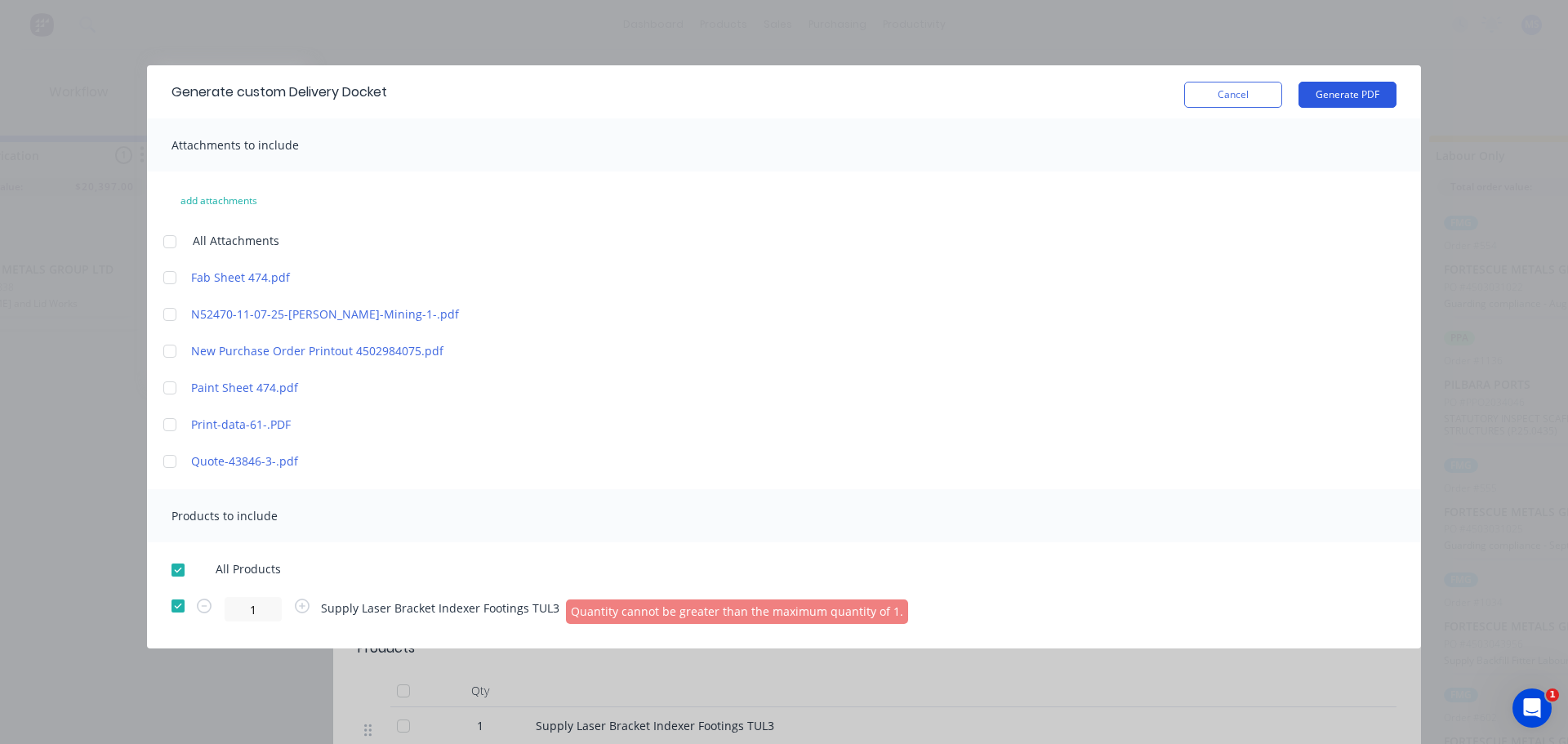
click at [1341, 105] on button "Generate PDF" at bounding box center [1347, 95] width 98 height 26
